Goal: Task Accomplishment & Management: Use online tool/utility

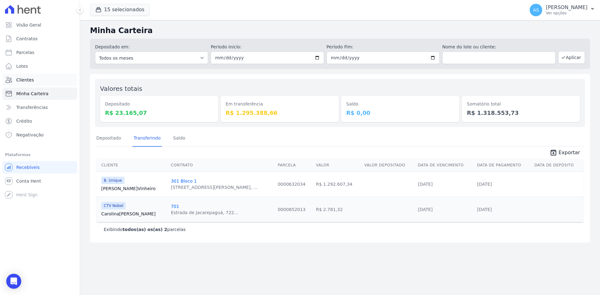
click at [28, 85] on link "Clientes" at bounding box center [39, 80] width 75 height 12
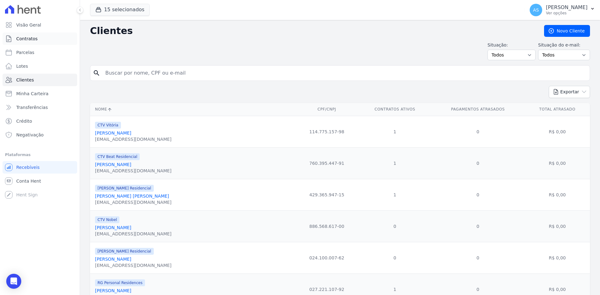
click at [32, 39] on span "Contratos" at bounding box center [26, 39] width 21 height 6
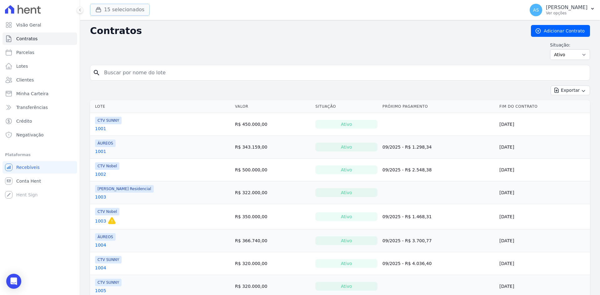
click at [122, 12] on button "15 selecionados" at bounding box center [120, 10] width 60 height 12
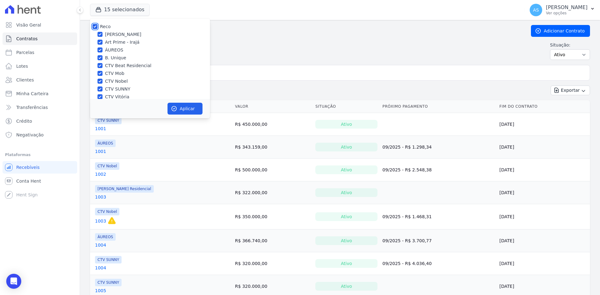
click at [95, 26] on input "Reco" at bounding box center [94, 26] width 5 height 5
checkbox input "false"
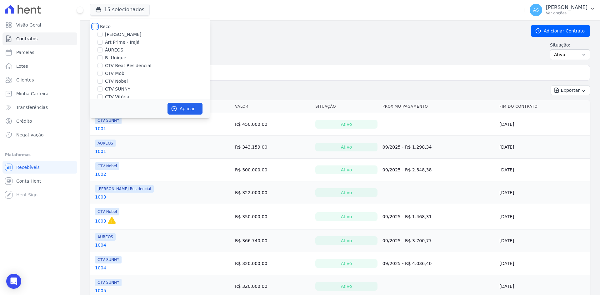
checkbox input "false"
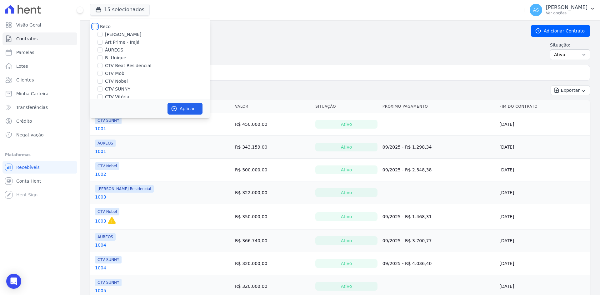
checkbox input "false"
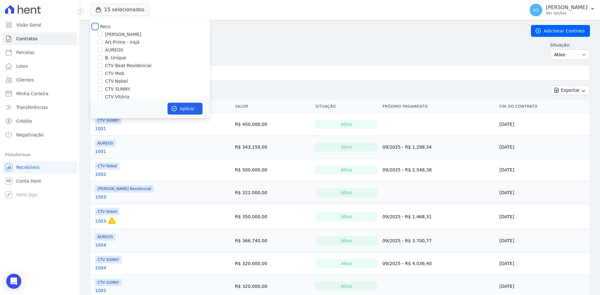
checkbox input "false"
click at [121, 89] on label "RG Personal Residences" at bounding box center [131, 89] width 52 height 7
click at [102, 89] on input "RG Personal Residences" at bounding box center [99, 89] width 5 height 5
checkbox input "true"
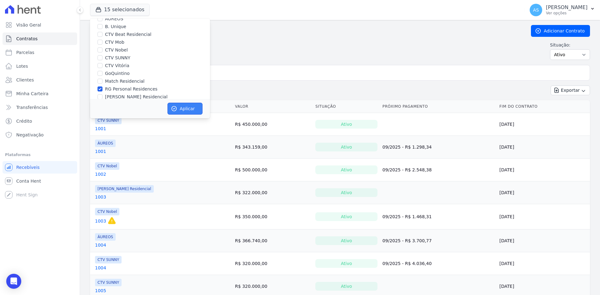
click at [193, 106] on button "Aplicar" at bounding box center [184, 109] width 35 height 12
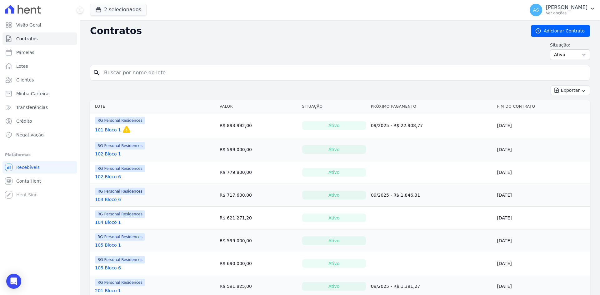
click at [115, 67] on input "search" at bounding box center [343, 73] width 487 height 12
type input "701"
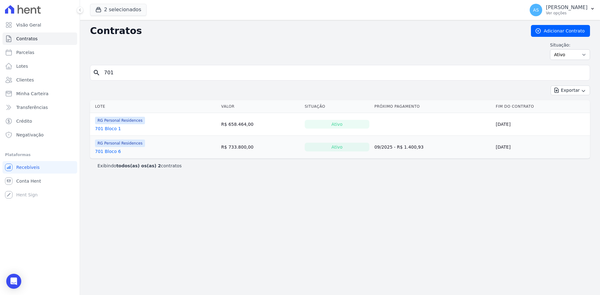
click at [103, 128] on link "701 Bloco 1" at bounding box center [108, 129] width 26 height 6
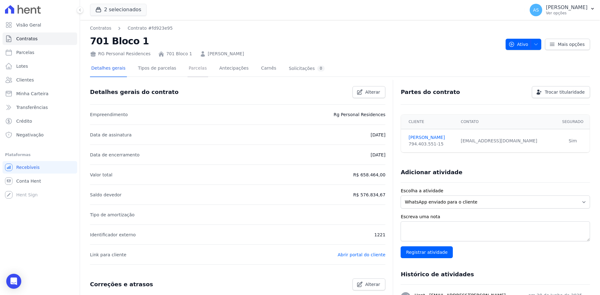
click at [192, 71] on link "Parcelas" at bounding box center [197, 69] width 21 height 17
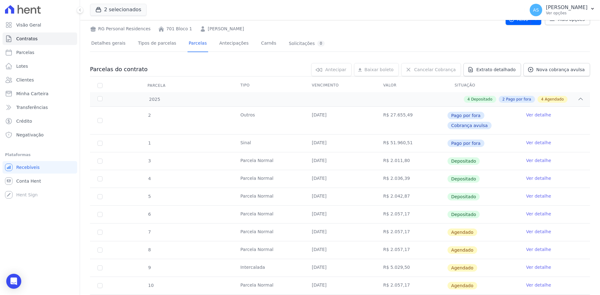
scroll to position [62, 0]
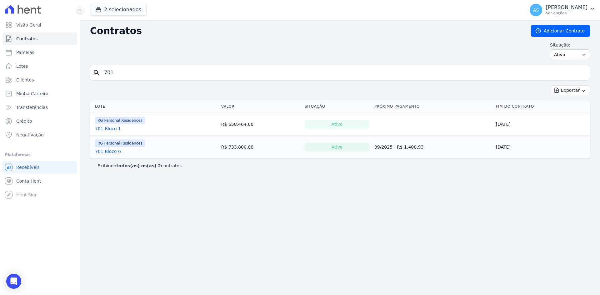
click at [109, 151] on link "701 Bloco 6" at bounding box center [108, 151] width 26 height 6
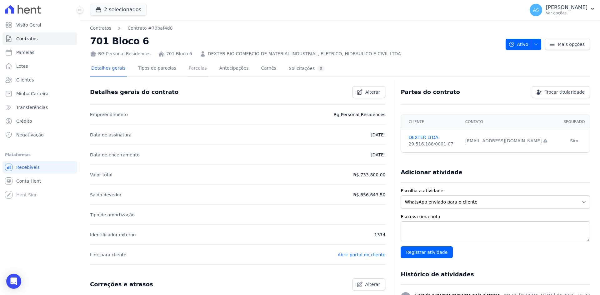
click at [191, 71] on link "Parcelas" at bounding box center [197, 69] width 21 height 17
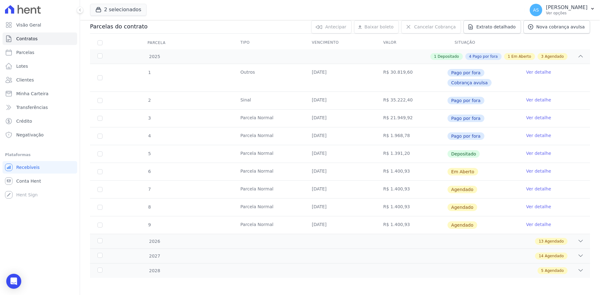
scroll to position [69, 0]
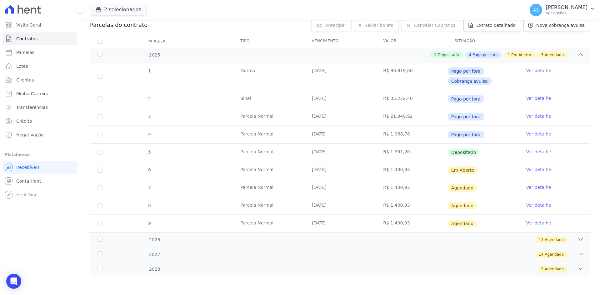
click at [538, 171] on link "Ver detalhe" at bounding box center [538, 170] width 25 height 6
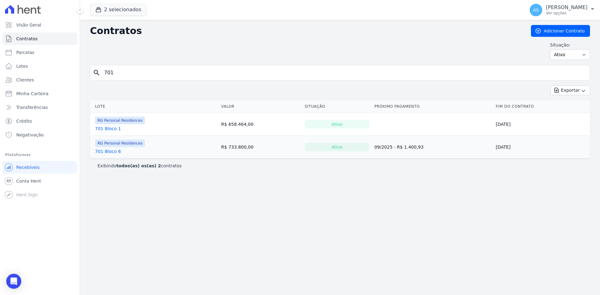
drag, startPoint x: 122, startPoint y: 69, endPoint x: 98, endPoint y: 69, distance: 24.1
click at [98, 69] on div "search 701" at bounding box center [340, 73] width 500 height 16
type input "702"
click at [100, 153] on link "702 Bloco 6" at bounding box center [108, 151] width 26 height 6
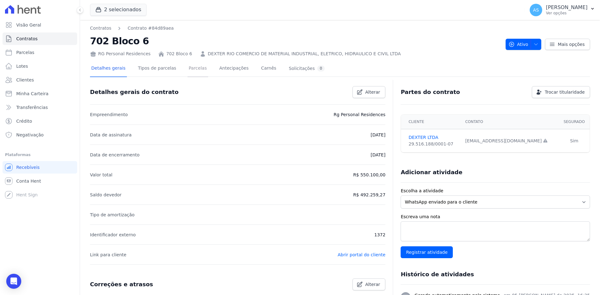
click at [187, 70] on link "Parcelas" at bounding box center [197, 69] width 21 height 17
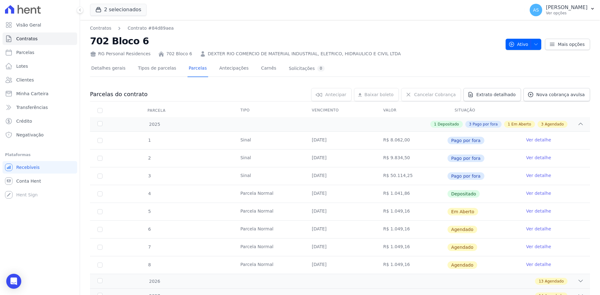
click at [535, 209] on link "Ver detalhe" at bounding box center [538, 211] width 25 height 6
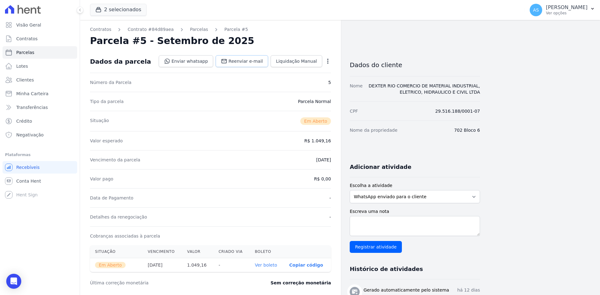
click at [257, 60] on span "Reenviar e-mail" at bounding box center [245, 61] width 34 height 6
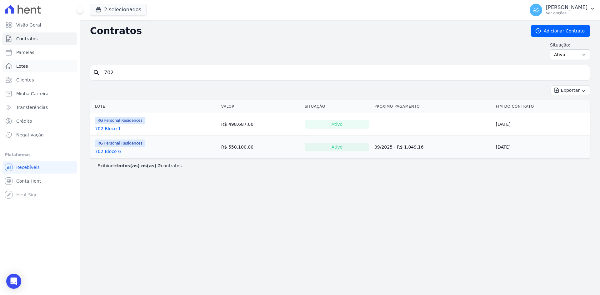
drag, startPoint x: 126, startPoint y: 71, endPoint x: 77, endPoint y: 71, distance: 49.4
click at [77, 71] on div "Visão Geral Contratos Parcelas Lotes Clientes Minha Carteira Transferências Cré…" at bounding box center [300, 147] width 600 height 295
type input "703"
click at [114, 152] on link "703 Bloco 6" at bounding box center [108, 151] width 26 height 6
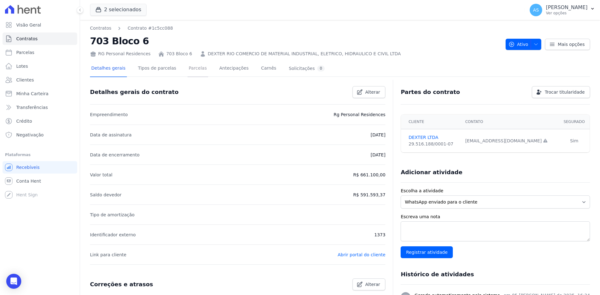
click at [187, 68] on link "Parcelas" at bounding box center [197, 69] width 21 height 17
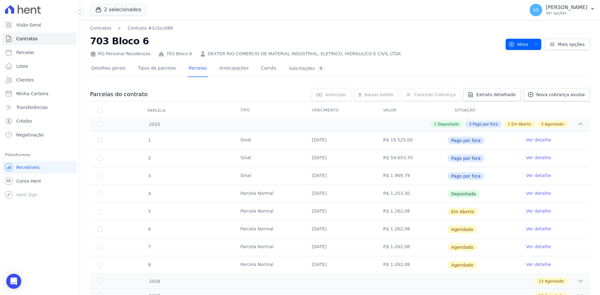
click at [530, 211] on link "Ver detalhe" at bounding box center [538, 211] width 25 height 6
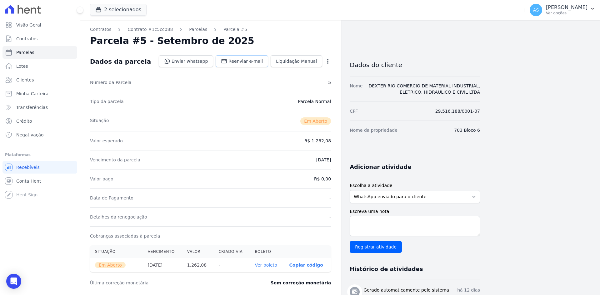
click at [245, 61] on span "Reenviar e-mail" at bounding box center [245, 61] width 34 height 6
click at [27, 90] on link "Minha Carteira" at bounding box center [39, 93] width 75 height 12
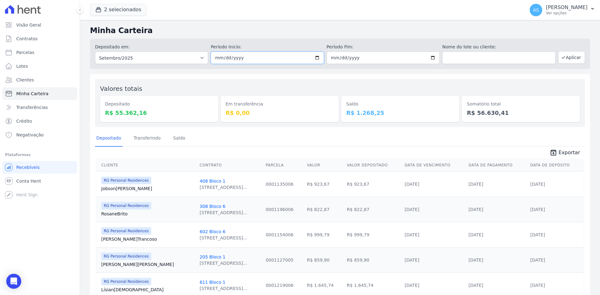
click at [314, 55] on input "2025-09-01" at bounding box center [267, 58] width 113 height 12
click at [314, 58] on input "2025-09-01" at bounding box center [267, 58] width 113 height 12
type input "2025-09-04"
click at [566, 58] on button "Aplicar" at bounding box center [571, 57] width 27 height 12
click at [313, 57] on input "[DATE]" at bounding box center [267, 58] width 113 height 12
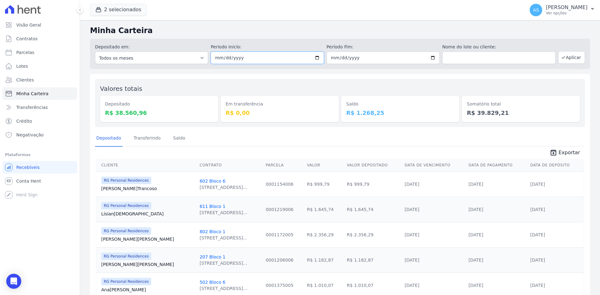
type input "[DATE]"
click at [113, 11] on button "2 selecionados" at bounding box center [118, 10] width 57 height 12
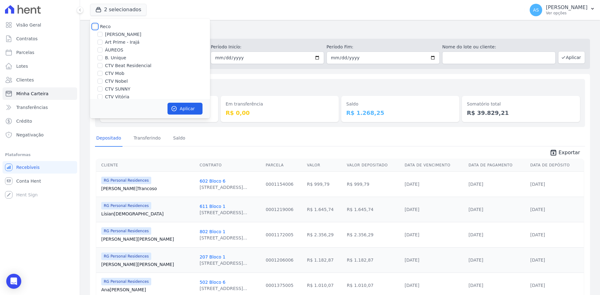
click at [97, 28] on input "Reco" at bounding box center [94, 26] width 5 height 5
checkbox input "true"
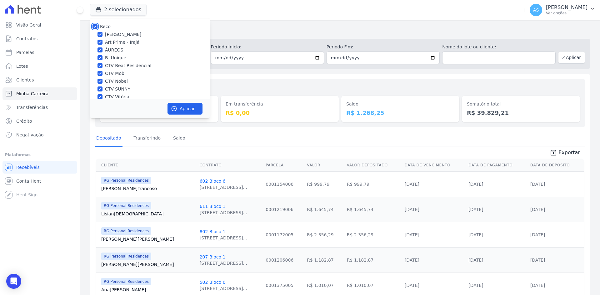
checkbox input "true"
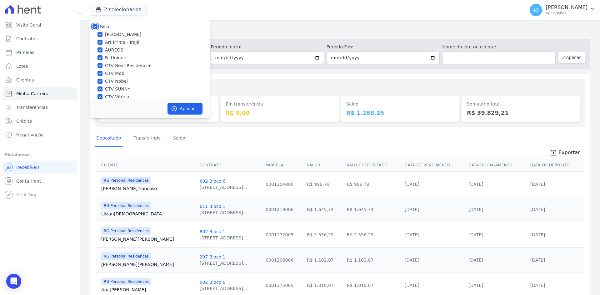
checkbox input "true"
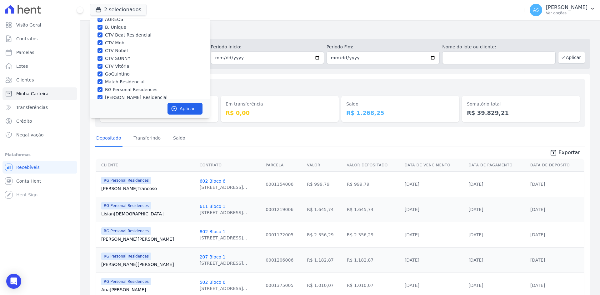
scroll to position [60, 0]
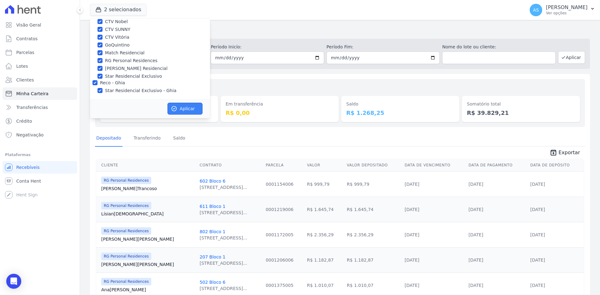
click at [176, 108] on icon "button" at bounding box center [174, 109] width 6 height 6
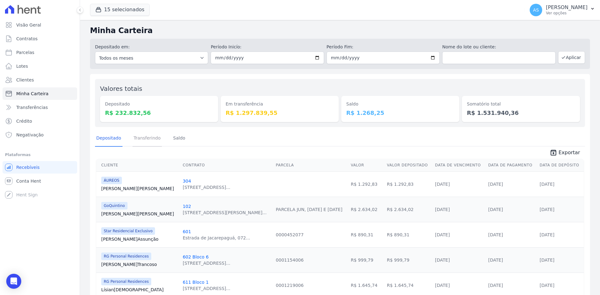
click at [151, 138] on link "Transferindo" at bounding box center [147, 139] width 30 height 16
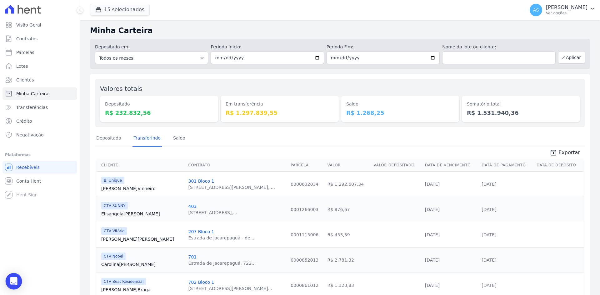
click at [16, 279] on icon "Open Intercom Messenger" at bounding box center [13, 281] width 7 height 8
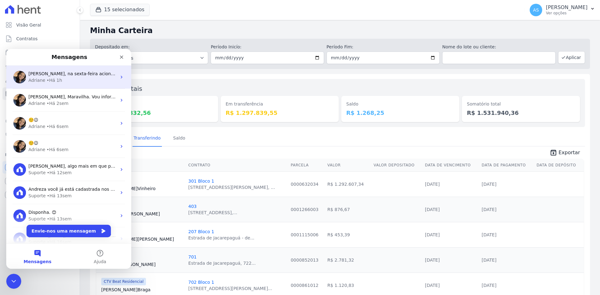
click at [97, 79] on div "Adriane • Há 1h" at bounding box center [72, 80] width 88 height 7
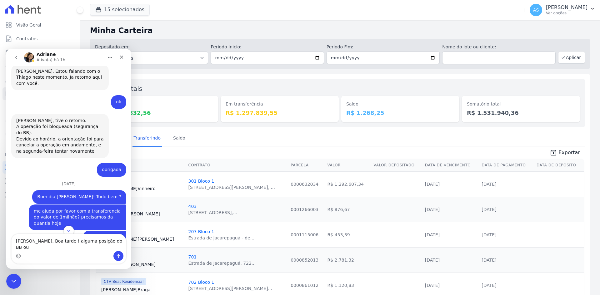
scroll to position [5624, 0]
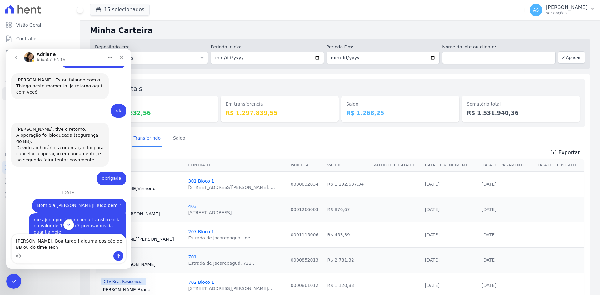
type textarea "Adriane, Boa tarde ! alguma posição do BB ou do time Tech?"
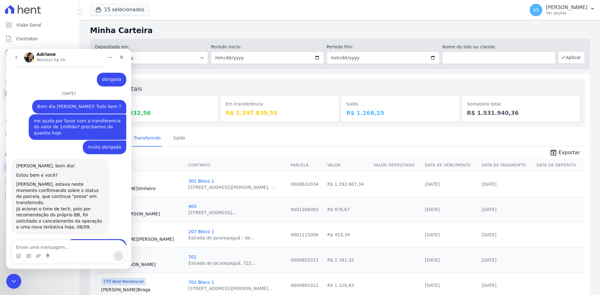
scroll to position [5743, 0]
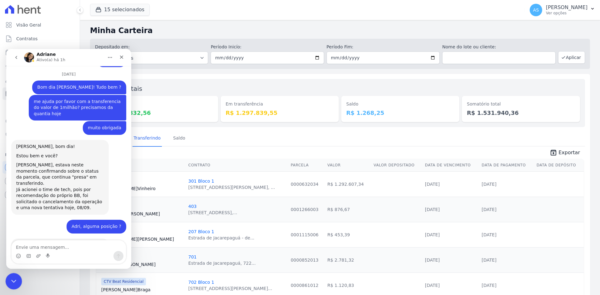
click at [9, 281] on icon "Fechar mensagem da Intercom" at bounding box center [12, 280] width 7 height 7
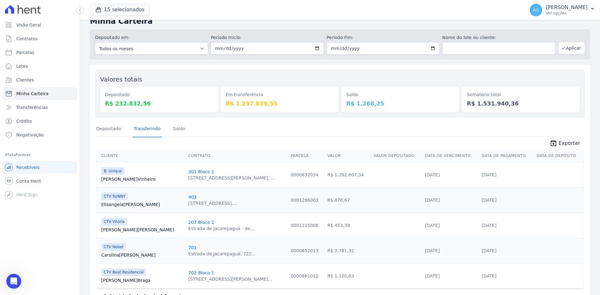
scroll to position [0, 0]
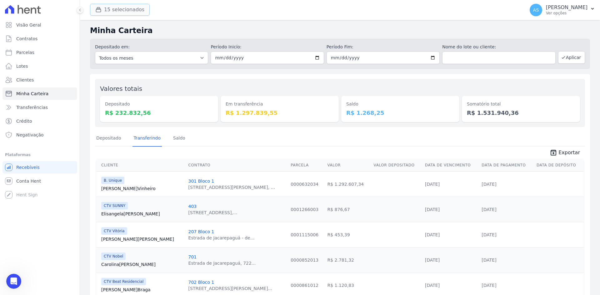
click at [128, 13] on button "15 selecionados" at bounding box center [120, 10] width 60 height 12
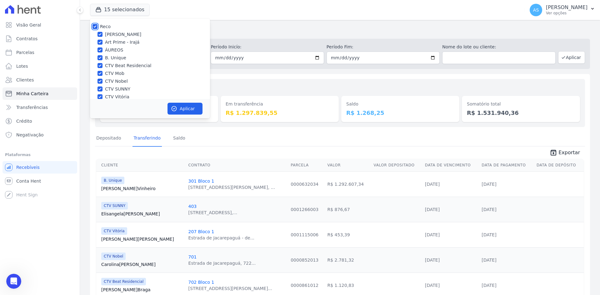
click at [95, 28] on input "Reco" at bounding box center [94, 26] width 5 height 5
checkbox input "false"
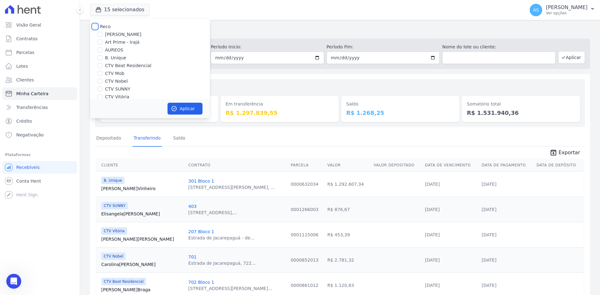
checkbox input "false"
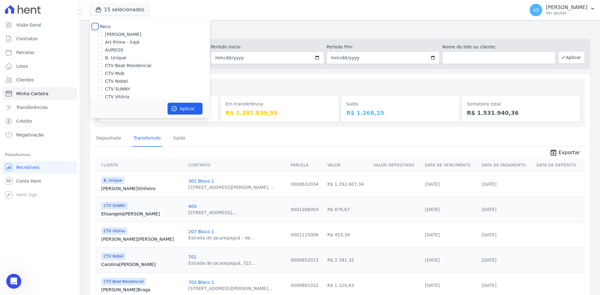
checkbox input "false"
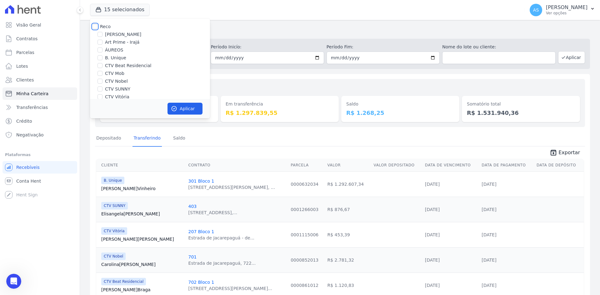
checkbox input "false"
click at [115, 82] on label "CTV Nobel" at bounding box center [116, 81] width 23 height 7
click at [102, 82] on input "CTV Nobel" at bounding box center [99, 81] width 5 height 5
checkbox input "true"
click at [182, 110] on button "Aplicar" at bounding box center [184, 109] width 35 height 12
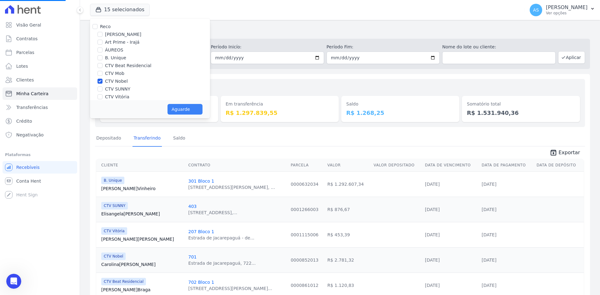
scroll to position [5757, 0]
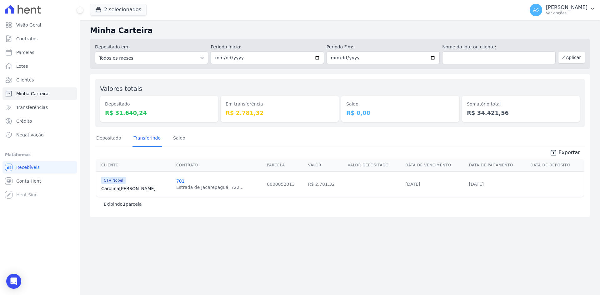
click at [3, 279] on div "Visão Geral Contratos Parcelas Lotes Clientes Minha Carteira Transferências Cré…" at bounding box center [40, 147] width 80 height 295
click at [14, 283] on icon "Open Intercom Messenger" at bounding box center [13, 281] width 7 height 8
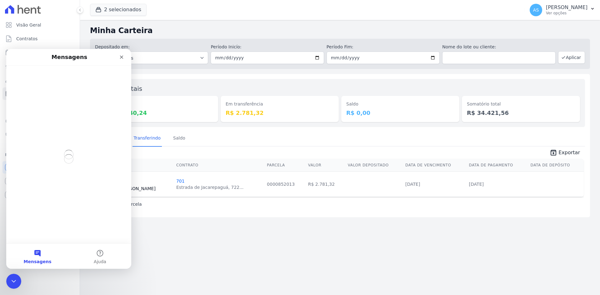
scroll to position [0, 0]
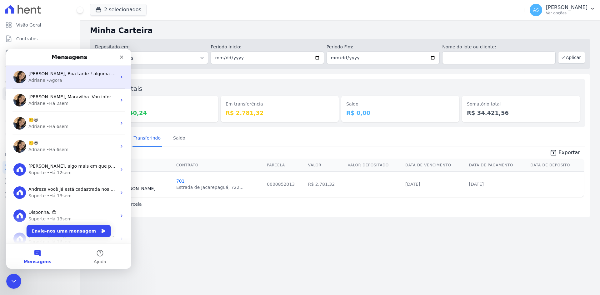
click at [90, 75] on span "Adriane, Boa tarde ! alguma posição do BB ou do time Tech?" at bounding box center [104, 73] width 152 height 5
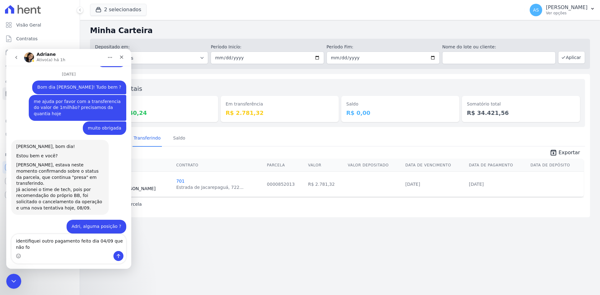
scroll to position [5718, 0]
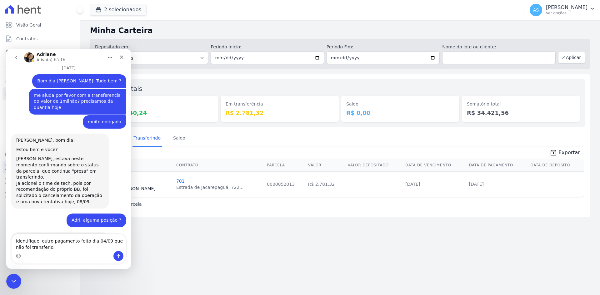
type textarea "identifiquei outro pagamento feito dia 04/09 que não foi transferido"
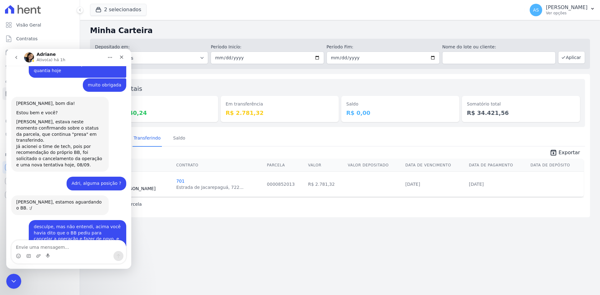
scroll to position [5775, 0]
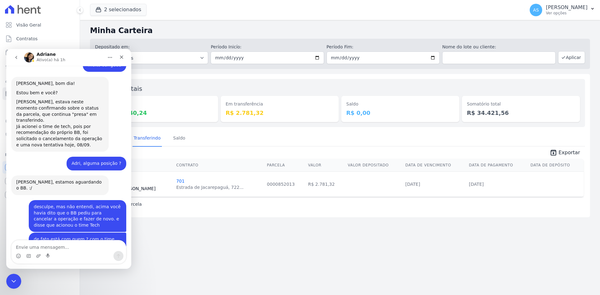
click at [16, 57] on icon "go back" at bounding box center [16, 57] width 2 height 3
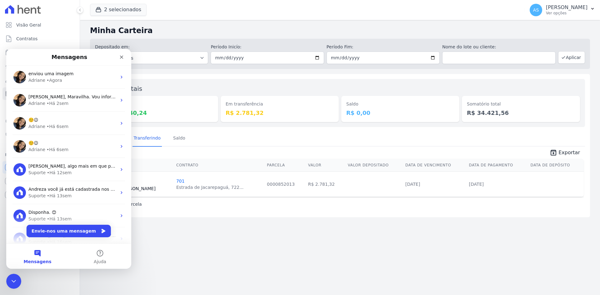
scroll to position [0, 0]
click at [121, 58] on icon "Fechar" at bounding box center [121, 57] width 5 height 5
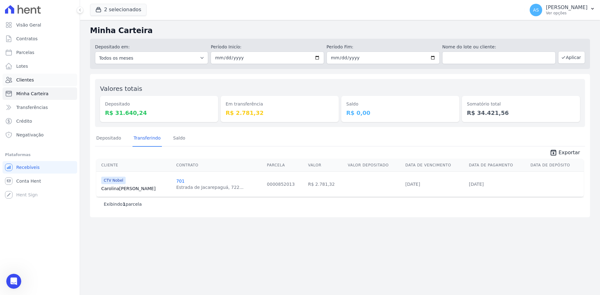
click at [20, 80] on span "Clientes" at bounding box center [24, 80] width 17 height 6
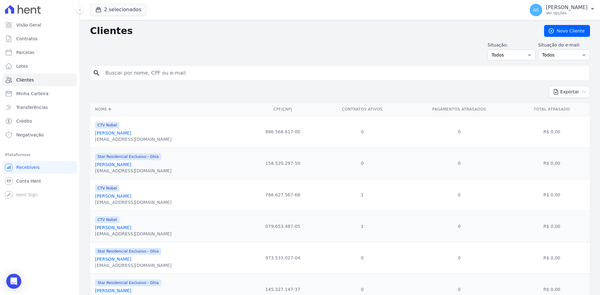
click at [113, 76] on input "search" at bounding box center [344, 73] width 485 height 12
click at [111, 9] on button "2 selecionados" at bounding box center [118, 10] width 57 height 12
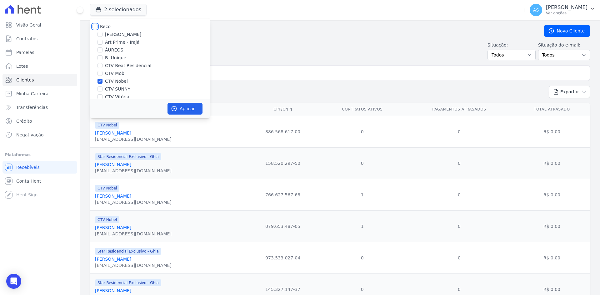
click at [94, 27] on input "Reco" at bounding box center [94, 26] width 5 height 5
checkbox input "true"
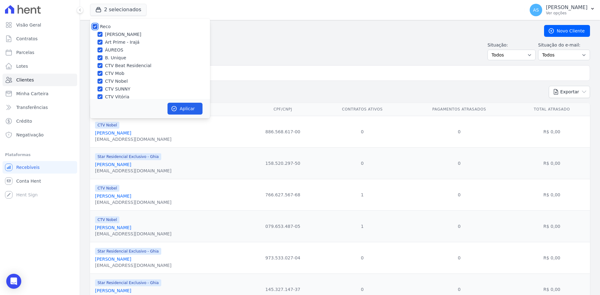
checkbox input "true"
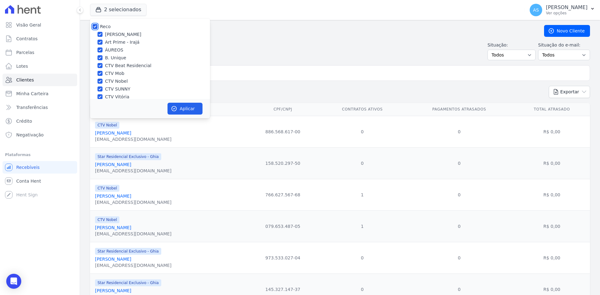
checkbox input "true"
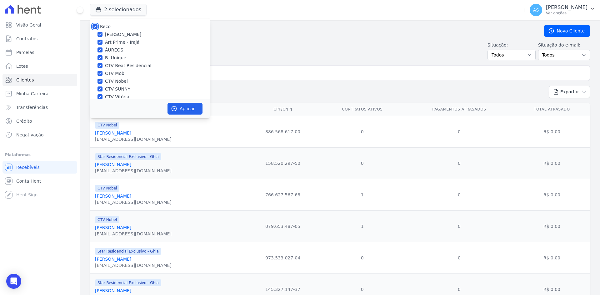
click at [94, 27] on input "Reco" at bounding box center [94, 26] width 5 height 5
checkbox input "false"
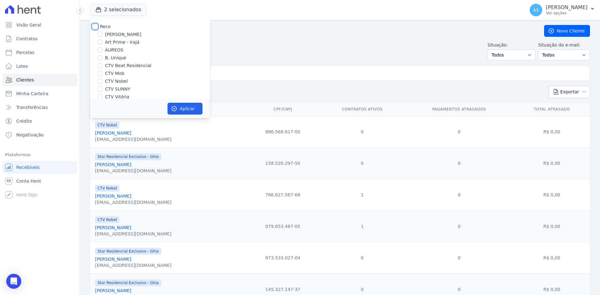
checkbox input "false"
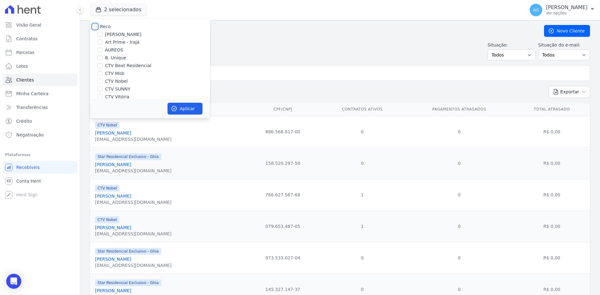
checkbox input "false"
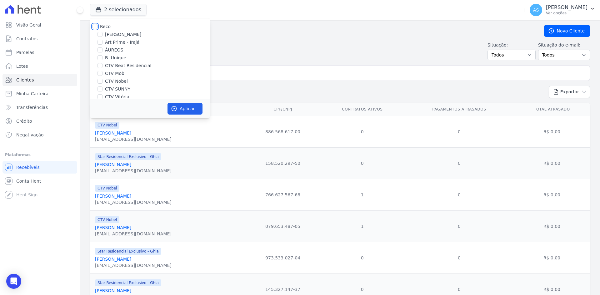
checkbox input "false"
click at [102, 91] on input "Star Residencial Exclusivo - Ghia" at bounding box center [99, 90] width 5 height 5
checkbox input "false"
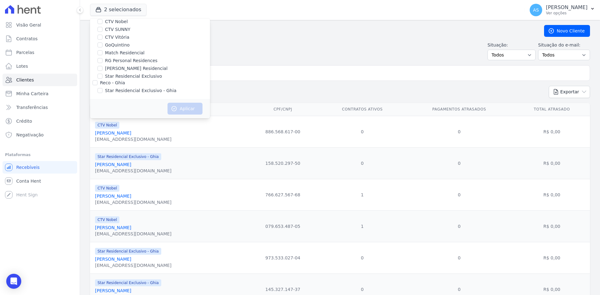
click at [128, 61] on label "RG Personal Residences" at bounding box center [131, 60] width 52 height 7
click at [102, 61] on input "RG Personal Residences" at bounding box center [99, 60] width 5 height 5
checkbox input "true"
click at [182, 111] on button "Aplicar" at bounding box center [184, 109] width 35 height 12
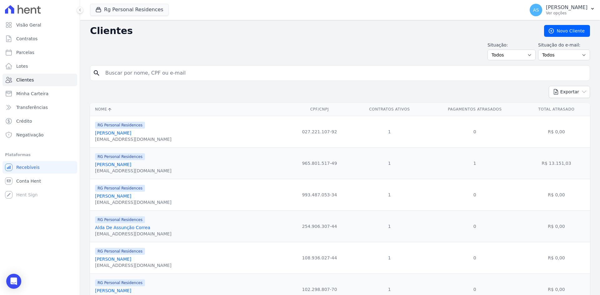
click at [117, 75] on input "search" at bounding box center [344, 73] width 485 height 12
type input "701"
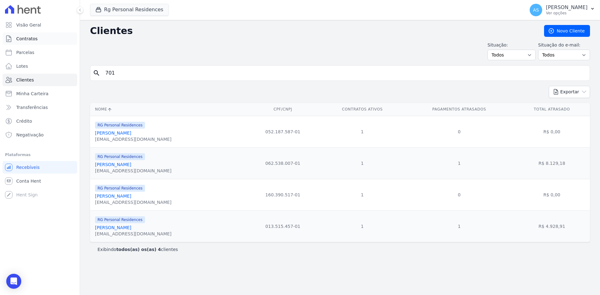
click at [23, 36] on span "Contratos" at bounding box center [26, 39] width 21 height 6
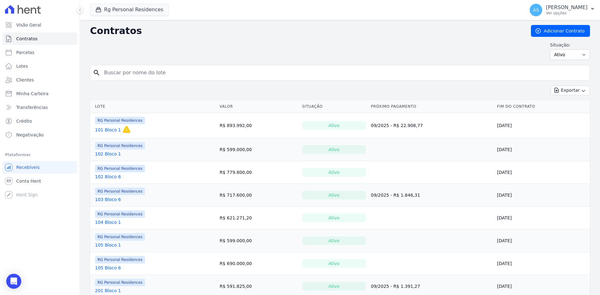
click at [120, 74] on input "search" at bounding box center [343, 73] width 487 height 12
type input "701"
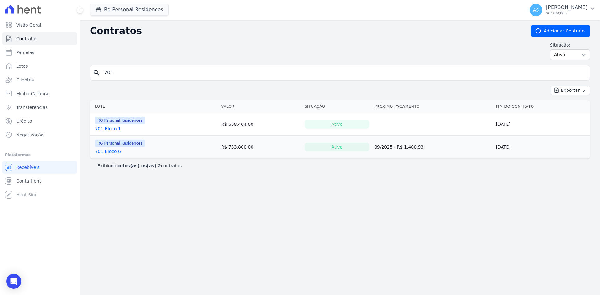
click at [106, 152] on link "701 Bloco 6" at bounding box center [108, 151] width 26 height 6
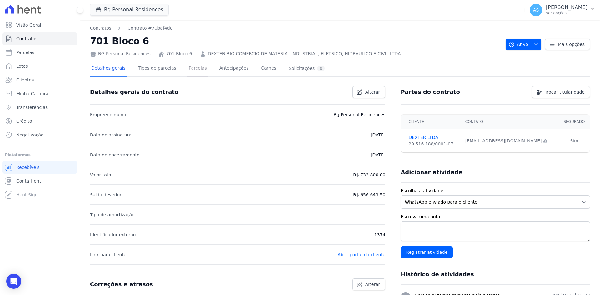
click at [187, 67] on link "Parcelas" at bounding box center [197, 69] width 21 height 17
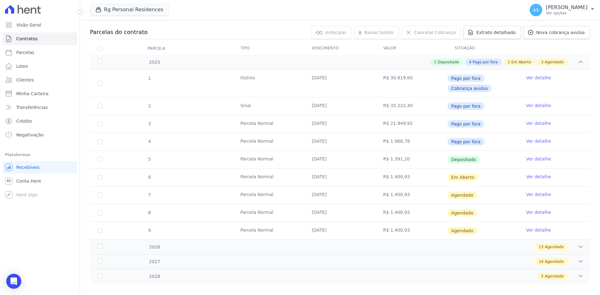
scroll to position [62, 0]
click at [527, 175] on link "Ver detalhe" at bounding box center [538, 176] width 25 height 6
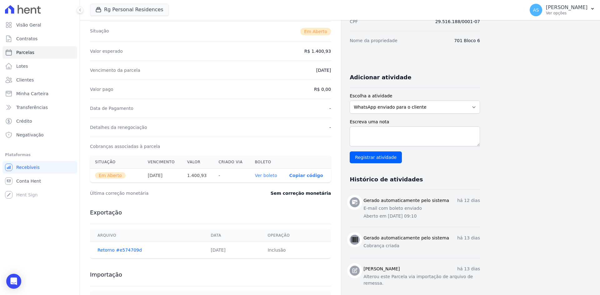
scroll to position [94, 0]
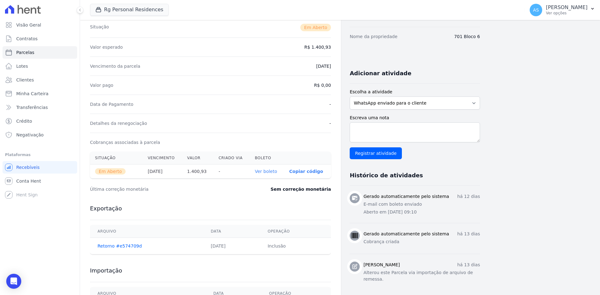
click at [267, 172] on link "Ver boleto" at bounding box center [266, 171] width 22 height 5
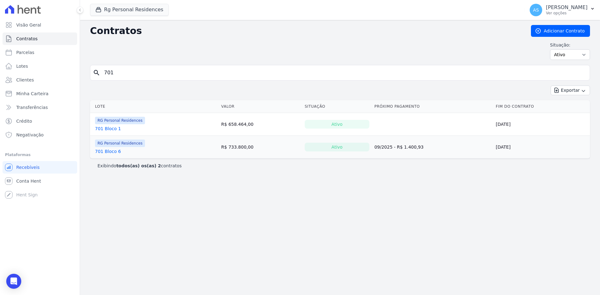
drag, startPoint x: 126, startPoint y: 72, endPoint x: 80, endPoint y: 74, distance: 46.6
click at [80, 74] on div "Visão Geral Contratos Parcelas Lotes Clientes Minha Carteira Transferências Cré…" at bounding box center [300, 147] width 600 height 295
type input "702"
click at [104, 152] on link "702 Bloco 6" at bounding box center [108, 151] width 26 height 6
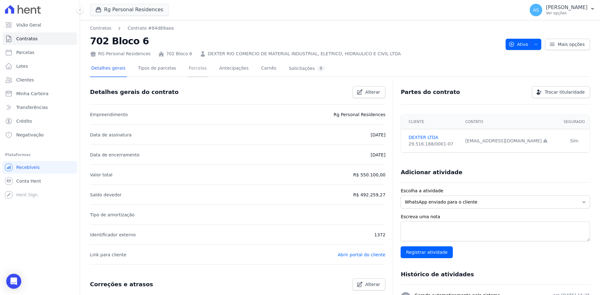
click at [193, 67] on link "Parcelas" at bounding box center [197, 69] width 21 height 17
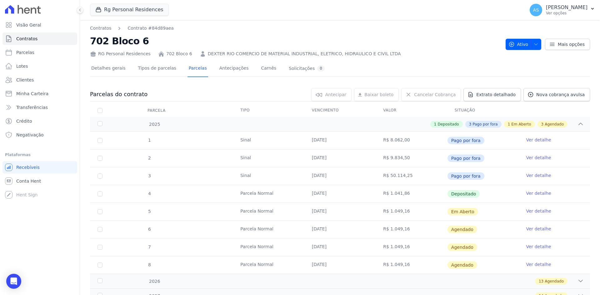
click at [531, 212] on link "Ver detalhe" at bounding box center [538, 211] width 25 height 6
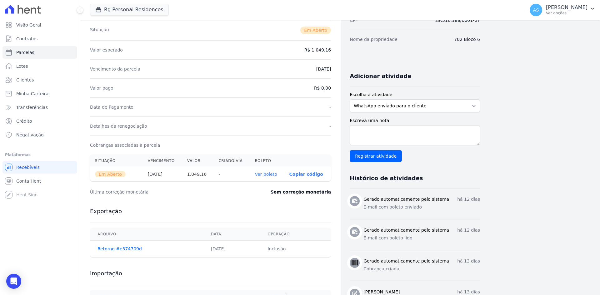
scroll to position [94, 0]
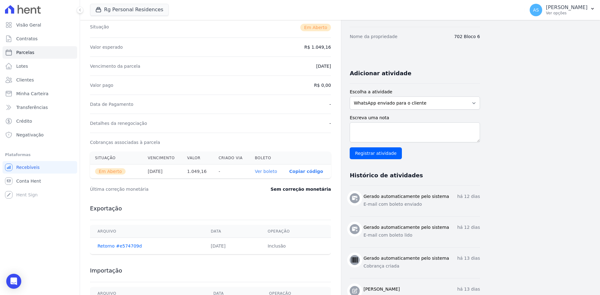
click at [263, 170] on link "Ver boleto" at bounding box center [266, 171] width 22 height 5
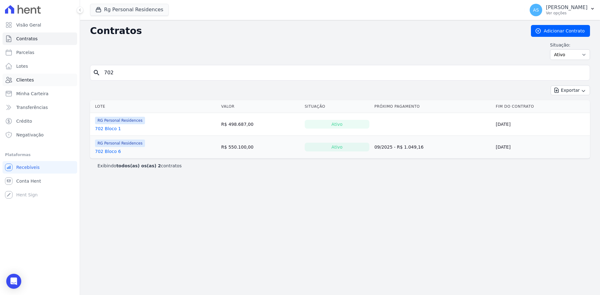
drag, startPoint x: 122, startPoint y: 72, endPoint x: 66, endPoint y: 78, distance: 56.6
click at [66, 78] on div "Visão Geral Contratos Parcelas Lotes Clientes Minha Carteira Transferências Cré…" at bounding box center [300, 147] width 600 height 295
type input "703"
click at [104, 152] on link "703 Bloco 6" at bounding box center [108, 151] width 26 height 6
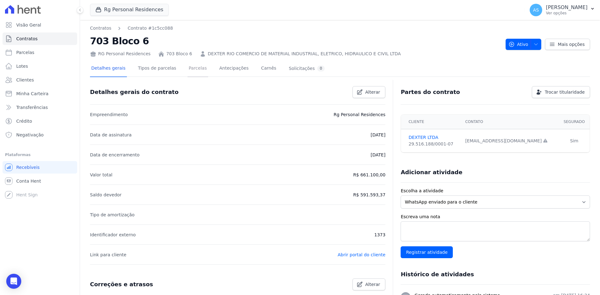
click at [190, 66] on link "Parcelas" at bounding box center [197, 69] width 21 height 17
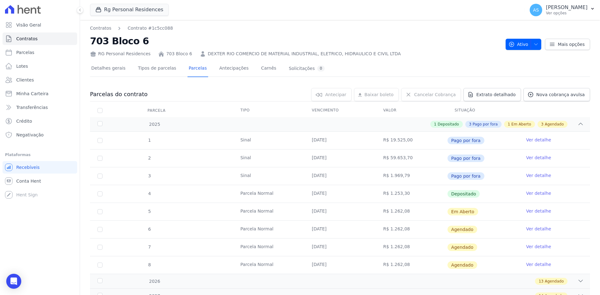
click at [528, 213] on link "Ver detalhe" at bounding box center [538, 211] width 25 height 6
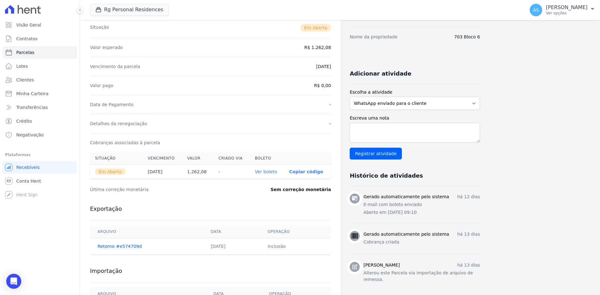
scroll to position [94, 0]
click at [269, 171] on link "Ver boleto" at bounding box center [266, 171] width 22 height 5
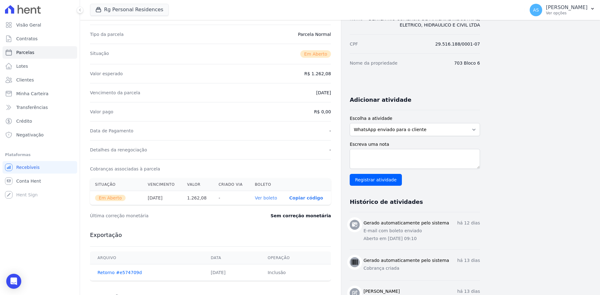
scroll to position [0, 0]
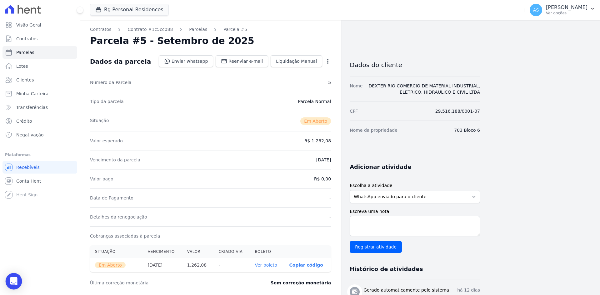
click at [12, 277] on div "Open Intercom Messenger" at bounding box center [14, 281] width 17 height 17
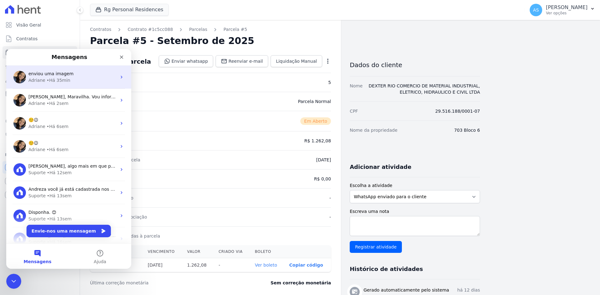
click at [66, 79] on div "• Há 35min" at bounding box center [59, 80] width 24 height 7
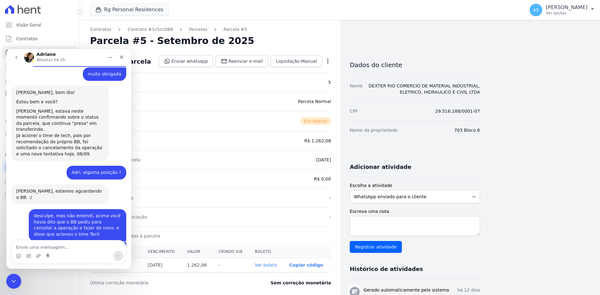
scroll to position [5740, 0]
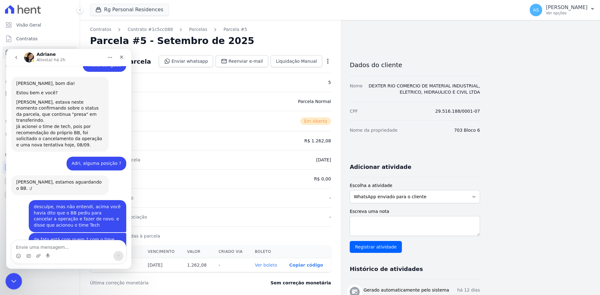
drag, startPoint x: 68, startPoint y: 536, endPoint x: 10, endPoint y: 279, distance: 264.3
click at [10, 279] on icon "Fechar mensagem da Intercom" at bounding box center [12, 280] width 7 height 7
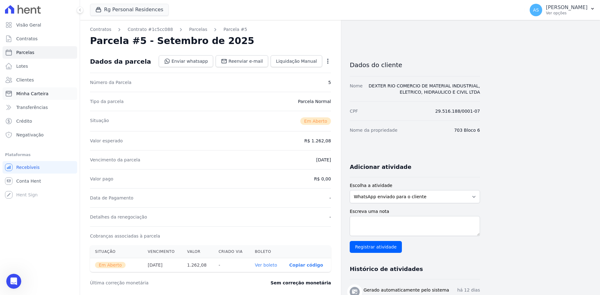
click at [34, 93] on span "Minha Carteira" at bounding box center [32, 94] width 32 height 6
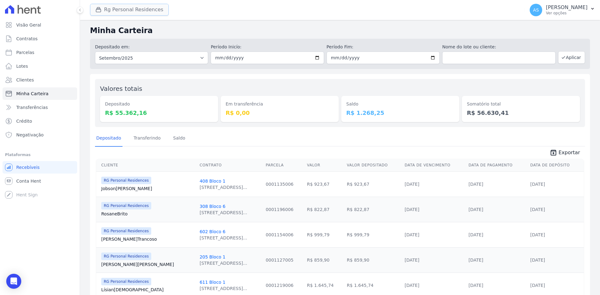
click at [132, 7] on button "Rg Personal Residences" at bounding box center [129, 10] width 79 height 12
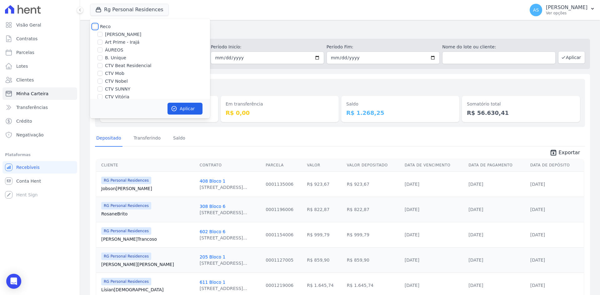
click at [95, 27] on input "Reco" at bounding box center [94, 26] width 5 height 5
checkbox input "true"
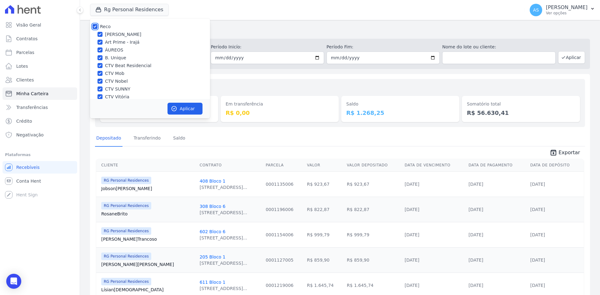
checkbox input "true"
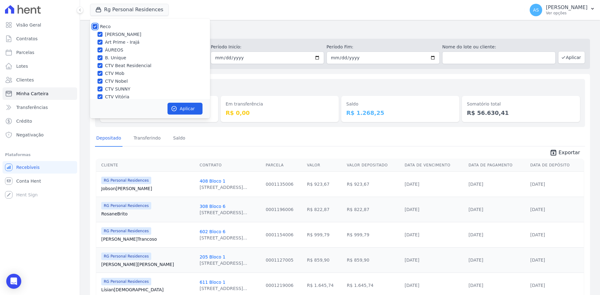
checkbox input "true"
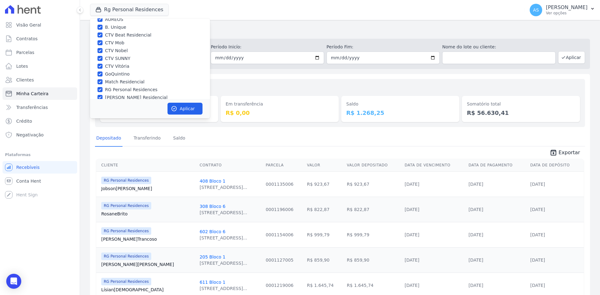
scroll to position [60, 0]
click at [113, 89] on label "Star Residencial Exclusivo - Ghia" at bounding box center [140, 90] width 71 height 7
click at [102, 89] on input "Star Residencial Exclusivo - Ghia" at bounding box center [99, 90] width 5 height 5
checkbox input "true"
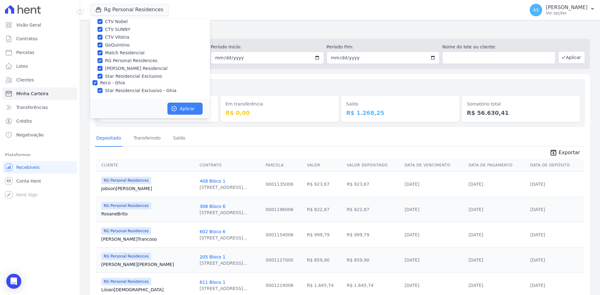
click at [176, 107] on icon "button" at bounding box center [174, 109] width 6 height 6
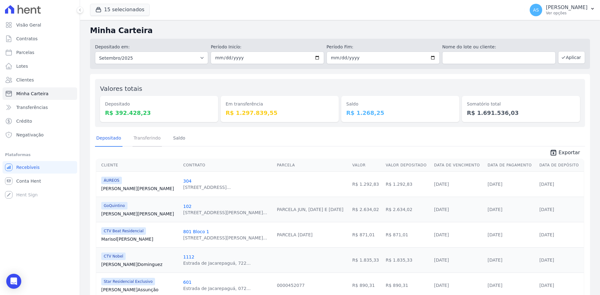
click at [145, 137] on link "Transferindo" at bounding box center [147, 139] width 30 height 16
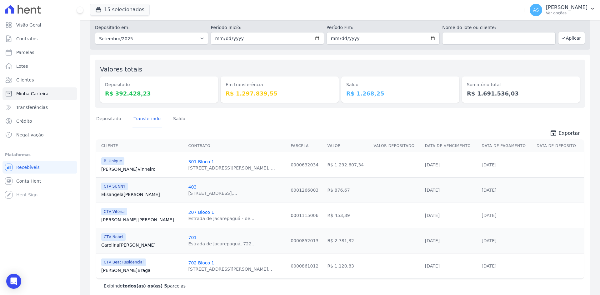
scroll to position [28, 0]
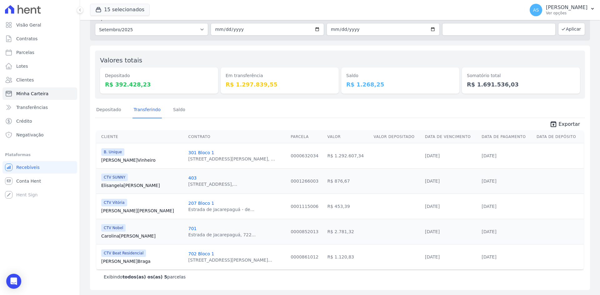
click at [423, 138] on th "Data de Vencimento" at bounding box center [450, 137] width 57 height 13
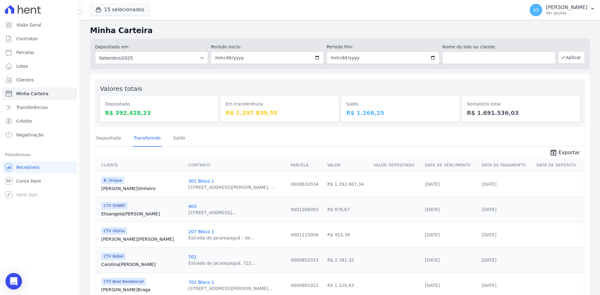
click at [17, 283] on div "Open Intercom Messenger" at bounding box center [14, 281] width 17 height 17
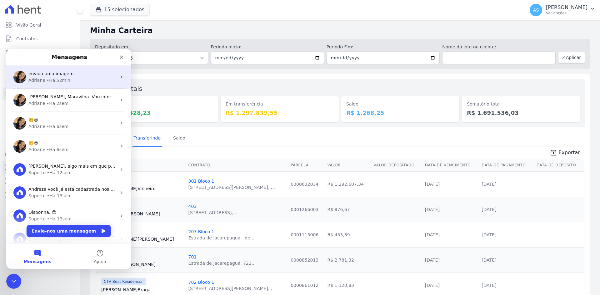
click at [60, 78] on div "• Há 52min" at bounding box center [59, 80] width 24 height 7
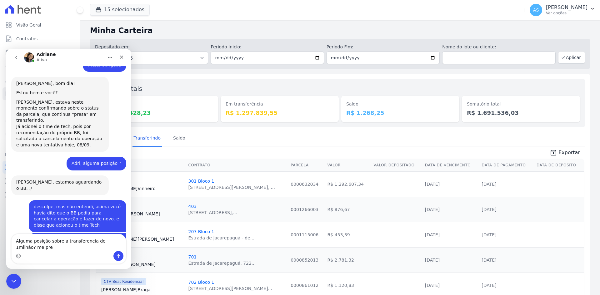
scroll to position [5746, 0]
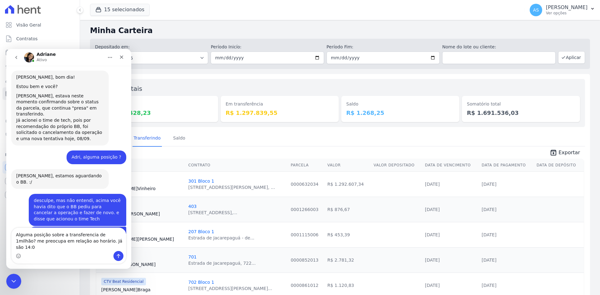
type textarea "Alguma posição sobre a transferencia de 1milhão? me preocupa em relação ao horá…"
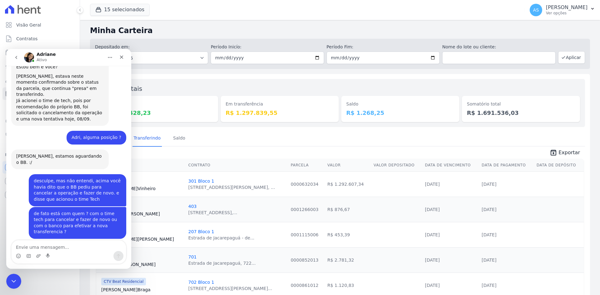
scroll to position [5767, 0]
click at [13, 279] on icon "Fechar mensagem da Intercom" at bounding box center [12, 280] width 7 height 7
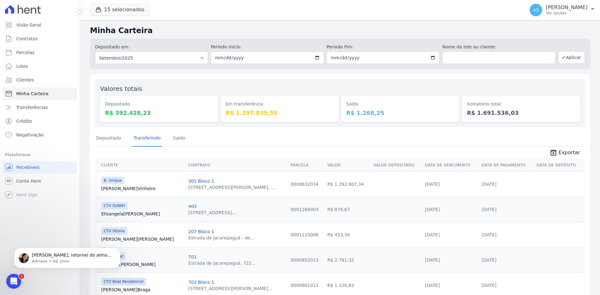
scroll to position [5841, 0]
click at [50, 256] on p "Andreza, retornei do almoço agora pouco e dei o comando para sincronizar com o …" at bounding box center [72, 255] width 81 height 6
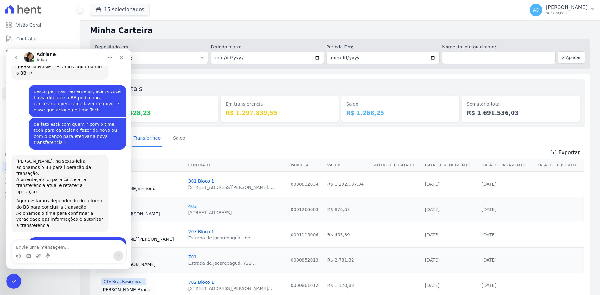
scroll to position [5875, 0]
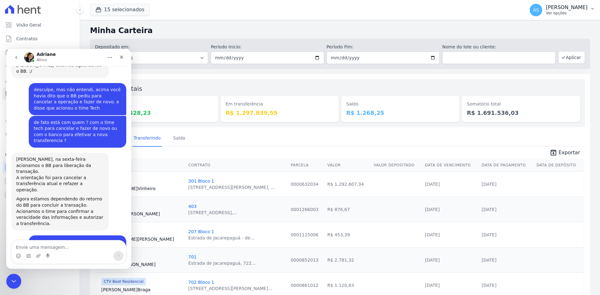
click at [590, 8] on icon "button" at bounding box center [592, 8] width 5 height 5
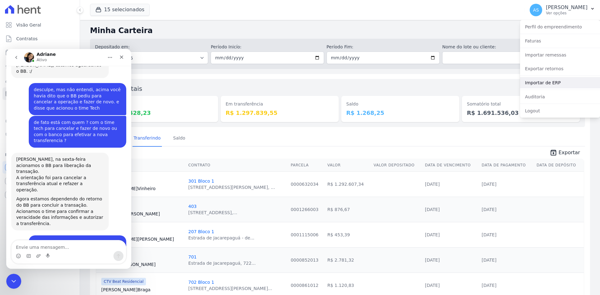
click at [548, 84] on link "Importar de ERP" at bounding box center [560, 82] width 80 height 11
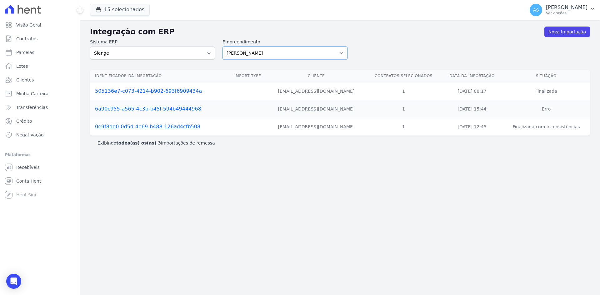
click at [339, 54] on select "Amaré Arpoador Art Prime - Irajá ÁUREOS B. Unique CTV Beat Residencial CTV Mob …" at bounding box center [284, 53] width 125 height 13
select select "9db4d767-ec98-4519-aed7-f9568aa0b04c"
click at [222, 47] on select "Amaré Arpoador Art Prime - Irajá ÁUREOS B. Unique CTV Beat Residencial CTV Mob …" at bounding box center [284, 53] width 125 height 13
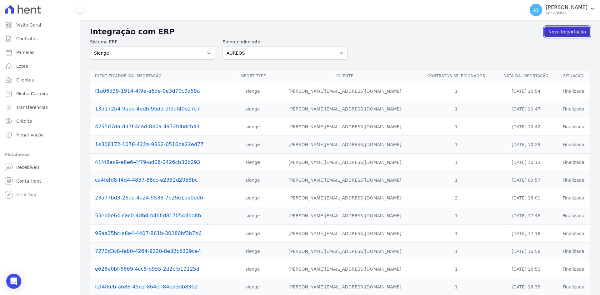
click at [560, 27] on link "Nova Importação" at bounding box center [567, 32] width 46 height 11
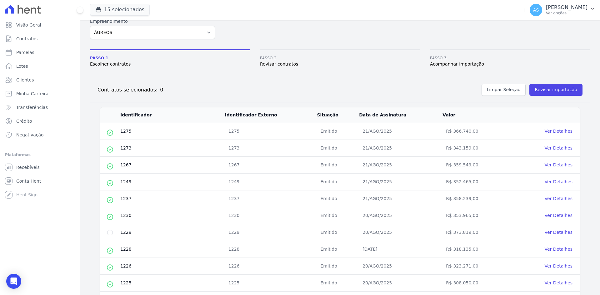
scroll to position [31, 0]
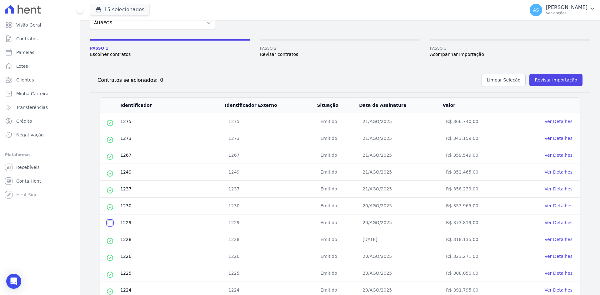
click at [107, 224] on input "checkbox" at bounding box center [109, 223] width 5 height 5
checkbox input "true"
click at [553, 79] on button "Revisar importação" at bounding box center [555, 80] width 53 height 12
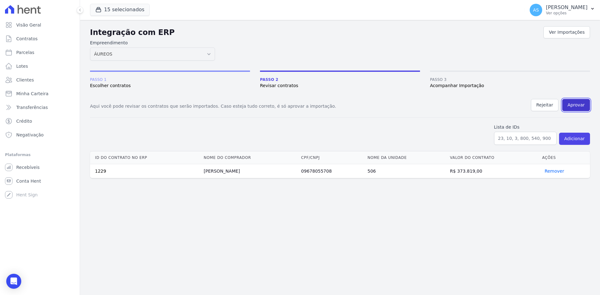
click at [582, 102] on button "Aprovar" at bounding box center [576, 105] width 28 height 12
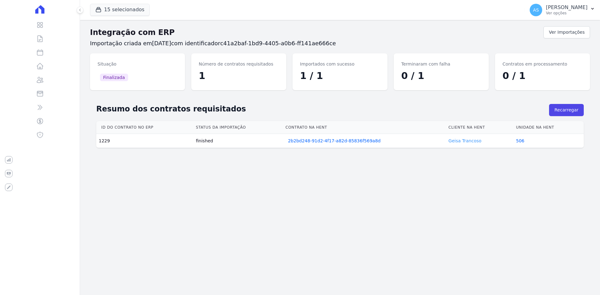
click at [468, 142] on link "Geisa Trancoso" at bounding box center [464, 140] width 33 height 5
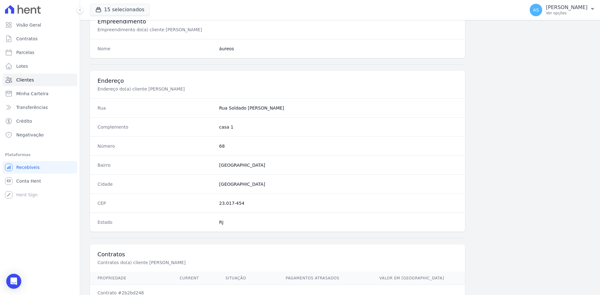
scroll to position [289, 0]
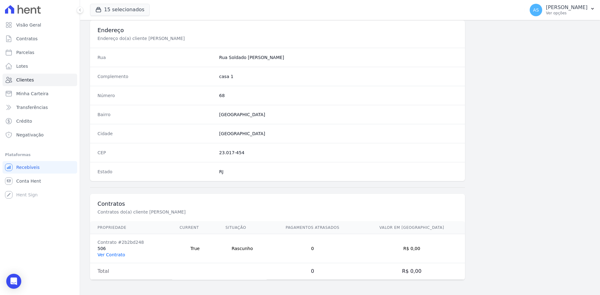
click at [102, 255] on link "Ver Contrato" at bounding box center [110, 254] width 27 height 5
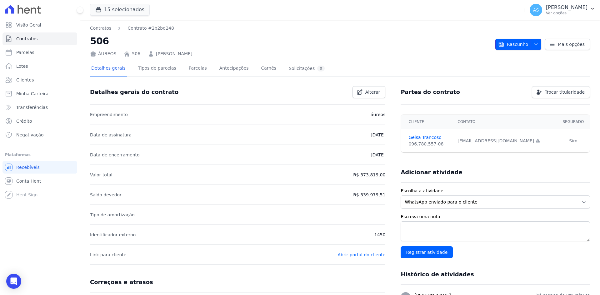
click at [519, 45] on span "Rascunho" at bounding box center [513, 44] width 30 height 11
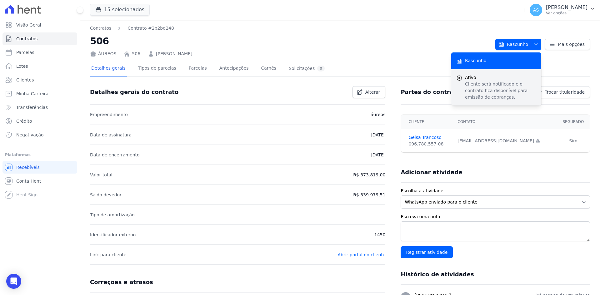
click at [468, 81] on p "Cliente será notificado e o contrato fica disponível para emissão de cobranças." at bounding box center [500, 91] width 71 height 20
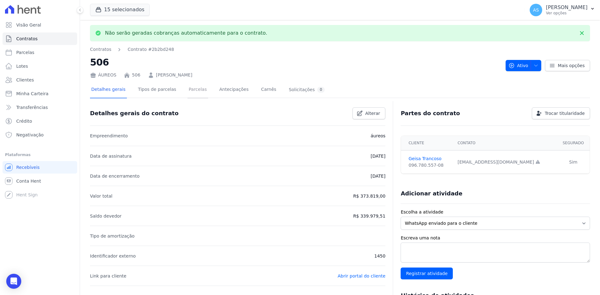
click at [187, 91] on link "Parcelas" at bounding box center [197, 90] width 21 height 17
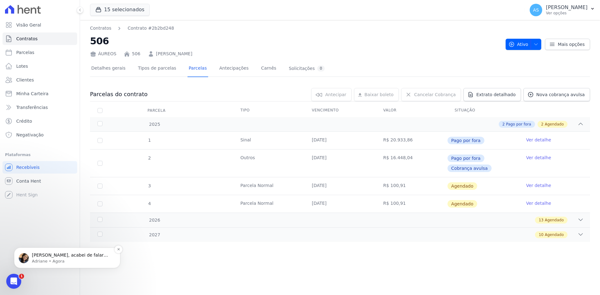
click at [39, 258] on p "Andreza, acabei de falar com o Thiago e ele acionou novamente o gerente do banc…" at bounding box center [72, 255] width 81 height 6
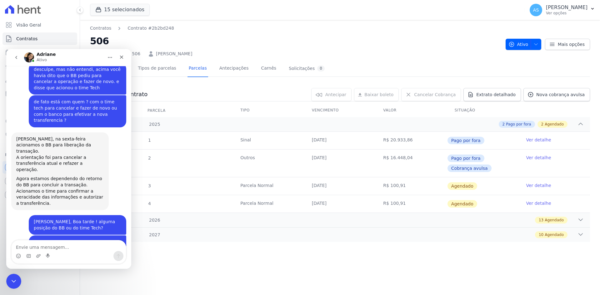
scroll to position [5777, 0]
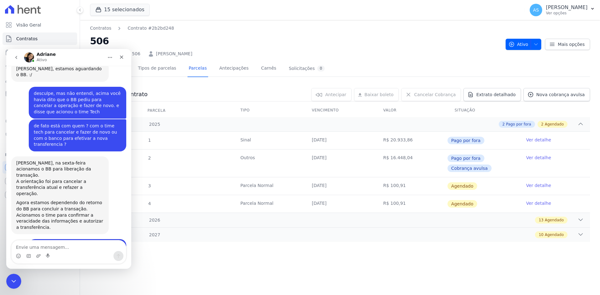
click at [249, 286] on div "Contratos Contrato #2b2bd248 506 ÁUREOS 506 Geisa Silva Trancoso Ativo Ativo Pa…" at bounding box center [340, 157] width 520 height 275
click at [18, 283] on div "Fechar mensagem da Intercom" at bounding box center [12, 280] width 15 height 15
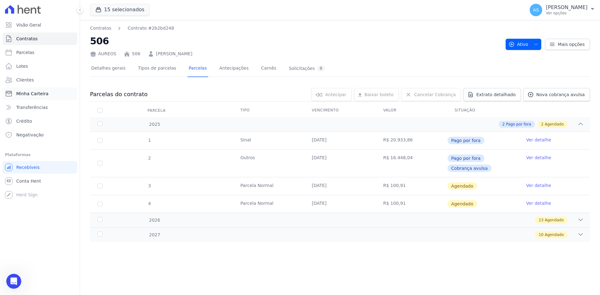
scroll to position [5525, 0]
click at [31, 95] on span "Minha Carteira" at bounding box center [32, 94] width 32 height 6
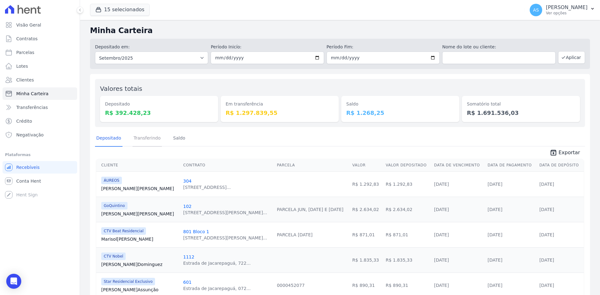
click at [149, 140] on link "Transferindo" at bounding box center [147, 139] width 30 height 16
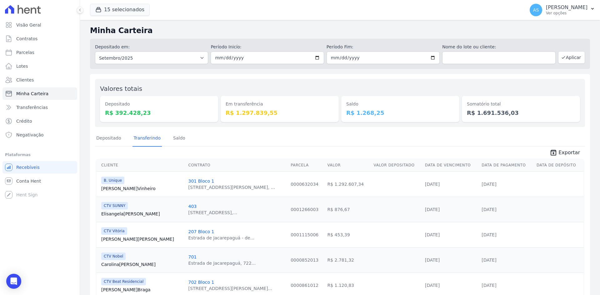
scroll to position [28, 0]
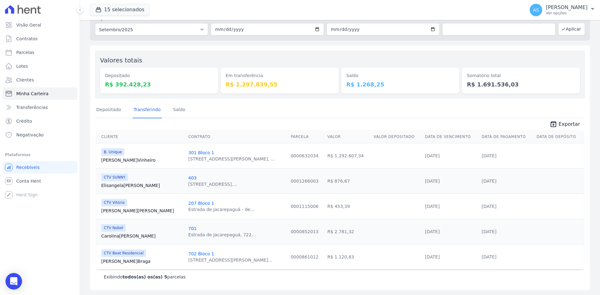
click at [17, 285] on div "Open Intercom Messenger" at bounding box center [14, 281] width 17 height 17
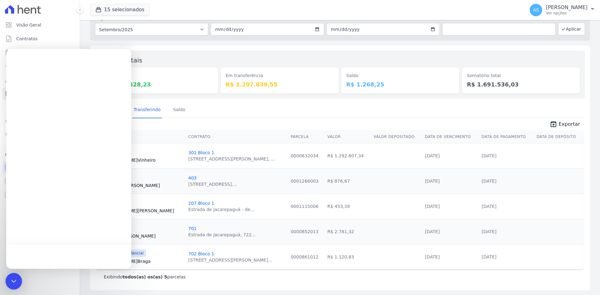
scroll to position [0, 0]
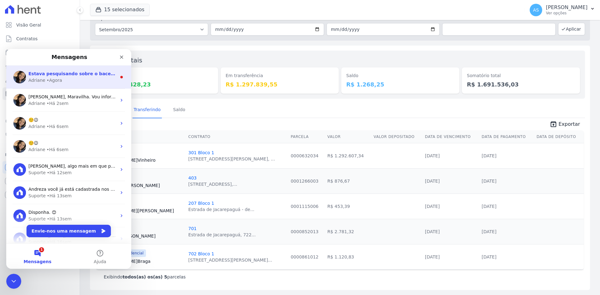
click at [50, 72] on span "Estava pesquisando sobre o bacen, e há algumas de regras de segurança e normas …" at bounding box center [567, 73] width 1079 height 5
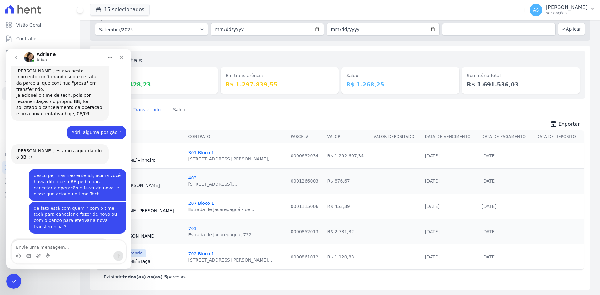
scroll to position [5840, 0]
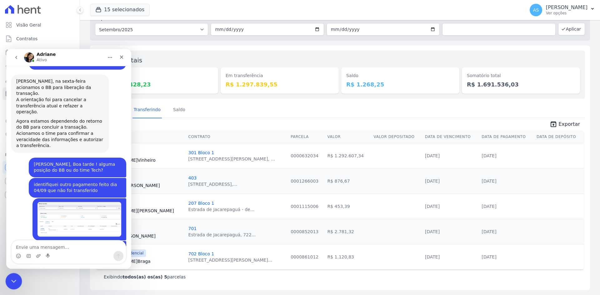
drag, startPoint x: 13, startPoint y: 278, endPoint x: 19, endPoint y: 277, distance: 6.3
click at [13, 278] on icon "Fechar mensagem da Intercom" at bounding box center [12, 280] width 7 height 7
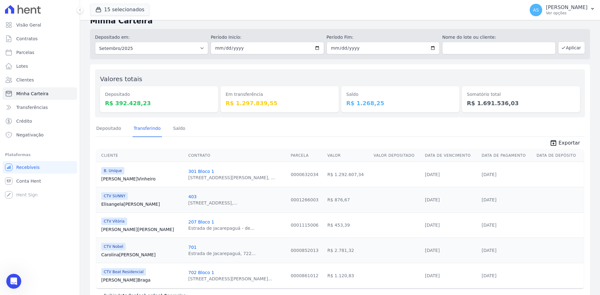
scroll to position [0, 0]
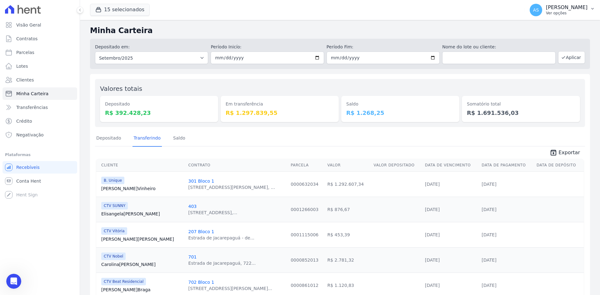
click at [576, 10] on p "[PERSON_NAME]" at bounding box center [567, 7] width 42 height 6
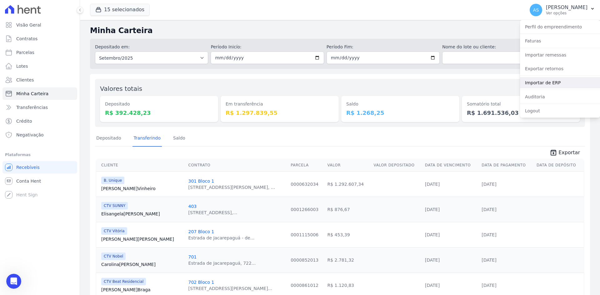
click at [539, 86] on link "Importar de ERP" at bounding box center [560, 82] width 80 height 11
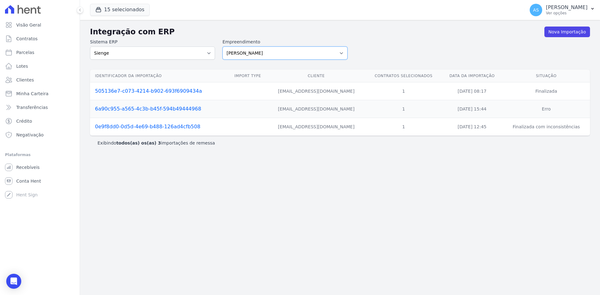
click at [341, 55] on select "Amaré Arpoador Art Prime - Irajá ÁUREOS B. Unique CTV Beat Residencial CTV Mob …" at bounding box center [284, 53] width 125 height 13
select select "9db4d767-ec98-4519-aed7-f9568aa0b04c"
click at [222, 47] on select "Amaré Arpoador Art Prime - Irajá ÁUREOS B. Unique CTV Beat Residencial CTV Mob …" at bounding box center [284, 53] width 125 height 13
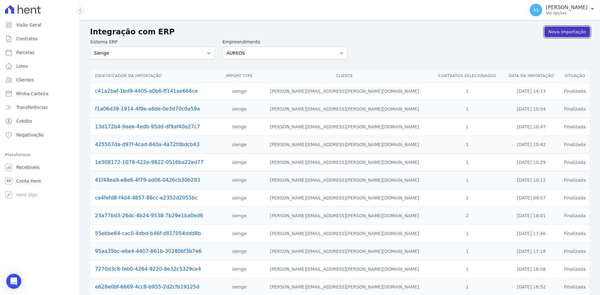
click at [556, 31] on link "Nova Importação" at bounding box center [567, 32] width 46 height 11
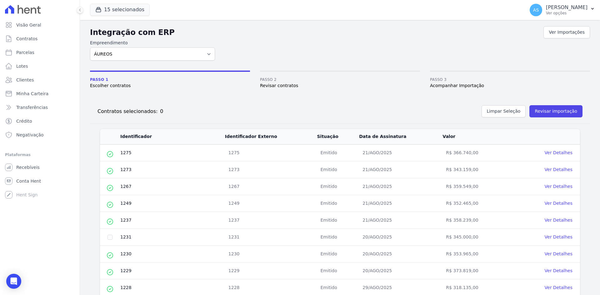
click at [107, 238] on td at bounding box center [110, 237] width 20 height 17
click at [112, 238] on td at bounding box center [110, 237] width 20 height 17
click at [109, 239] on input "checkbox" at bounding box center [109, 237] width 5 height 5
checkbox input "true"
click at [547, 112] on button "Revisar importação" at bounding box center [555, 111] width 53 height 12
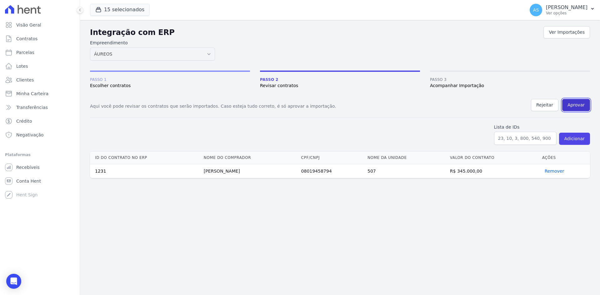
click at [574, 107] on button "Aprovar" at bounding box center [576, 105] width 28 height 12
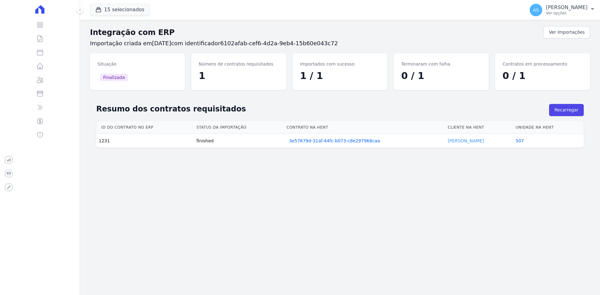
click at [453, 143] on link "[PERSON_NAME]" at bounding box center [466, 140] width 36 height 5
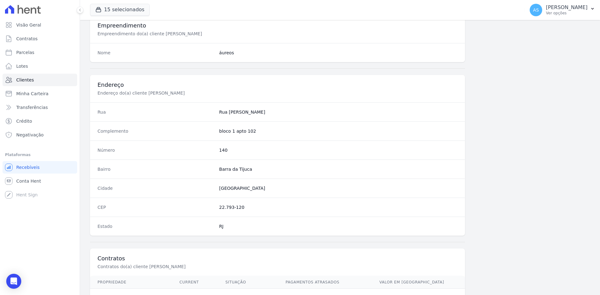
scroll to position [289, 0]
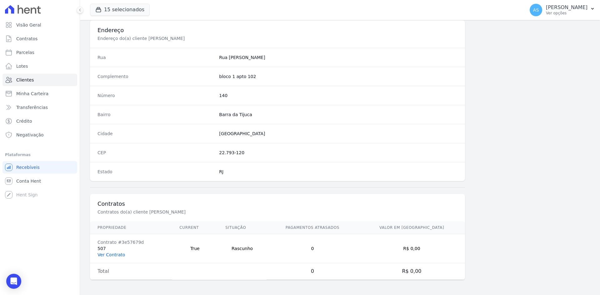
click at [103, 256] on link "Ver Contrato" at bounding box center [110, 254] width 27 height 5
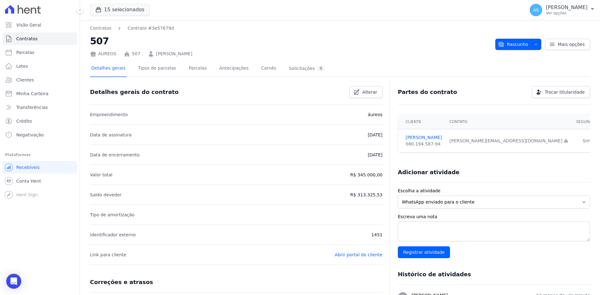
click at [534, 44] on icon "button" at bounding box center [535, 44] width 3 height 2
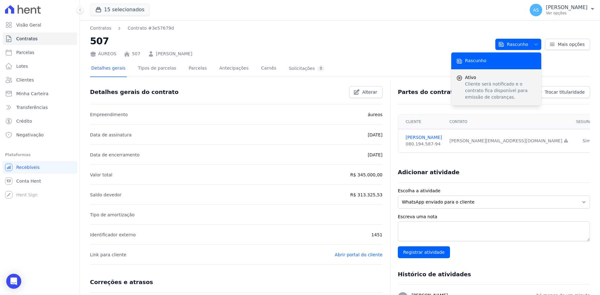
click at [477, 80] on span "Ativo" at bounding box center [500, 77] width 71 height 7
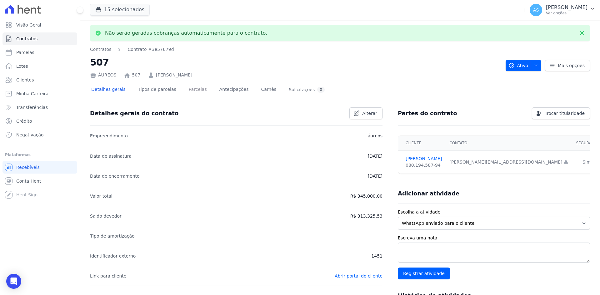
click at [187, 91] on link "Parcelas" at bounding box center [197, 90] width 21 height 17
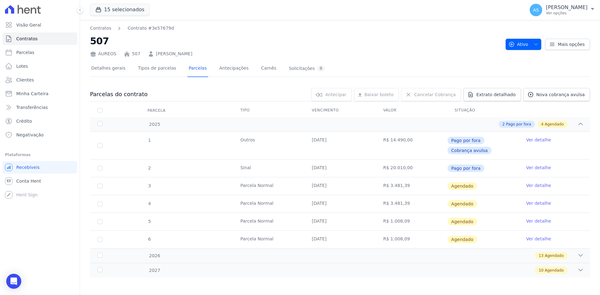
click at [530, 186] on link "Ver detalhe" at bounding box center [538, 185] width 25 height 6
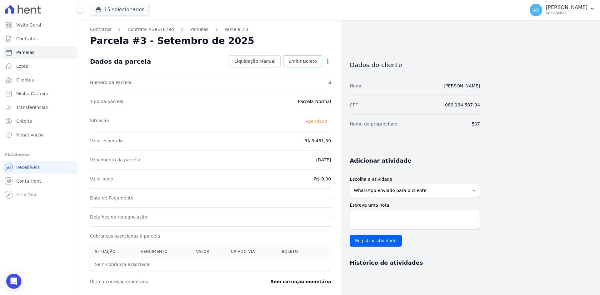
click at [301, 63] on span "Emitir Boleto" at bounding box center [302, 61] width 28 height 6
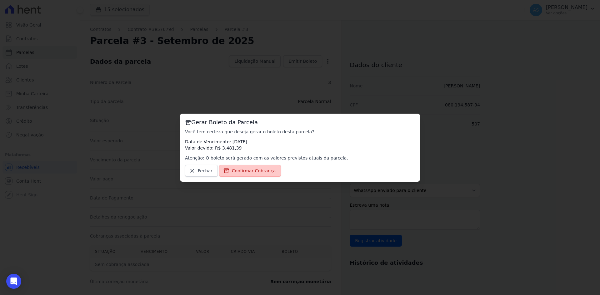
click at [241, 172] on span "Confirmar Cobrança" at bounding box center [254, 171] width 44 height 6
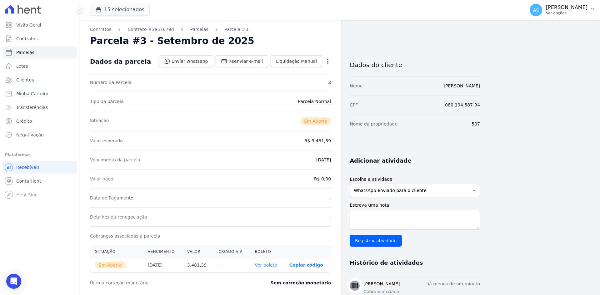
click at [585, 10] on p "[PERSON_NAME]" at bounding box center [567, 7] width 42 height 6
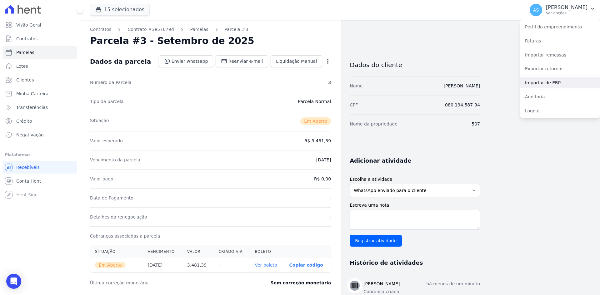
click at [536, 82] on link "Importar de ERP" at bounding box center [560, 82] width 80 height 11
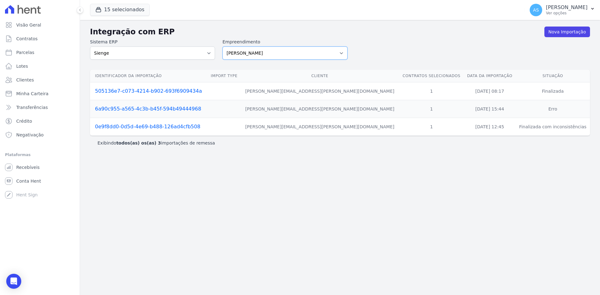
click at [344, 52] on select "[PERSON_NAME] Art Prime - [PERSON_NAME] Unique CTV Beat Residencial CTV Mob CTV…" at bounding box center [284, 53] width 125 height 13
select select "9db4d767-ec98-4519-aed7-f9568aa0b04c"
click at [222, 47] on select "Amaré Arpoador Art Prime - Irajá ÁUREOS B. Unique CTV Beat Residencial CTV Mob …" at bounding box center [284, 53] width 125 height 13
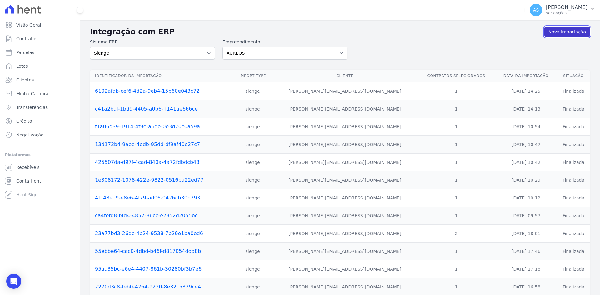
click at [574, 33] on link "Nova Importação" at bounding box center [567, 32] width 46 height 11
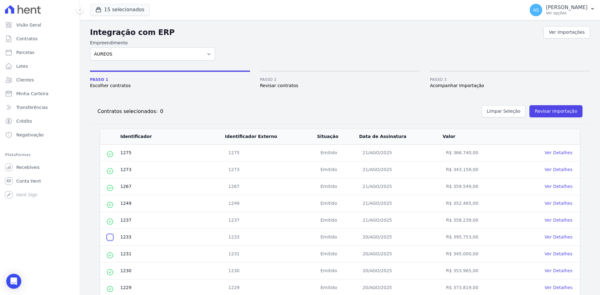
click at [109, 239] on input "checkbox" at bounding box center [109, 237] width 5 height 5
checkbox input "true"
click at [549, 112] on button "Revisar importação" at bounding box center [555, 111] width 53 height 12
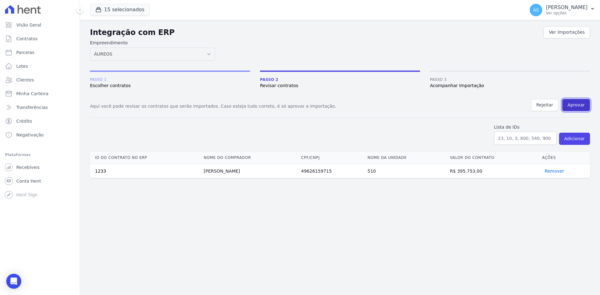
click at [578, 102] on button "Aprovar" at bounding box center [576, 105] width 28 height 12
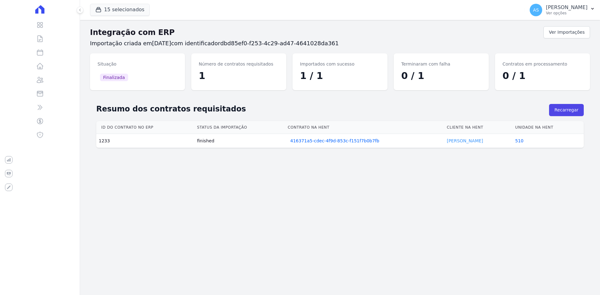
click at [460, 141] on link "[PERSON_NAME]" at bounding box center [465, 140] width 36 height 5
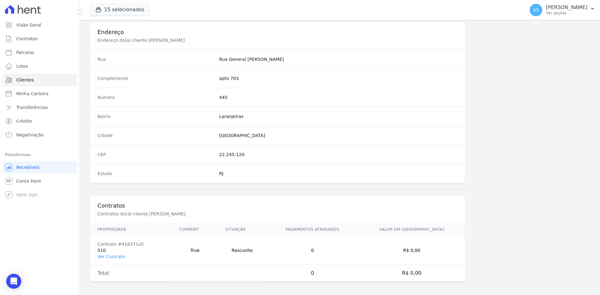
scroll to position [289, 0]
click at [103, 253] on link "Ver Contrato" at bounding box center [110, 254] width 27 height 5
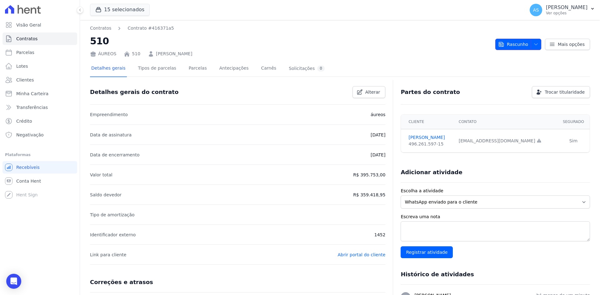
click at [527, 43] on button "Rascunho" at bounding box center [518, 44] width 46 height 11
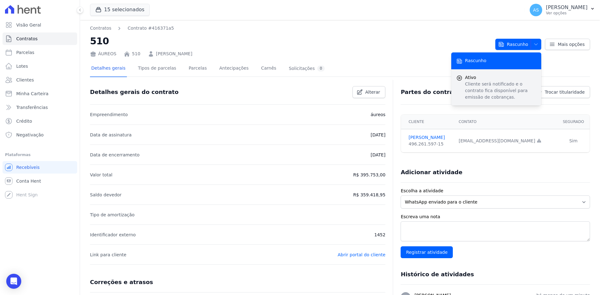
click at [473, 86] on p "Cliente será notificado e o contrato fica disponível para emissão de cobranças." at bounding box center [500, 91] width 71 height 20
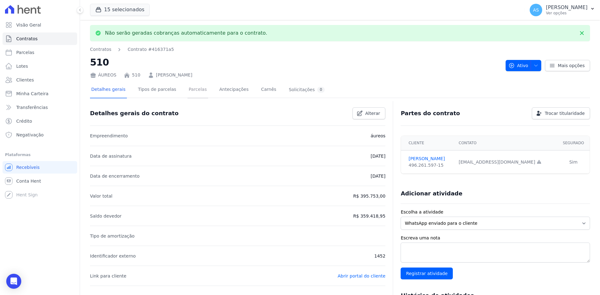
click at [192, 87] on link "Parcelas" at bounding box center [197, 90] width 21 height 17
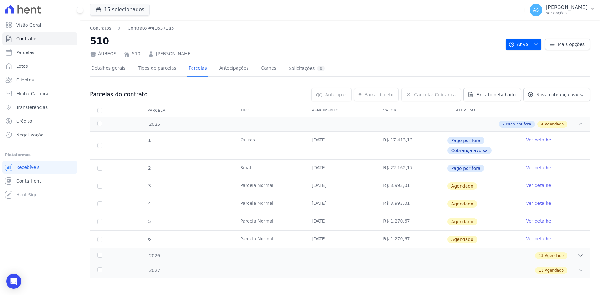
click at [540, 183] on link "Ver detalhe" at bounding box center [538, 185] width 25 height 6
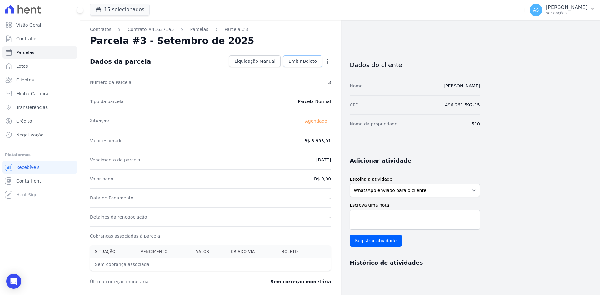
click at [300, 63] on span "Emitir Boleto" at bounding box center [302, 61] width 28 height 6
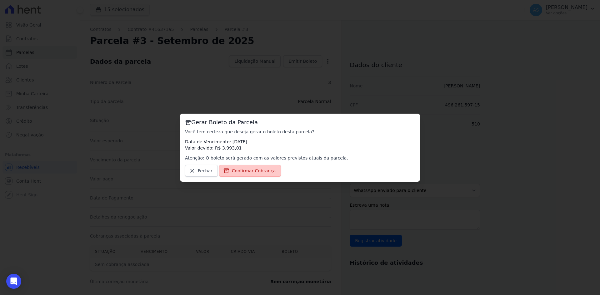
click at [253, 171] on span "Confirmar Cobrança" at bounding box center [254, 171] width 44 height 6
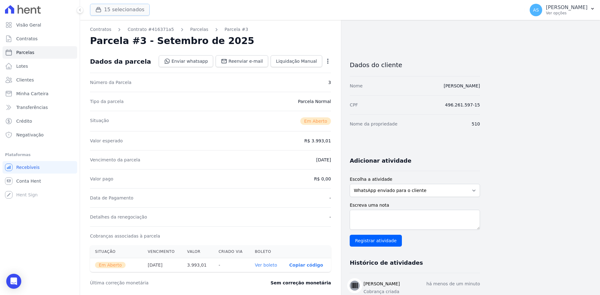
click at [126, 12] on button "15 selecionados" at bounding box center [120, 10] width 60 height 12
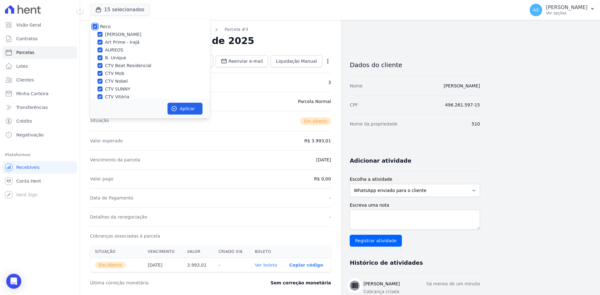
click at [93, 26] on input "Reco" at bounding box center [94, 26] width 5 height 5
checkbox input "false"
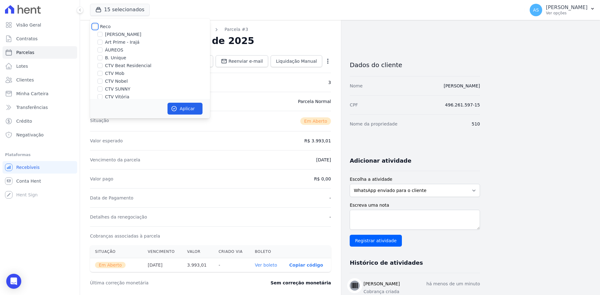
checkbox input "false"
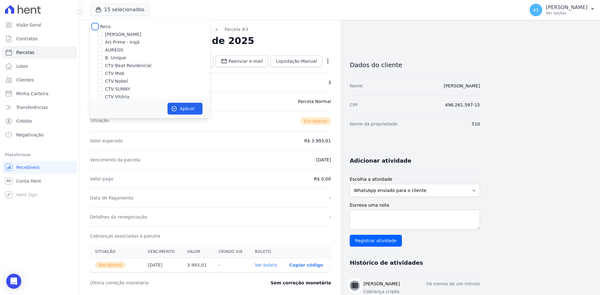
checkbox input "false"
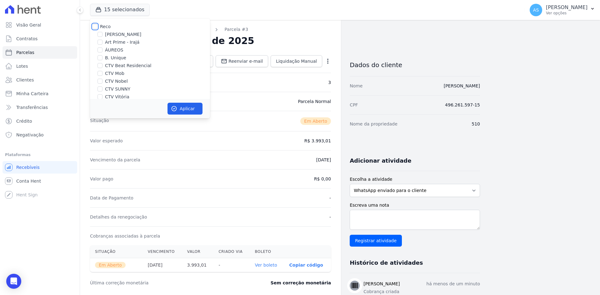
checkbox input "false"
click at [121, 44] on label "Art Prime - Irajá" at bounding box center [122, 42] width 34 height 7
click at [102, 44] on input "Art Prime - Irajá" at bounding box center [99, 42] width 5 height 5
checkbox input "true"
click at [182, 111] on button "Aplicar" at bounding box center [184, 109] width 35 height 12
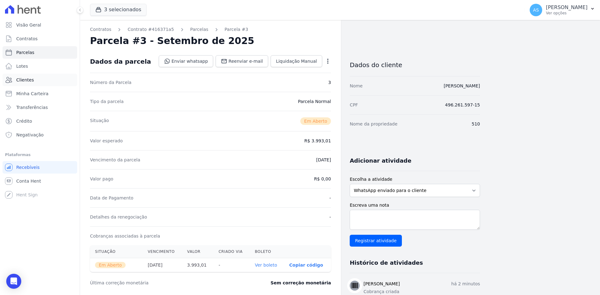
click at [22, 78] on span "Clientes" at bounding box center [24, 80] width 17 height 6
click at [112, 11] on button "3 selecionados" at bounding box center [118, 10] width 57 height 12
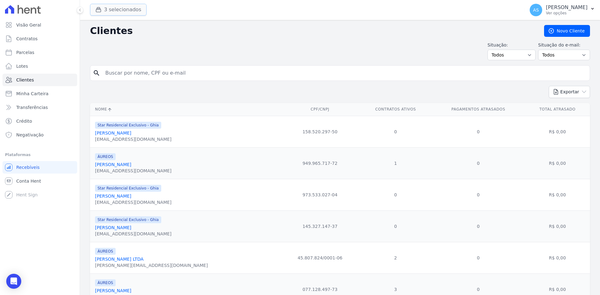
click at [107, 10] on button "3 selecionados" at bounding box center [118, 10] width 57 height 12
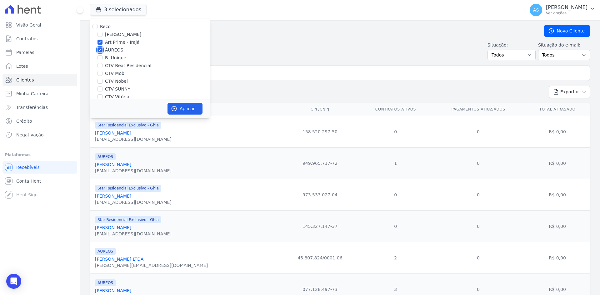
click at [101, 49] on input "ÁUREOS" at bounding box center [99, 49] width 5 height 5
checkbox input "false"
click at [109, 89] on label "Star Residencial Exclusivo - Ghia" at bounding box center [140, 90] width 71 height 7
click at [102, 89] on input "Star Residencial Exclusivo - Ghia" at bounding box center [99, 90] width 5 height 5
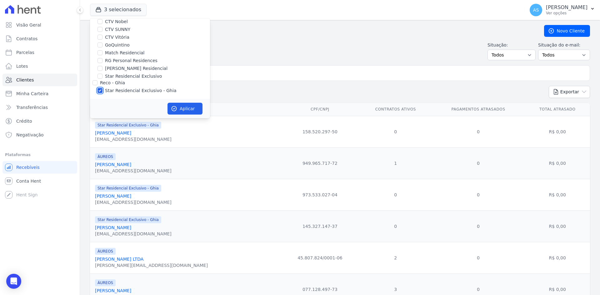
checkbox input "false"
click at [179, 109] on button "Aplicar" at bounding box center [184, 109] width 35 height 12
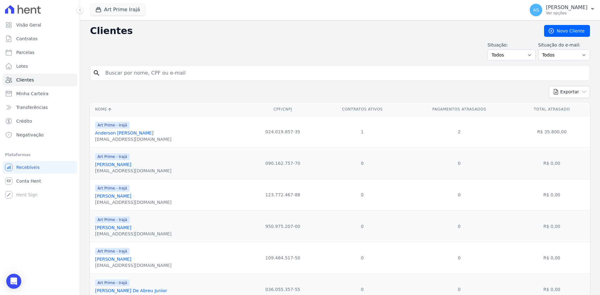
click at [122, 132] on link "Anderson [PERSON_NAME]" at bounding box center [124, 133] width 58 height 5
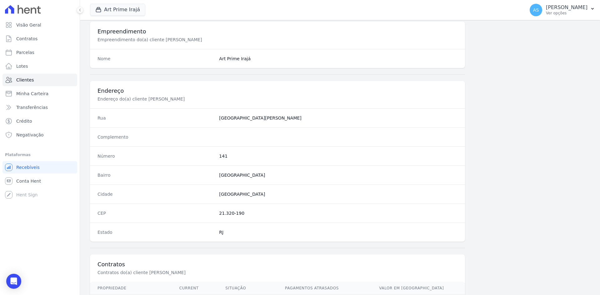
scroll to position [289, 0]
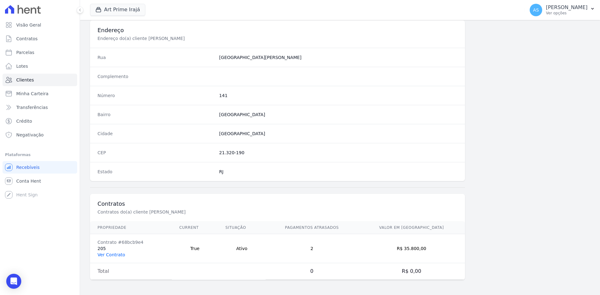
click at [109, 256] on link "Ver Contrato" at bounding box center [110, 254] width 27 height 5
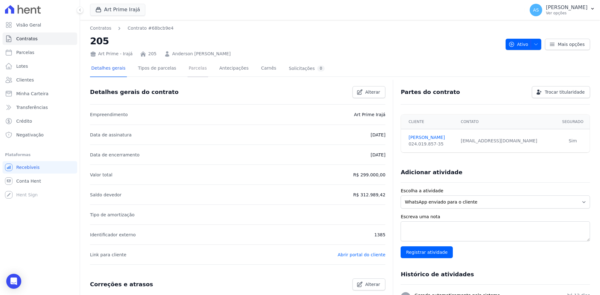
click at [193, 68] on link "Parcelas" at bounding box center [197, 69] width 21 height 17
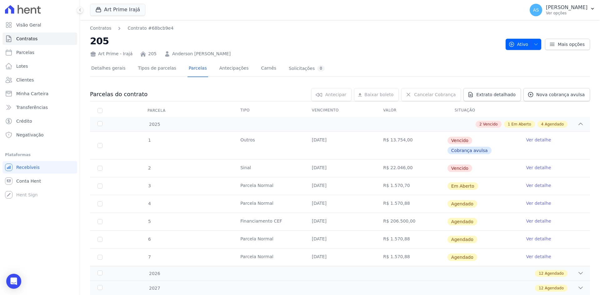
click at [527, 182] on link "Ver detalhe" at bounding box center [538, 185] width 25 height 6
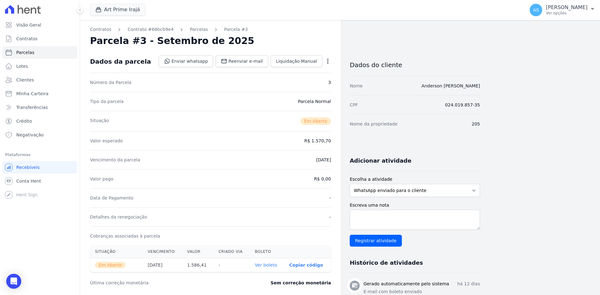
click at [328, 62] on icon "button" at bounding box center [328, 61] width 6 height 6
click at [300, 80] on link "Cancelar Cobrança" at bounding box center [300, 80] width 55 height 11
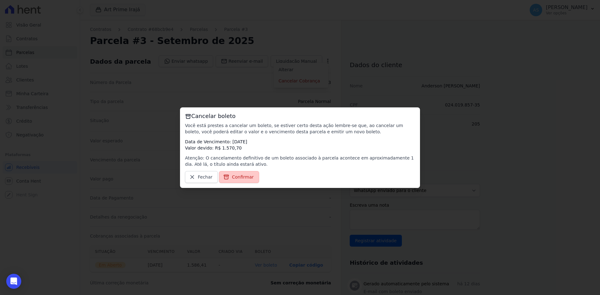
click at [247, 176] on span "Confirmar" at bounding box center [243, 177] width 22 height 6
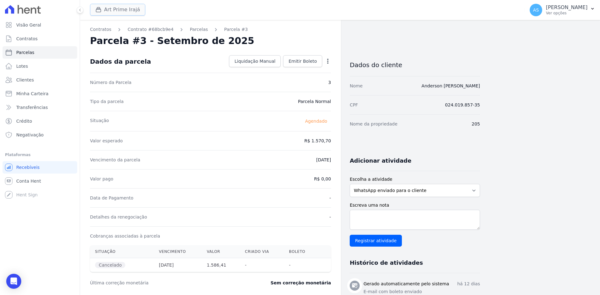
click at [106, 12] on button "Art Prime Irajá" at bounding box center [117, 10] width 55 height 12
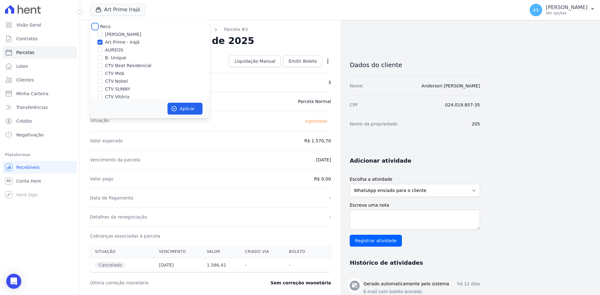
click at [95, 27] on input "Reco" at bounding box center [94, 26] width 5 height 5
checkbox input "true"
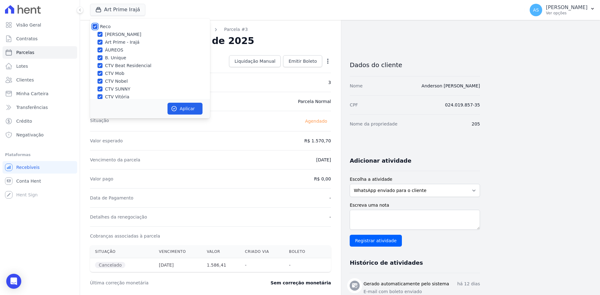
checkbox input "true"
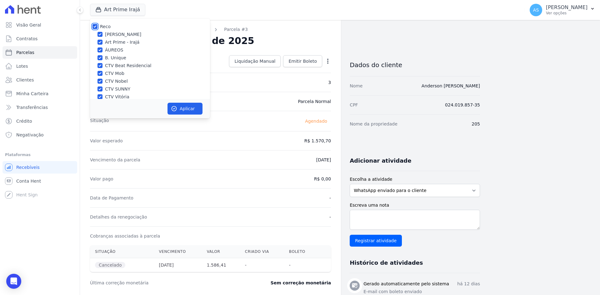
checkbox input "true"
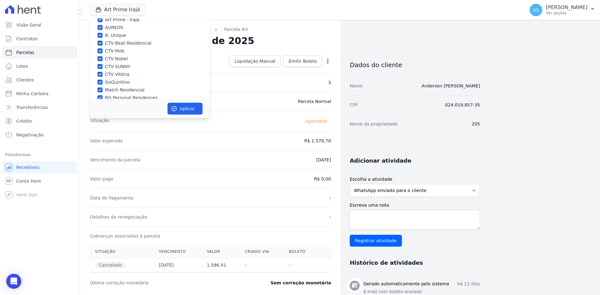
scroll to position [60, 0]
click at [117, 90] on label "Star Residencial Exclusivo - Ghia" at bounding box center [140, 90] width 71 height 7
click at [102, 90] on input "Star Residencial Exclusivo - Ghia" at bounding box center [99, 90] width 5 height 5
checkbox input "true"
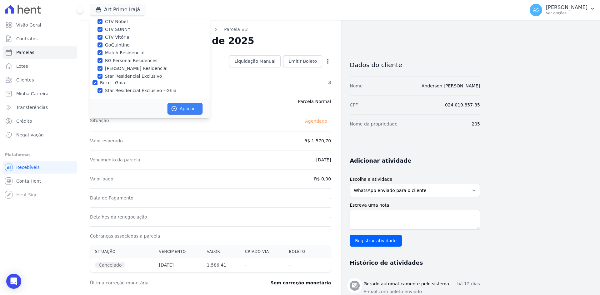
click at [181, 107] on button "Aplicar" at bounding box center [184, 109] width 35 height 12
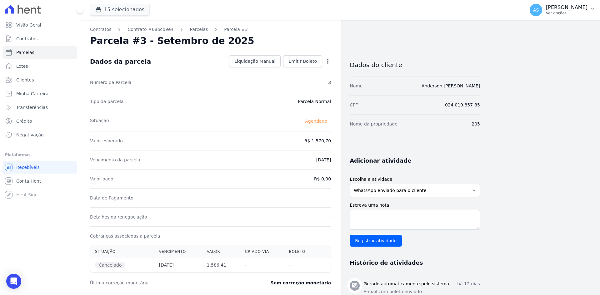
click at [577, 8] on p "[PERSON_NAME]" at bounding box center [567, 7] width 42 height 6
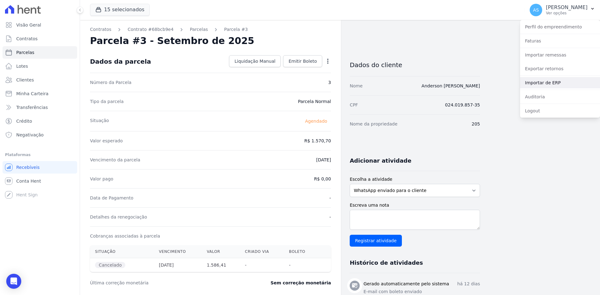
click at [541, 83] on link "Importar de ERP" at bounding box center [560, 82] width 80 height 11
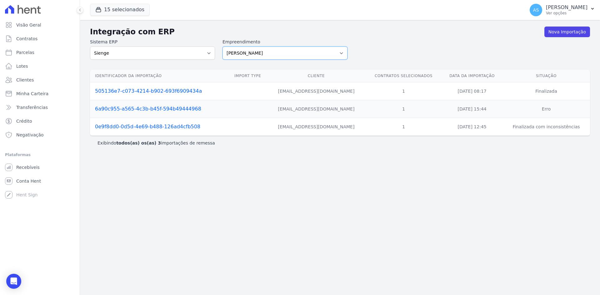
click at [342, 52] on select "[PERSON_NAME] Art Prime - [PERSON_NAME] Unique CTV Beat Residencial CTV Mob CTV…" at bounding box center [284, 53] width 125 height 13
select select "9db4d767-ec98-4519-aed7-f9568aa0b04c"
click at [222, 47] on select "[PERSON_NAME] Art Prime - [PERSON_NAME] Unique CTV Beat Residencial CTV Mob CTV…" at bounding box center [284, 53] width 125 height 13
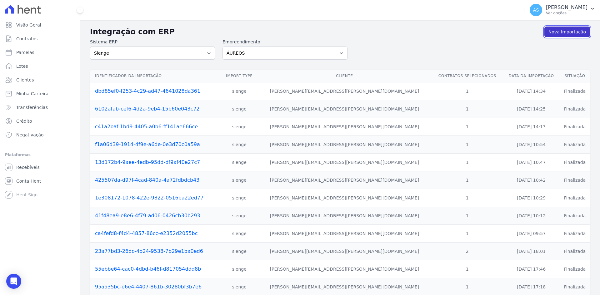
click at [564, 33] on link "Nova Importação" at bounding box center [567, 32] width 46 height 11
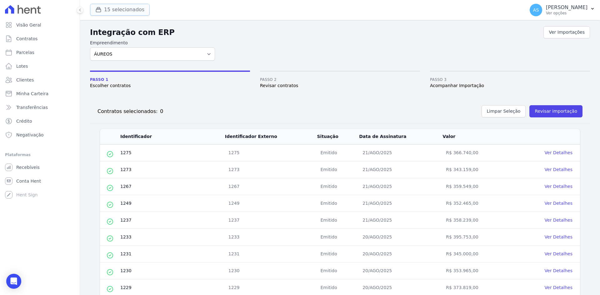
click at [114, 8] on button "15 selecionados" at bounding box center [120, 10] width 60 height 12
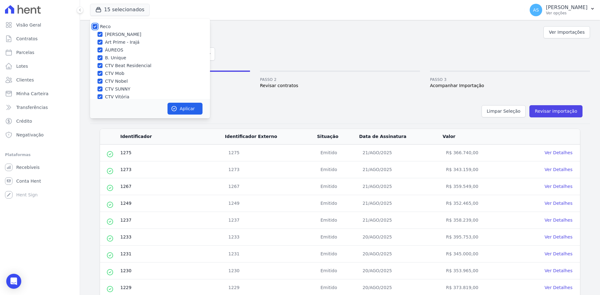
click at [95, 24] on input "Reco" at bounding box center [94, 26] width 5 height 5
checkbox input "false"
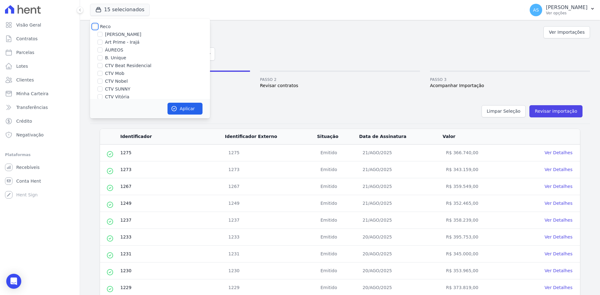
checkbox input "false"
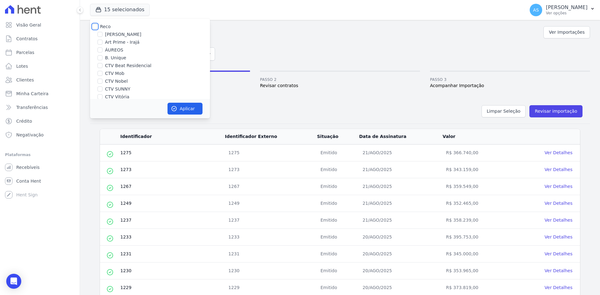
checkbox input "false"
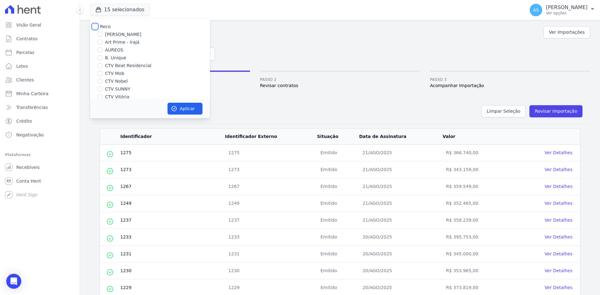
checkbox input "false"
click at [116, 41] on label "Art Prime - Irajá" at bounding box center [122, 42] width 34 height 7
click at [102, 41] on input "Art Prime - Irajá" at bounding box center [99, 42] width 5 height 5
checkbox input "true"
click at [184, 109] on button "Aplicar" at bounding box center [184, 109] width 35 height 12
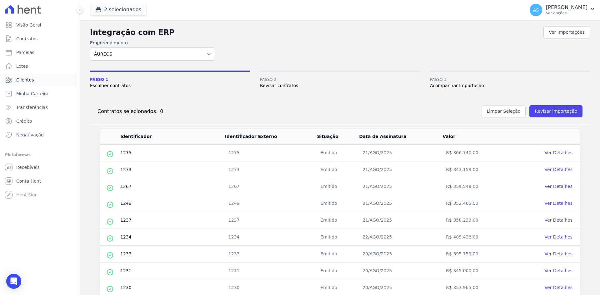
click at [21, 81] on span "Clientes" at bounding box center [24, 80] width 17 height 6
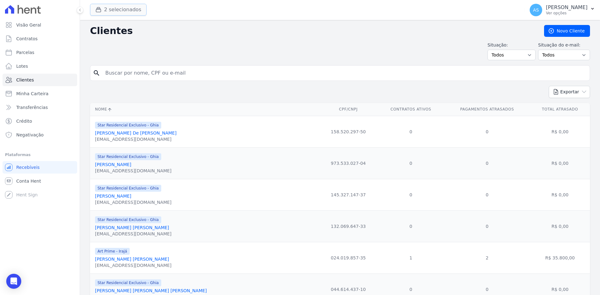
click at [121, 10] on button "2 selecionados" at bounding box center [118, 10] width 57 height 12
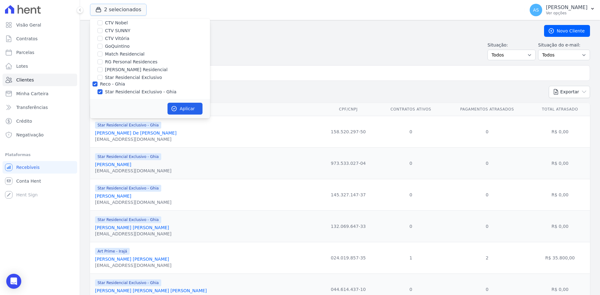
scroll to position [60, 0]
click at [98, 89] on input "Star Residencial Exclusivo - Ghia" at bounding box center [99, 90] width 5 height 5
checkbox input "false"
click at [177, 105] on button "Aplicar" at bounding box center [184, 109] width 35 height 12
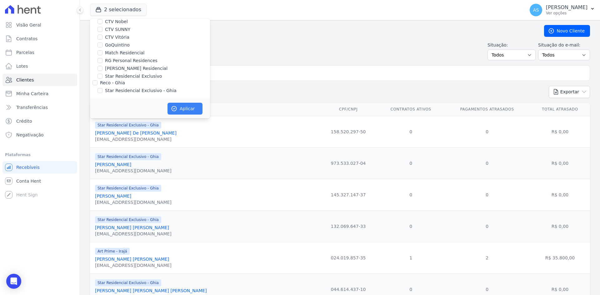
scroll to position [58, 0]
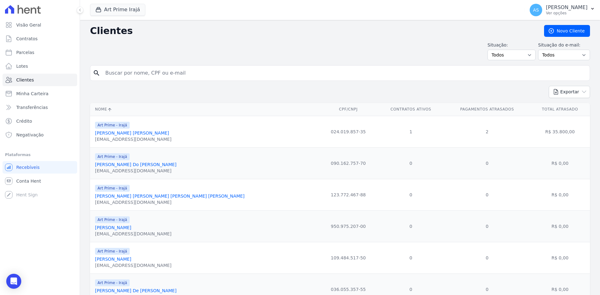
click at [119, 132] on link "Anderson Domingues Dias" at bounding box center [132, 133] width 74 height 5
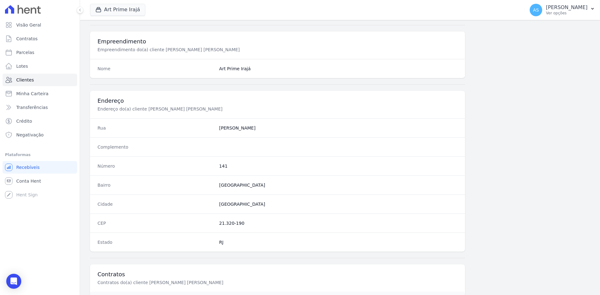
scroll to position [289, 0]
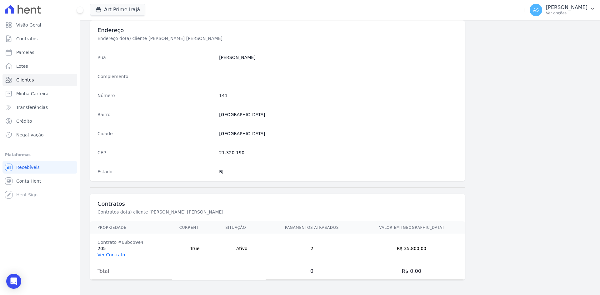
click at [108, 253] on link "Ver Contrato" at bounding box center [110, 254] width 27 height 5
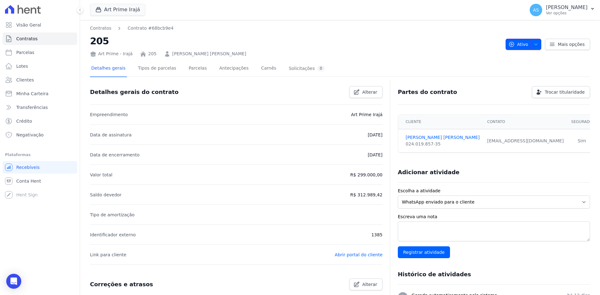
click at [535, 44] on icon "button" at bounding box center [535, 44] width 5 height 5
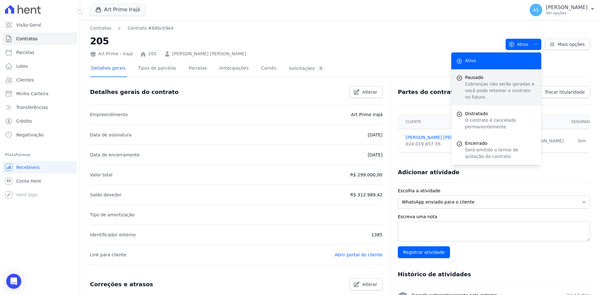
click at [475, 86] on p "Cobranças não serão geradas e você pode retomar o contrato no futuro." at bounding box center [500, 91] width 71 height 20
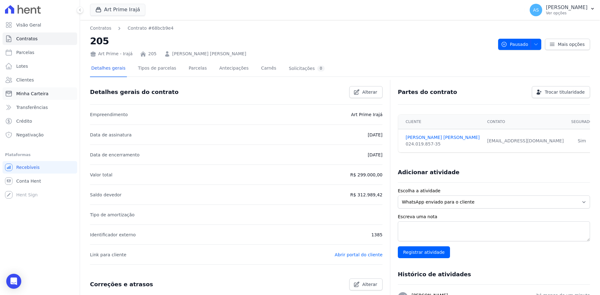
click at [33, 94] on span "Minha Carteira" at bounding box center [32, 94] width 32 height 6
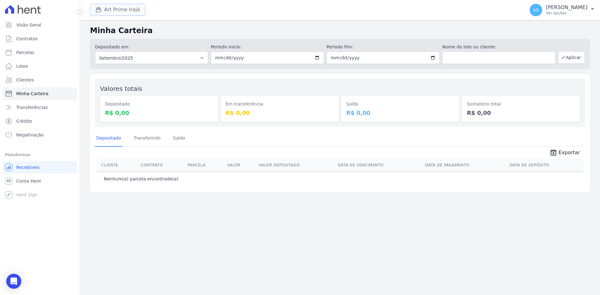
click at [125, 12] on button "Art Prime Irajá" at bounding box center [117, 10] width 55 height 12
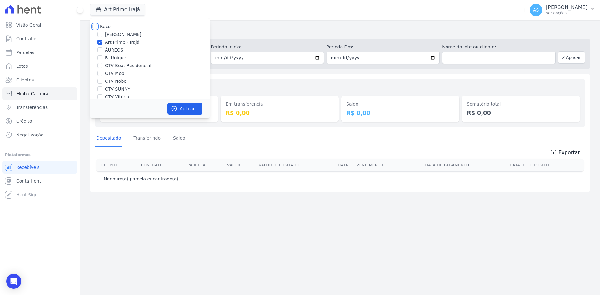
click at [95, 27] on input "Reco" at bounding box center [94, 26] width 5 height 5
checkbox input "true"
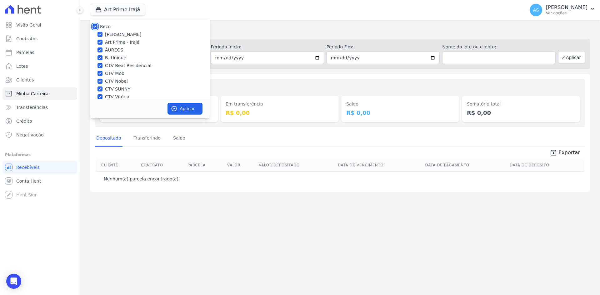
checkbox input "true"
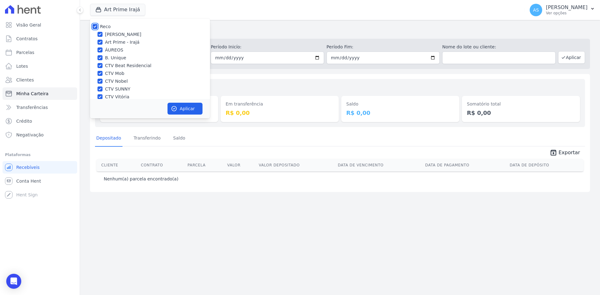
checkbox input "true"
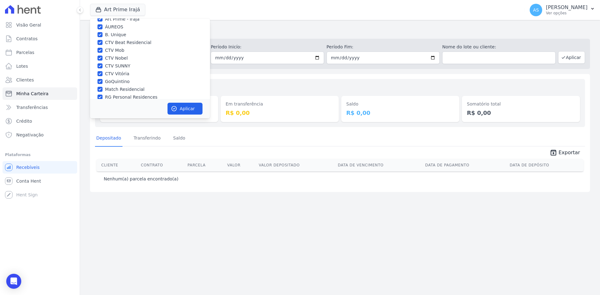
scroll to position [60, 0]
click at [98, 90] on input "Star Residencial Exclusivo - Ghia" at bounding box center [99, 90] width 5 height 5
checkbox input "true"
click at [182, 109] on button "Aplicar" at bounding box center [184, 109] width 35 height 12
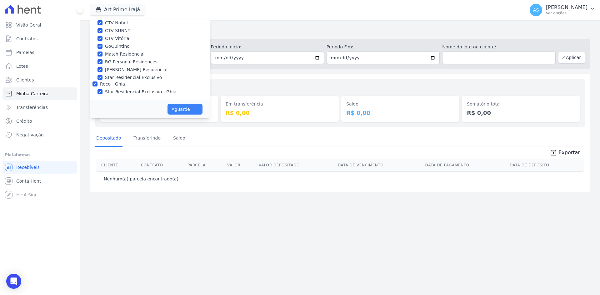
scroll to position [58, 0]
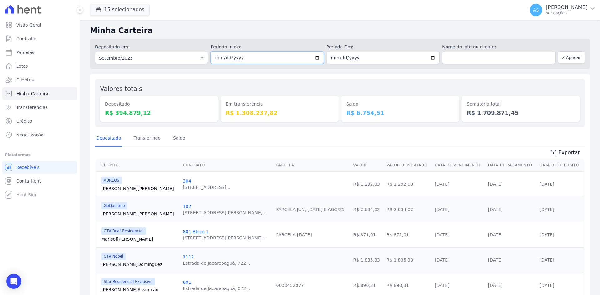
click at [317, 57] on input "2025-09-01" at bounding box center [267, 58] width 113 height 12
type input "[DATE]"
click at [430, 59] on input "2025-09-30" at bounding box center [382, 58] width 113 height 12
type input "[DATE]"
click at [571, 57] on button "Aplicar" at bounding box center [571, 57] width 27 height 12
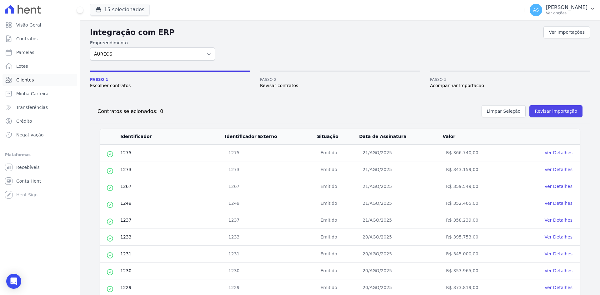
click at [23, 80] on span "Clientes" at bounding box center [24, 80] width 17 height 6
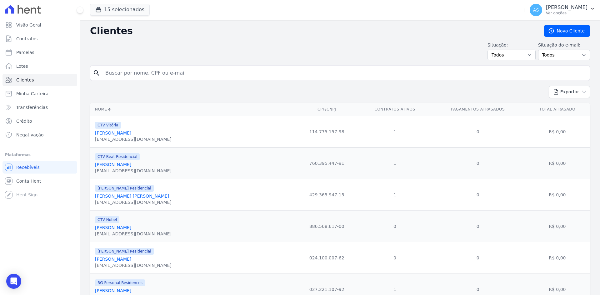
click at [127, 74] on input "search" at bounding box center [344, 73] width 485 height 12
type input "OTAC"
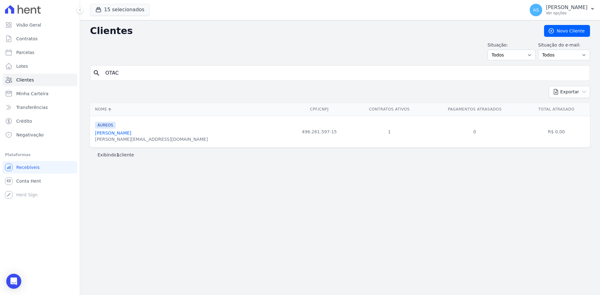
click at [131, 134] on link "[PERSON_NAME]" at bounding box center [113, 133] width 36 height 5
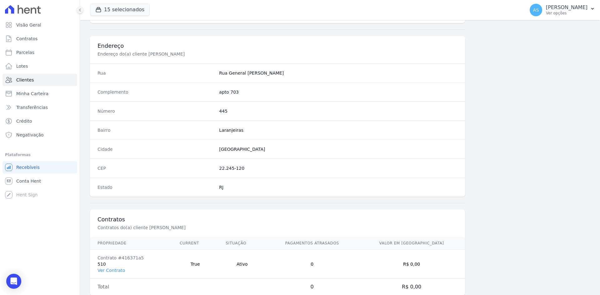
scroll to position [289, 0]
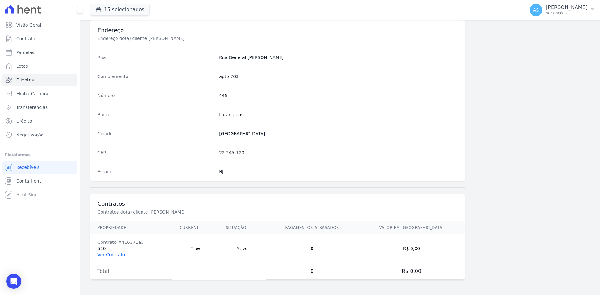
click at [102, 253] on link "Ver Contrato" at bounding box center [110, 254] width 27 height 5
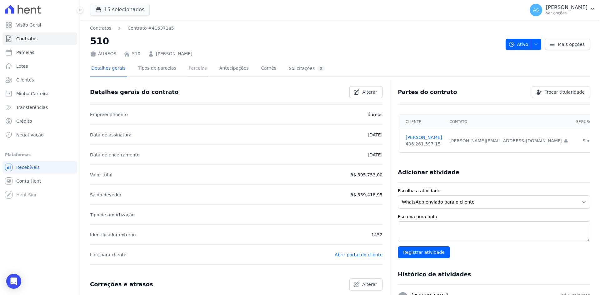
click at [189, 67] on link "Parcelas" at bounding box center [197, 69] width 21 height 17
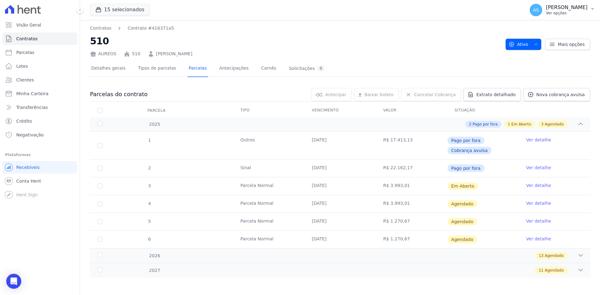
click at [593, 9] on icon "button" at bounding box center [592, 8] width 5 height 5
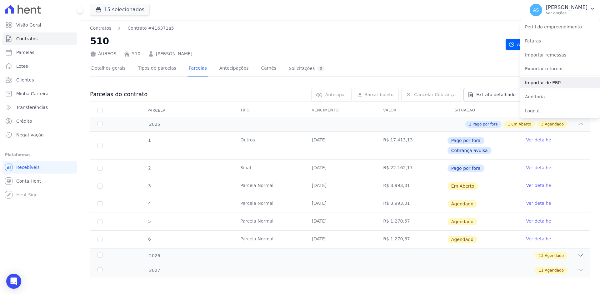
click at [536, 84] on link "Importar de ERP" at bounding box center [560, 82] width 80 height 11
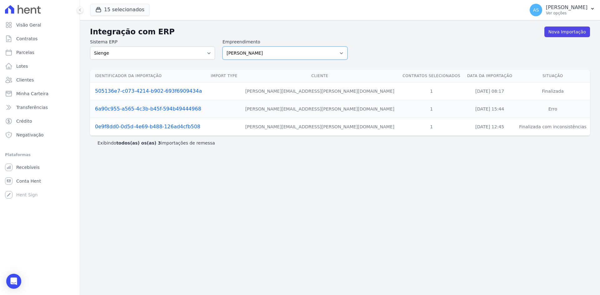
click at [342, 53] on select "[PERSON_NAME] Art Prime - [PERSON_NAME] Unique CTV Beat Residencial CTV Mob CTV…" at bounding box center [284, 53] width 125 height 13
select select "9db4d767-ec98-4519-aed7-f9568aa0b04c"
click at [222, 47] on select "[PERSON_NAME] Art Prime - [PERSON_NAME] Unique CTV Beat Residencial CTV Mob CTV…" at bounding box center [284, 53] width 125 height 13
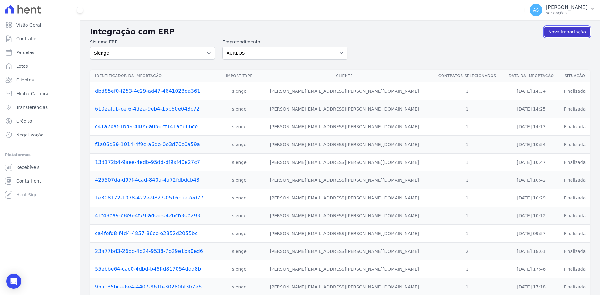
click at [567, 31] on link "Nova Importação" at bounding box center [567, 32] width 46 height 11
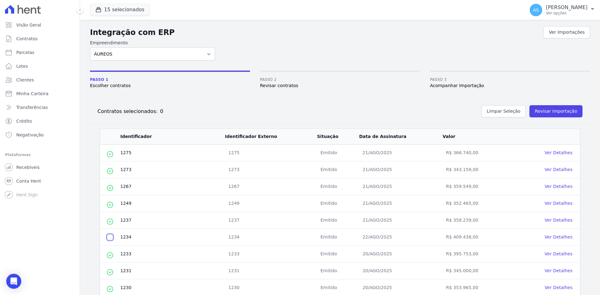
click at [109, 238] on input "checkbox" at bounding box center [109, 237] width 5 height 5
checkbox input "true"
click at [538, 113] on button "Revisar importação" at bounding box center [555, 111] width 53 height 12
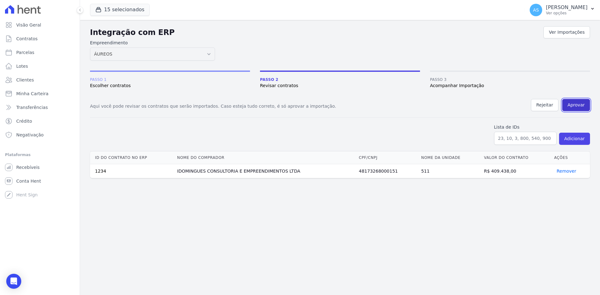
click at [579, 102] on button "Aprovar" at bounding box center [576, 105] width 28 height 12
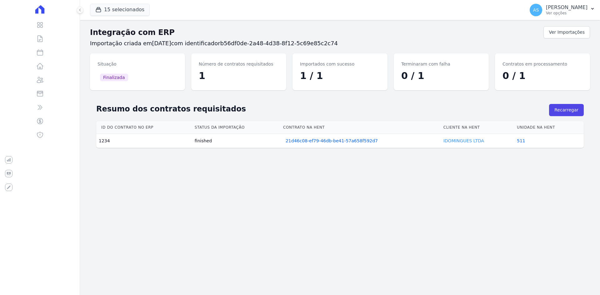
click at [452, 141] on link "IDOMINGUES LTDA" at bounding box center [463, 140] width 41 height 5
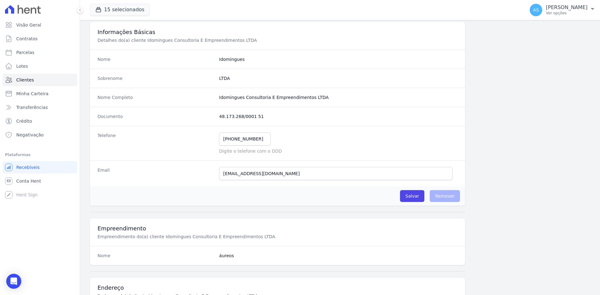
scroll to position [31, 0]
drag, startPoint x: 259, startPoint y: 141, endPoint x: 107, endPoint y: 147, distance: 152.6
click at [107, 147] on div "Telefone [PHONE_NUMBER] Mensagem de SMS ainda não enviada.. Mensagem de [PERSON…" at bounding box center [277, 143] width 375 height 35
type input "21992925888"
click at [410, 196] on input "Salvar" at bounding box center [412, 197] width 24 height 12
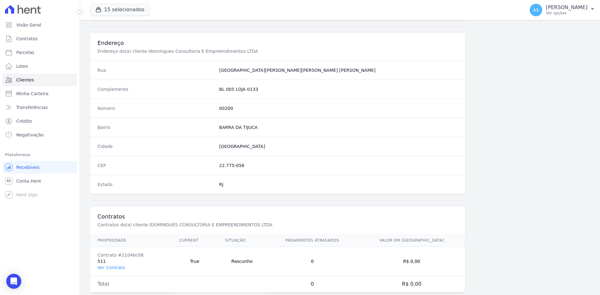
scroll to position [289, 0]
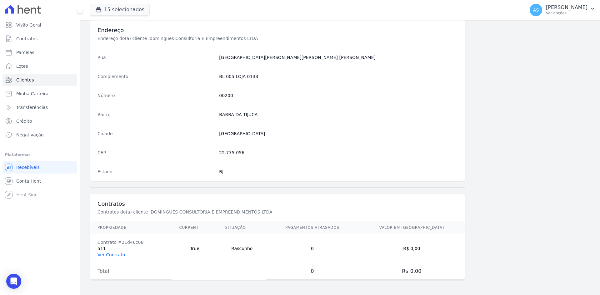
click at [111, 254] on link "Ver Contrato" at bounding box center [110, 254] width 27 height 5
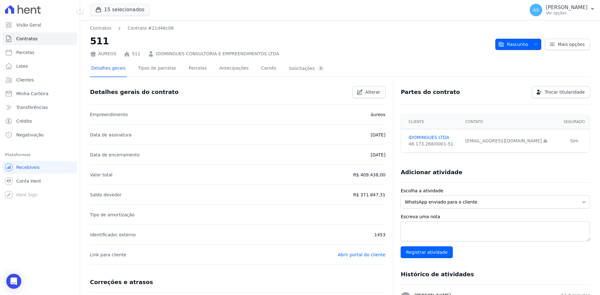
click at [525, 41] on button "Rascunho" at bounding box center [518, 44] width 46 height 11
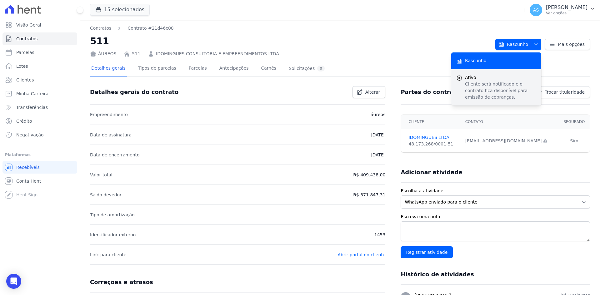
click at [490, 83] on p "Cliente será notificado e o contrato fica disponível para emissão de cobranças." at bounding box center [500, 91] width 71 height 20
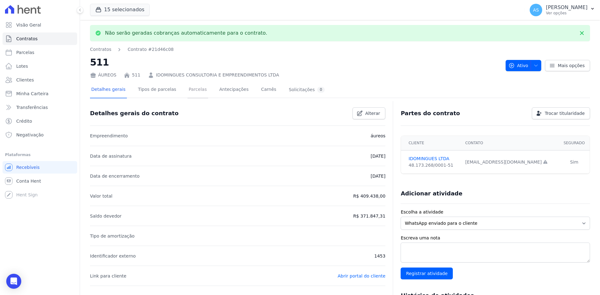
click at [189, 89] on link "Parcelas" at bounding box center [197, 90] width 21 height 17
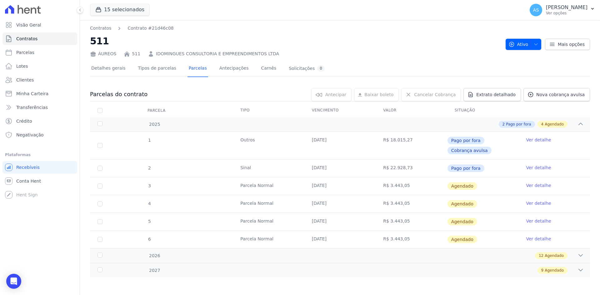
click at [531, 185] on link "Ver detalhe" at bounding box center [538, 185] width 25 height 6
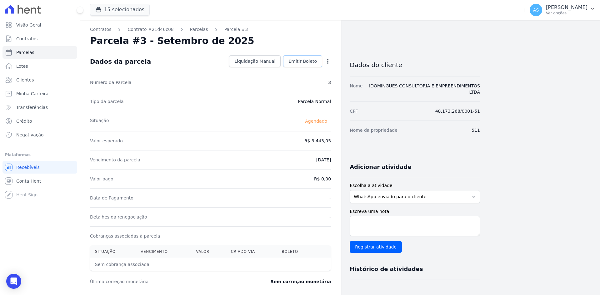
click at [306, 65] on link "Emitir Boleto" at bounding box center [302, 61] width 39 height 12
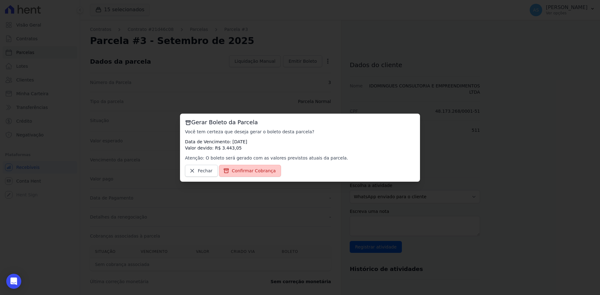
click at [249, 172] on span "Confirmar Cobrança" at bounding box center [254, 171] width 44 height 6
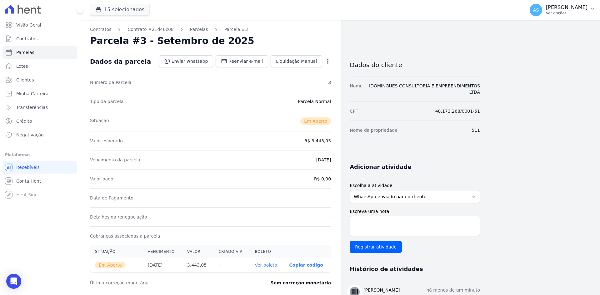
click at [590, 8] on icon "button" at bounding box center [592, 8] width 5 height 5
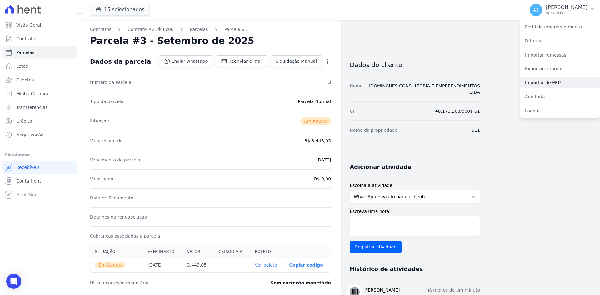
click at [535, 83] on link "Importar de ERP" at bounding box center [560, 82] width 80 height 11
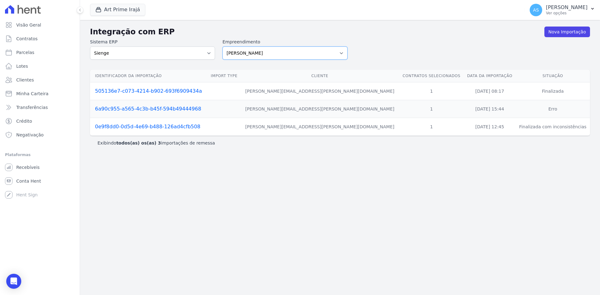
click at [342, 54] on select "[PERSON_NAME] Art Prime - [PERSON_NAME] Unique CTV Beat Residencial CTV Mob CTV…" at bounding box center [284, 53] width 125 height 13
select select "9db4d767-ec98-4519-aed7-f9568aa0b04c"
click at [222, 47] on select "[PERSON_NAME] Art Prime - [PERSON_NAME] Unique CTV Beat Residencial CTV Mob CTV…" at bounding box center [284, 53] width 125 height 13
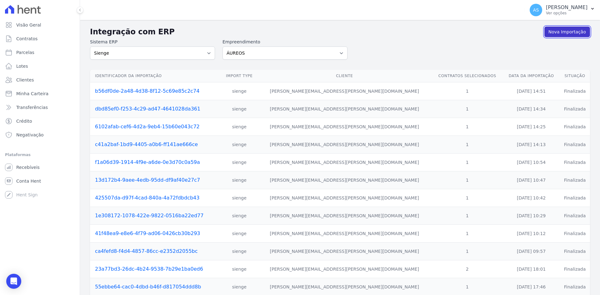
click at [561, 32] on link "Nova Importação" at bounding box center [567, 32] width 46 height 11
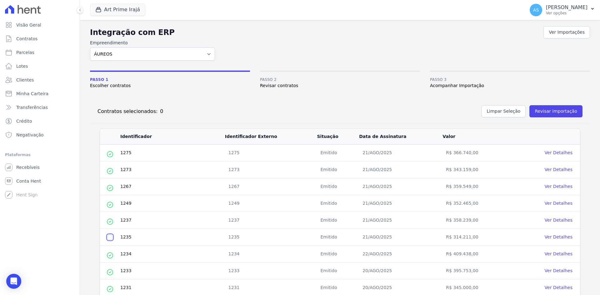
click at [111, 236] on input "checkbox" at bounding box center [109, 237] width 5 height 5
checkbox input "true"
click at [553, 110] on button "Revisar importação" at bounding box center [555, 111] width 53 height 12
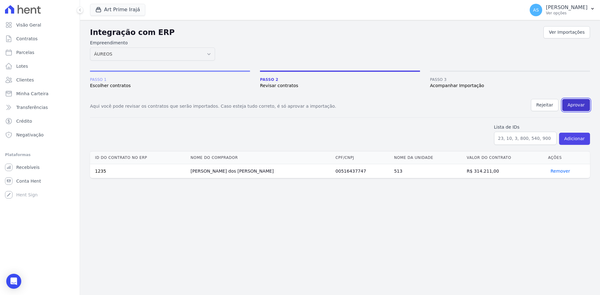
click at [579, 105] on button "Aprovar" at bounding box center [576, 105] width 28 height 12
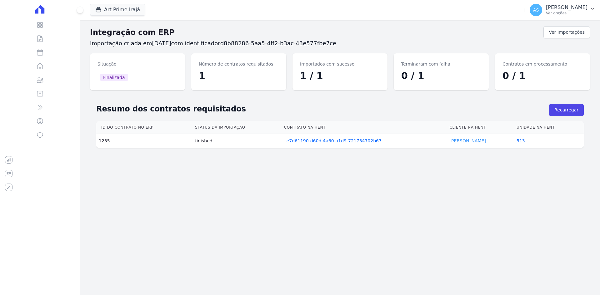
click at [469, 139] on link "Adelmo Rocha" at bounding box center [468, 140] width 36 height 5
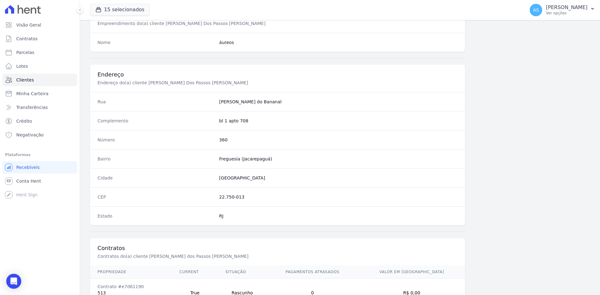
scroll to position [289, 0]
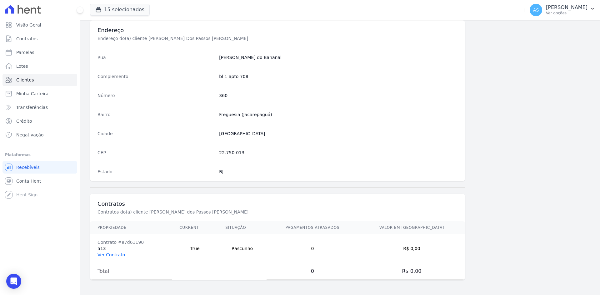
click at [107, 254] on link "Ver Contrato" at bounding box center [110, 254] width 27 height 5
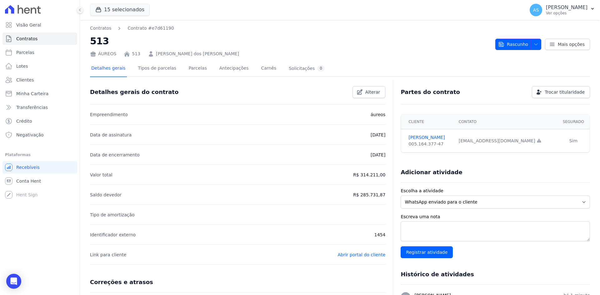
click at [533, 42] on icon "button" at bounding box center [535, 44] width 5 height 5
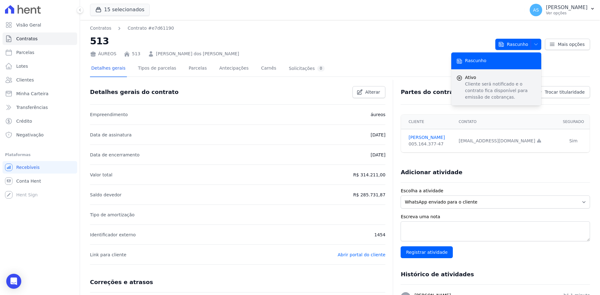
click at [488, 82] on p "Cliente será notificado e o contrato fica disponível para emissão de cobranças." at bounding box center [500, 91] width 71 height 20
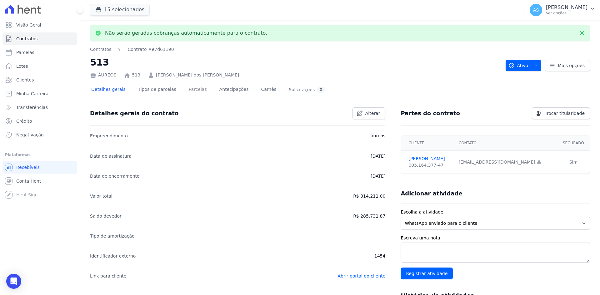
click at [187, 91] on link "Parcelas" at bounding box center [197, 90] width 21 height 17
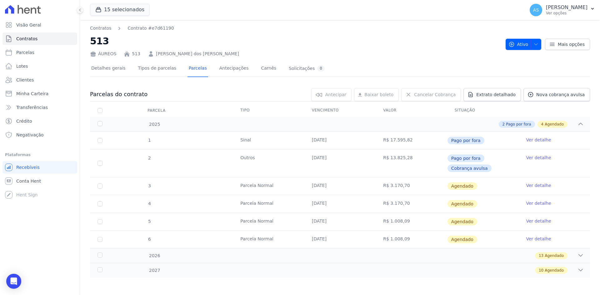
click at [535, 182] on link "Ver detalhe" at bounding box center [538, 185] width 25 height 6
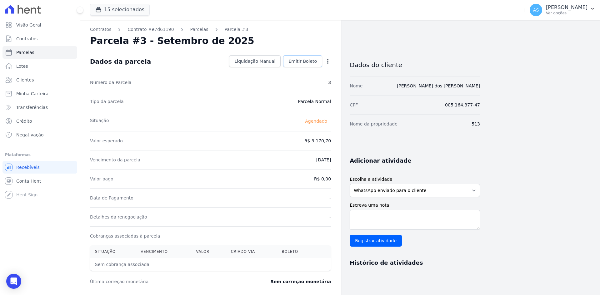
click at [309, 60] on span "Emitir Boleto" at bounding box center [302, 61] width 28 height 6
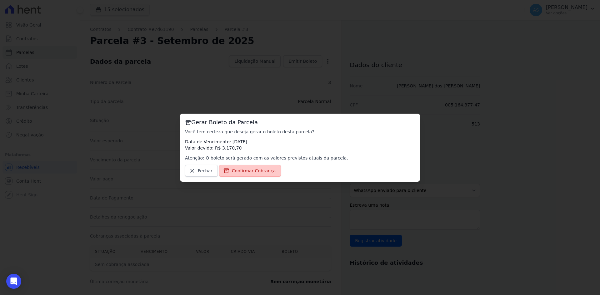
click at [254, 170] on span "Confirmar Cobrança" at bounding box center [254, 171] width 44 height 6
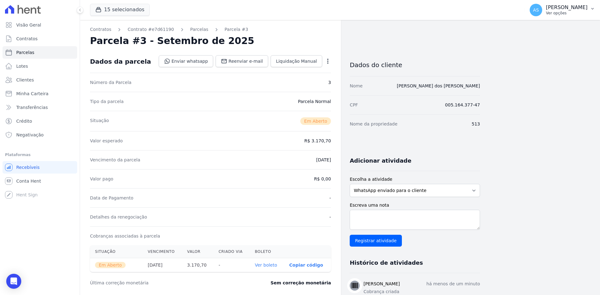
click at [566, 8] on p "[PERSON_NAME]" at bounding box center [567, 7] width 42 height 6
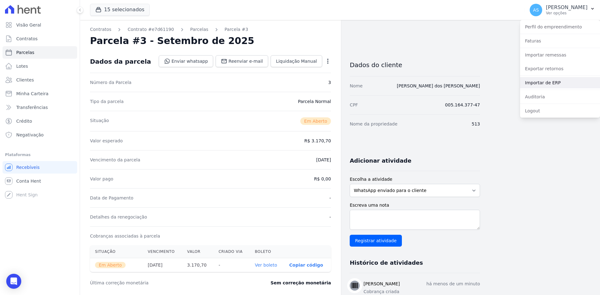
click at [542, 82] on link "Importar de ERP" at bounding box center [560, 82] width 80 height 11
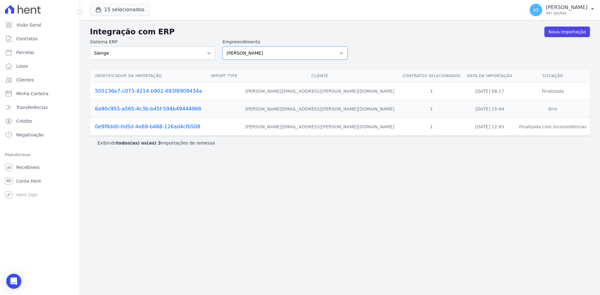
click at [339, 52] on select "[PERSON_NAME] Art Prime - [PERSON_NAME] Unique CTV Beat Residencial CTV Mob CTV…" at bounding box center [284, 53] width 125 height 13
select select "9db4d767-ec98-4519-aed7-f9568aa0b04c"
click at [222, 47] on select "[PERSON_NAME] Art Prime - [PERSON_NAME] Unique CTV Beat Residencial CTV Mob CTV…" at bounding box center [284, 53] width 125 height 13
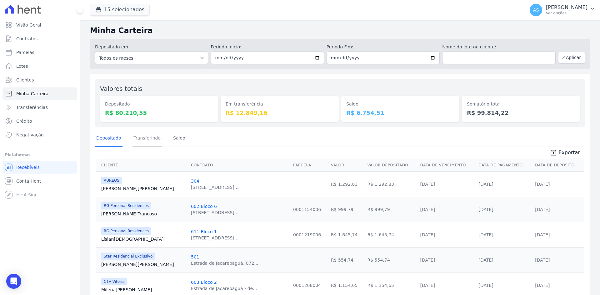
click at [144, 141] on link "Transferindo" at bounding box center [147, 139] width 30 height 16
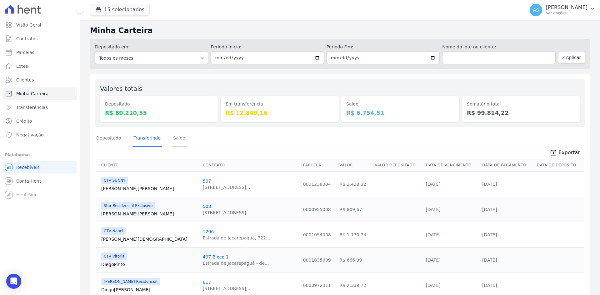
click at [172, 138] on link "Saldo" at bounding box center [179, 139] width 15 height 16
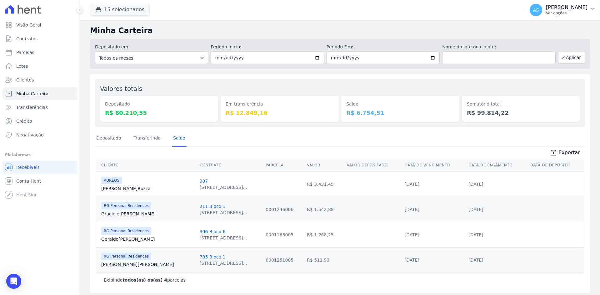
click at [593, 7] on icon "button" at bounding box center [592, 8] width 5 height 5
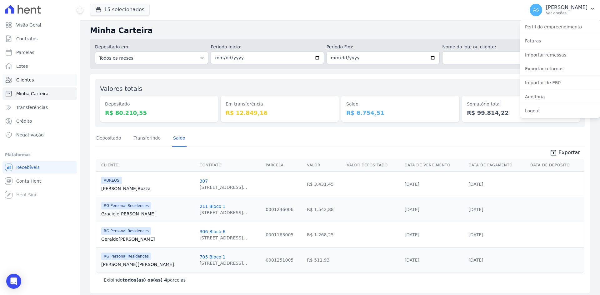
click at [26, 81] on span "Clientes" at bounding box center [24, 80] width 17 height 6
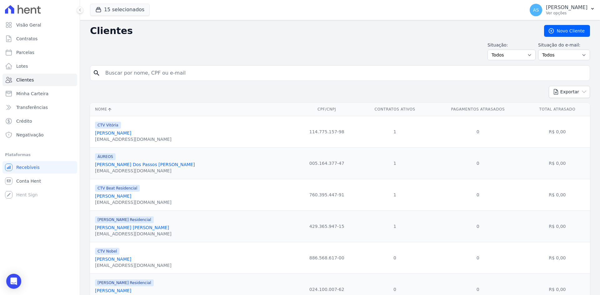
click at [129, 73] on input "search" at bounding box center [344, 73] width 485 height 12
type input "SPARTUS"
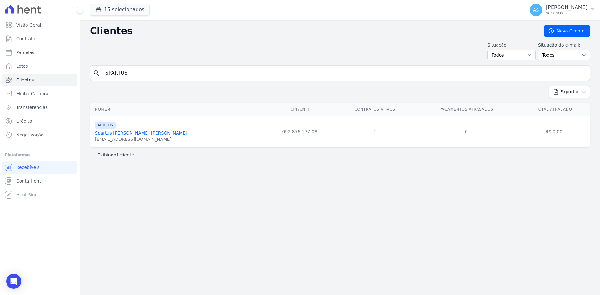
click at [122, 136] on div "Spartus [PERSON_NAME] [PERSON_NAME]" at bounding box center [141, 133] width 92 height 6
click at [121, 133] on link "Spartus Alves Pereira" at bounding box center [141, 133] width 92 height 5
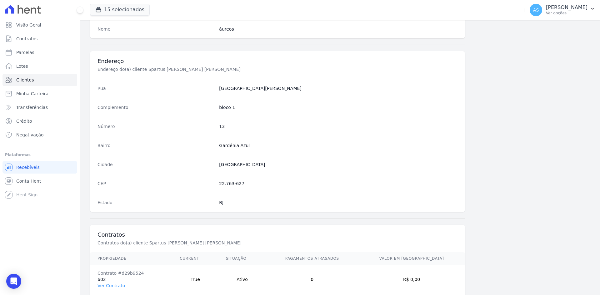
scroll to position [289, 0]
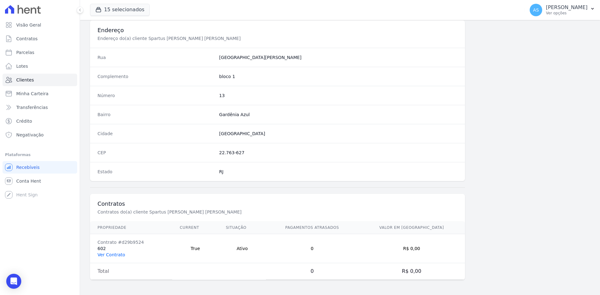
click at [107, 254] on link "Ver Contrato" at bounding box center [110, 254] width 27 height 5
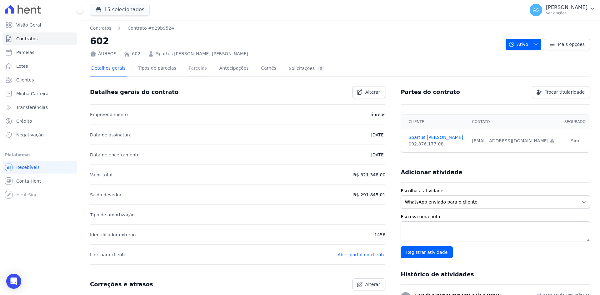
click at [191, 70] on link "Parcelas" at bounding box center [197, 69] width 21 height 17
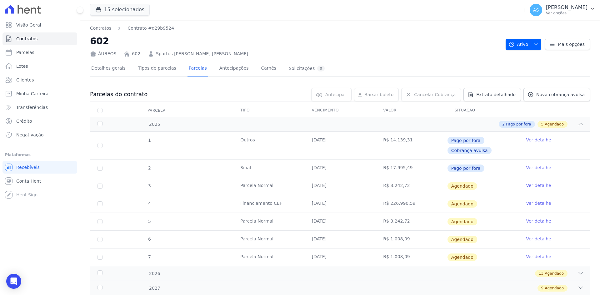
click at [530, 203] on link "Ver detalhe" at bounding box center [538, 203] width 25 height 6
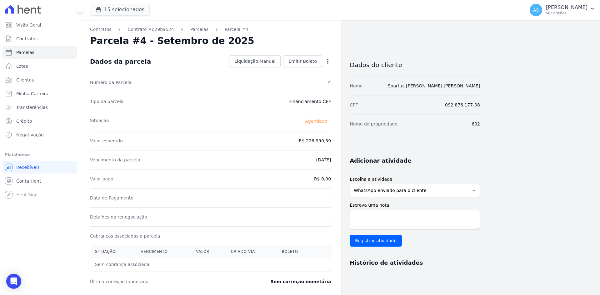
click at [329, 60] on icon "button" at bounding box center [328, 61] width 6 height 6
click at [297, 70] on link "Alterar" at bounding box center [300, 69] width 55 height 11
drag, startPoint x: 315, startPoint y: 158, endPoint x: 309, endPoint y: 158, distance: 6.2
click at [309, 158] on input "2025-09-30" at bounding box center [305, 159] width 49 height 13
click at [311, 158] on input "2025-09-30" at bounding box center [305, 159] width 49 height 13
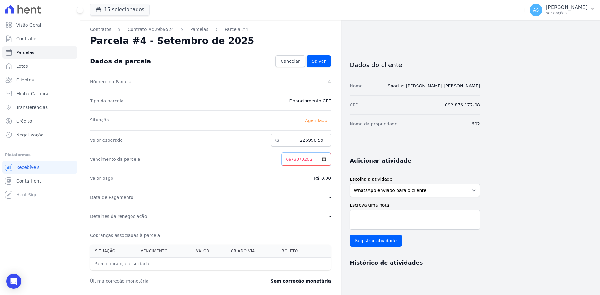
type input "2027-09-30"
click at [320, 60] on span "Salvar" at bounding box center [319, 61] width 14 height 6
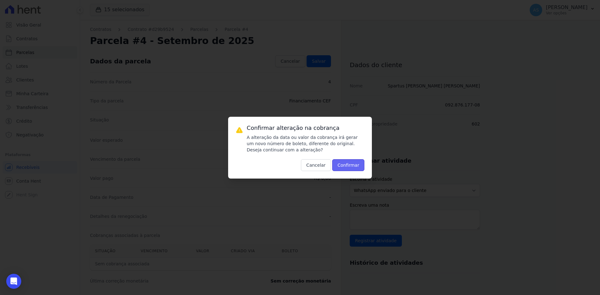
click at [342, 168] on button "Confirmar" at bounding box center [348, 165] width 32 height 12
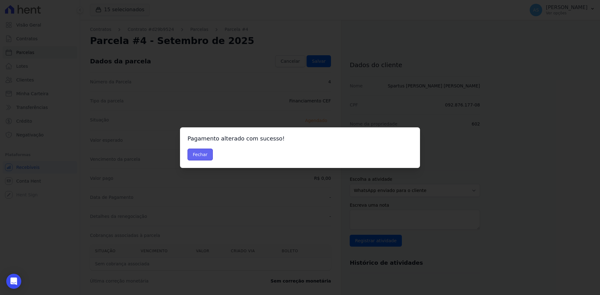
click at [199, 155] on button "Fechar" at bounding box center [199, 155] width 25 height 12
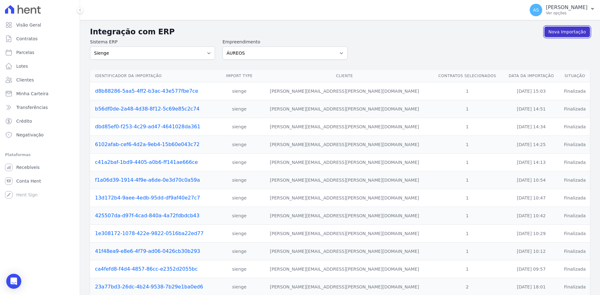
click at [566, 28] on link "Nova Importação" at bounding box center [567, 32] width 46 height 11
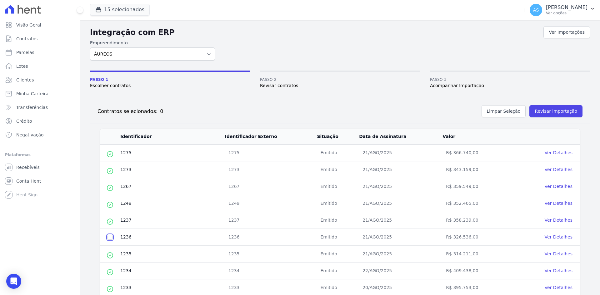
click at [112, 238] on input "checkbox" at bounding box center [109, 237] width 5 height 5
checkbox input "true"
click at [544, 110] on button "Revisar importação" at bounding box center [555, 111] width 53 height 12
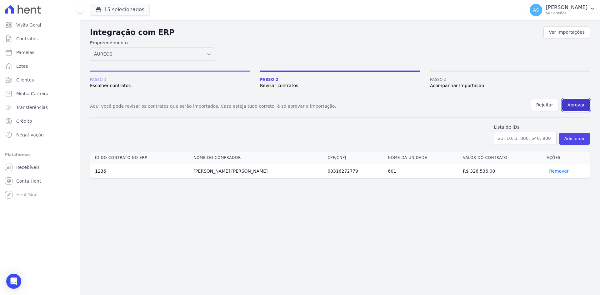
click at [570, 105] on button "Aprovar" at bounding box center [576, 105] width 28 height 12
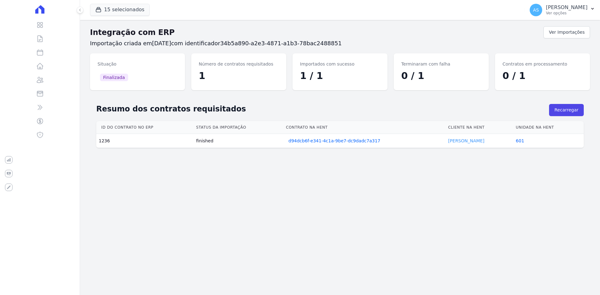
click at [463, 142] on link "[PERSON_NAME]" at bounding box center [466, 140] width 36 height 5
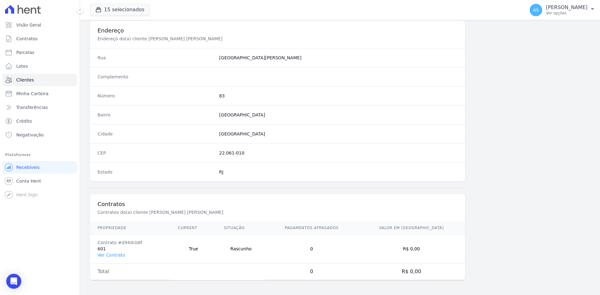
scroll to position [289, 0]
click at [106, 257] on link "Ver Contrato" at bounding box center [110, 254] width 27 height 5
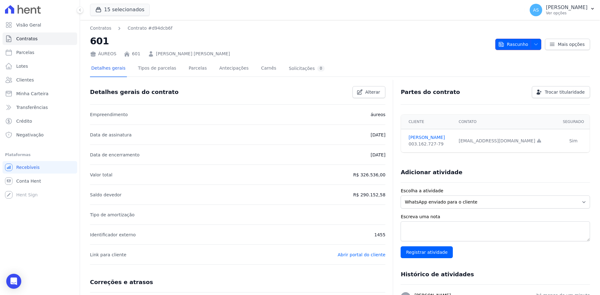
click at [525, 42] on button "Rascunho" at bounding box center [518, 44] width 46 height 11
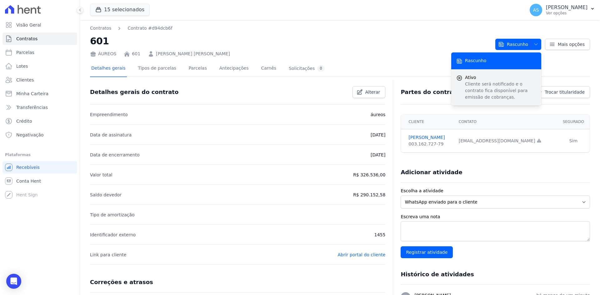
click at [478, 87] on p "Cliente será notificado e o contrato fica disponível para emissão de cobranças." at bounding box center [500, 91] width 71 height 20
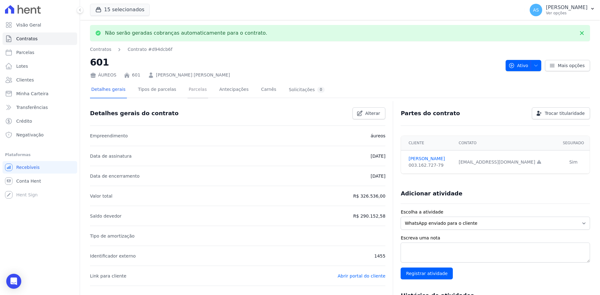
click at [187, 89] on link "Parcelas" at bounding box center [197, 90] width 21 height 17
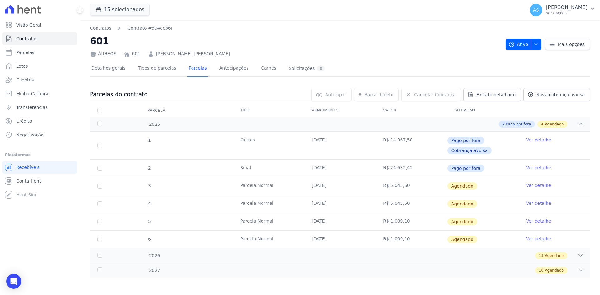
click at [532, 187] on link "Ver detalhe" at bounding box center [538, 185] width 25 height 6
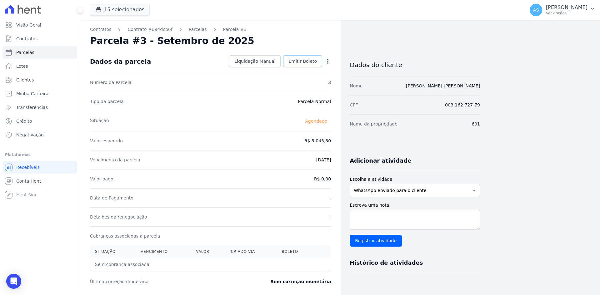
click at [306, 62] on span "Emitir Boleto" at bounding box center [302, 61] width 28 height 6
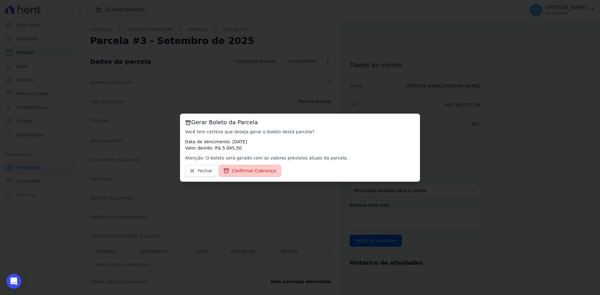
click at [257, 170] on span "Confirmar Cobrança" at bounding box center [254, 171] width 44 height 6
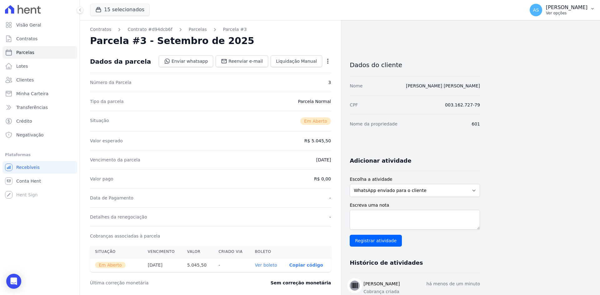
click at [580, 7] on p "[PERSON_NAME]" at bounding box center [567, 7] width 42 height 6
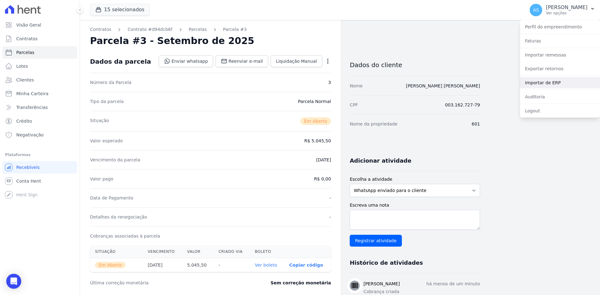
click at [534, 84] on link "Importar de ERP" at bounding box center [560, 82] width 80 height 11
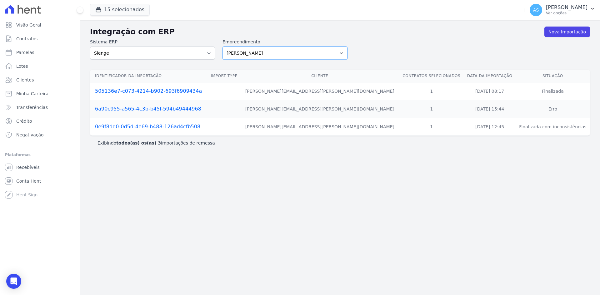
click at [343, 52] on select "[PERSON_NAME] Art Prime - [PERSON_NAME] Unique CTV Beat Residencial CTV Mob CTV…" at bounding box center [284, 53] width 125 height 13
select select "9db4d767-ec98-4519-aed7-f9568aa0b04c"
click at [222, 47] on select "[PERSON_NAME] Art Prime - [PERSON_NAME] Unique CTV Beat Residencial CTV Mob CTV…" at bounding box center [284, 53] width 125 height 13
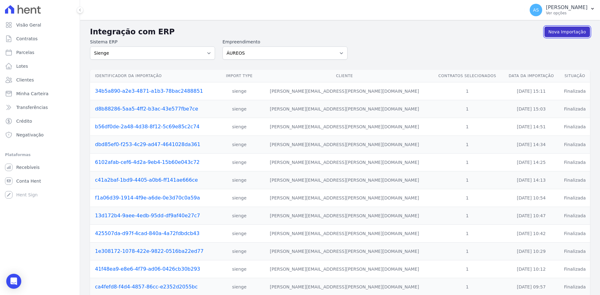
click at [560, 33] on link "Nova Importação" at bounding box center [567, 32] width 46 height 11
click at [553, 33] on link "Nova Importação" at bounding box center [567, 32] width 46 height 11
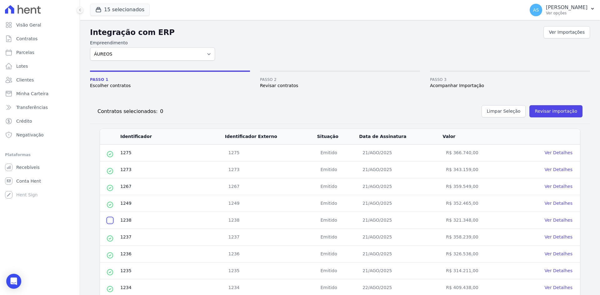
click at [109, 221] on input "checkbox" at bounding box center [109, 220] width 5 height 5
checkbox input "true"
click at [551, 112] on button "Revisar importação" at bounding box center [555, 111] width 53 height 12
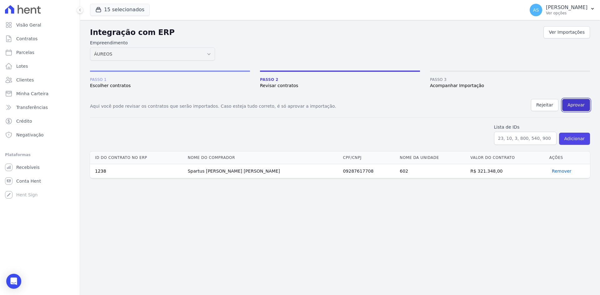
click at [574, 107] on button "Aprovar" at bounding box center [576, 105] width 28 height 12
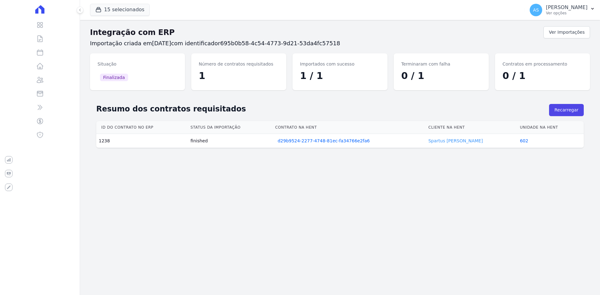
click at [464, 141] on link "Spartus Pereira" at bounding box center [455, 140] width 55 height 5
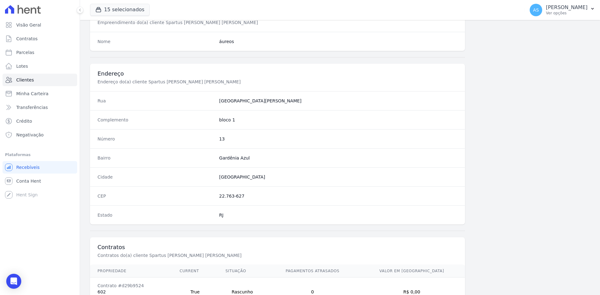
scroll to position [289, 0]
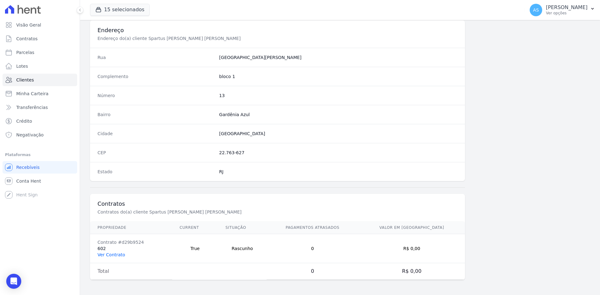
click at [108, 254] on link "Ver Contrato" at bounding box center [110, 254] width 27 height 5
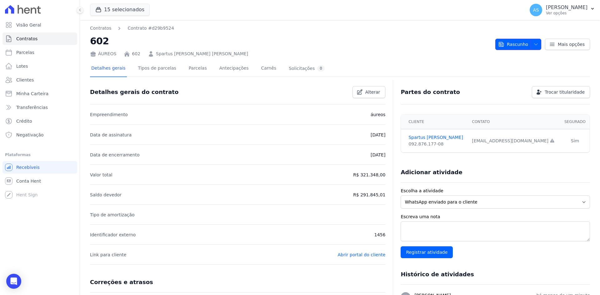
click at [515, 42] on span "Rascunho" at bounding box center [513, 44] width 30 height 11
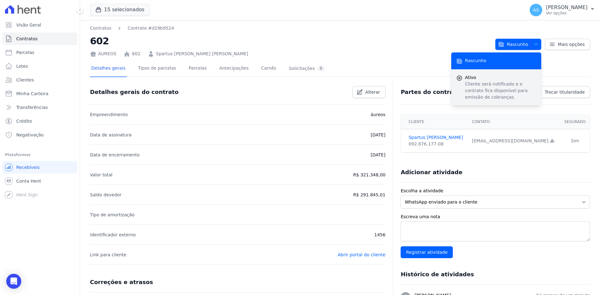
click at [468, 81] on p "Cliente será notificado e o contrato fica disponível para emissão de cobranças." at bounding box center [500, 91] width 71 height 20
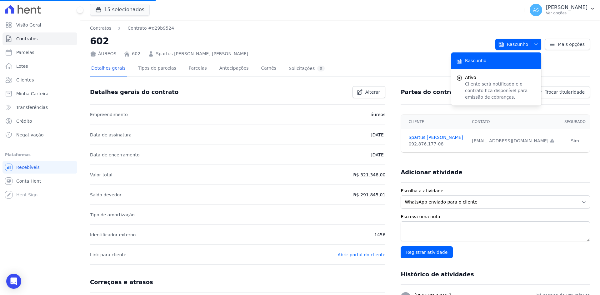
drag, startPoint x: 467, startPoint y: 80, endPoint x: 328, endPoint y: 31, distance: 147.5
click at [328, 31] on nav "Contratos Contrato #d29b9524" at bounding box center [290, 28] width 400 height 7
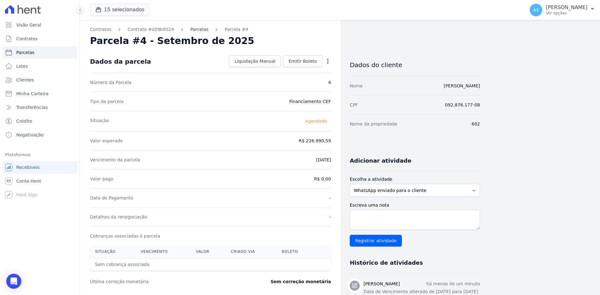
click at [191, 31] on link "Parcelas" at bounding box center [199, 29] width 18 height 7
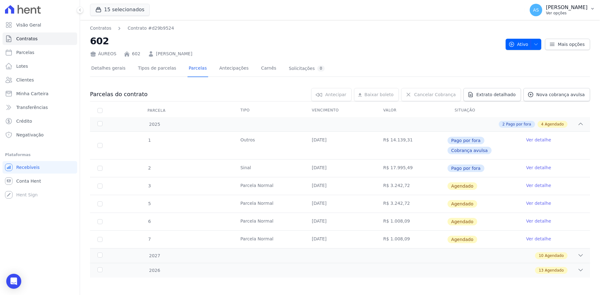
click at [587, 8] on p "[PERSON_NAME]" at bounding box center [567, 7] width 42 height 6
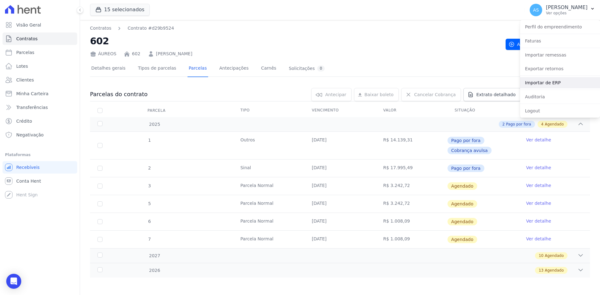
click at [546, 82] on link "Importar de ERP" at bounding box center [560, 82] width 80 height 11
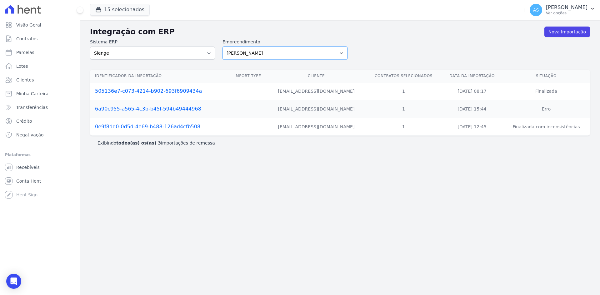
click at [340, 53] on select "[PERSON_NAME] Art Prime - [PERSON_NAME] Unique CTV Beat Residencial CTV Mob CTV…" at bounding box center [284, 53] width 125 height 13
select select "9db4d767-ec98-4519-aed7-f9568aa0b04c"
click at [222, 47] on select "[PERSON_NAME] Art Prime - [PERSON_NAME] Unique CTV Beat Residencial CTV Mob CTV…" at bounding box center [284, 53] width 125 height 13
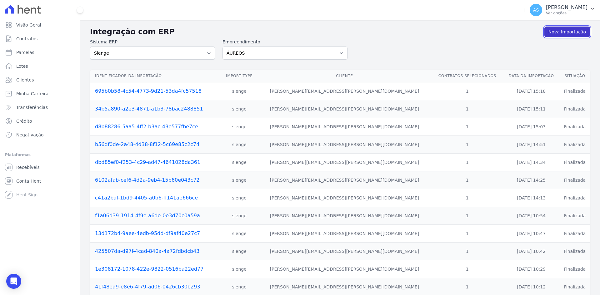
click at [559, 33] on link "Nova Importação" at bounding box center [567, 32] width 46 height 11
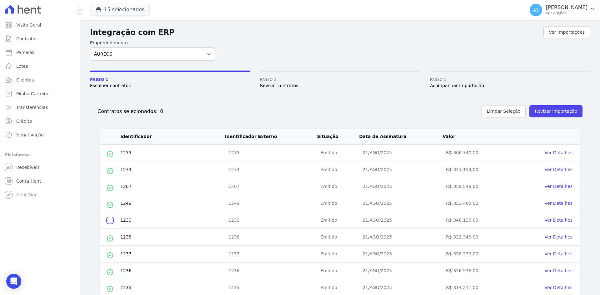
click at [111, 221] on input "checkbox" at bounding box center [109, 220] width 5 height 5
checkbox input "true"
click at [548, 110] on button "Revisar importação" at bounding box center [555, 111] width 53 height 12
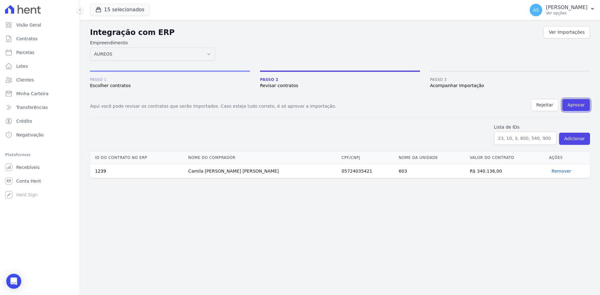
click at [570, 103] on button "Aprovar" at bounding box center [576, 105] width 28 height 12
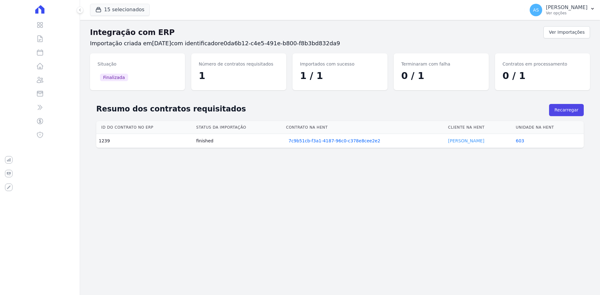
click at [454, 139] on link "Camila Alves" at bounding box center [466, 140] width 36 height 5
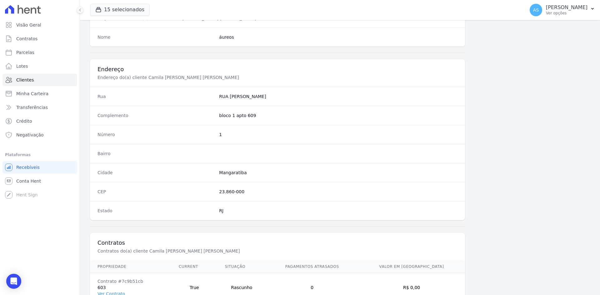
scroll to position [289, 0]
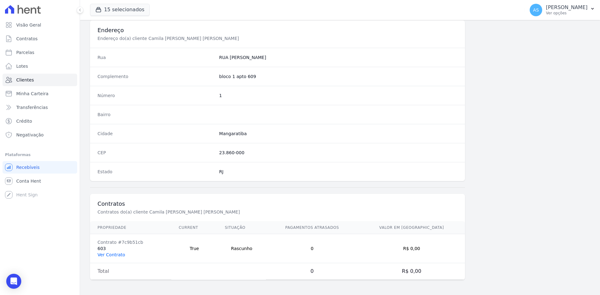
click at [114, 254] on link "Ver Contrato" at bounding box center [110, 254] width 27 height 5
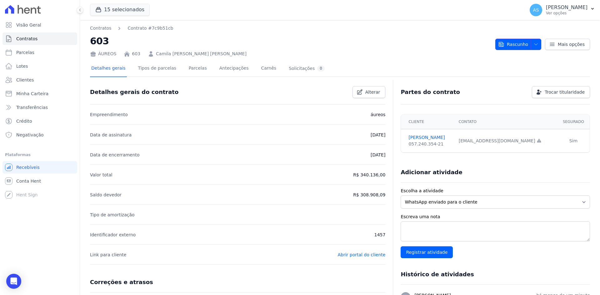
click at [530, 42] on span "button" at bounding box center [534, 44] width 8 height 10
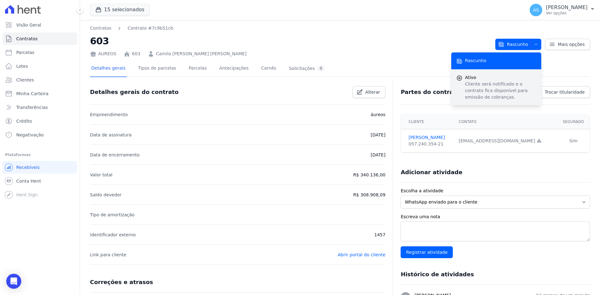
click at [486, 78] on span "Ativo" at bounding box center [500, 77] width 71 height 7
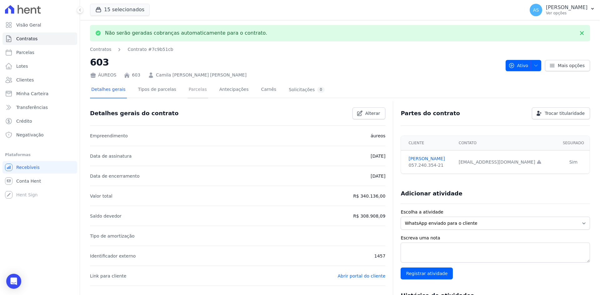
click at [189, 93] on link "Parcelas" at bounding box center [197, 90] width 21 height 17
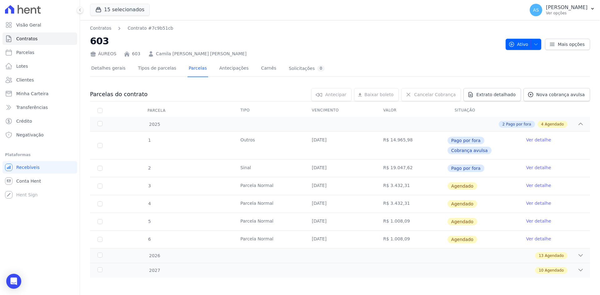
click at [531, 185] on link "Ver detalhe" at bounding box center [538, 185] width 25 height 6
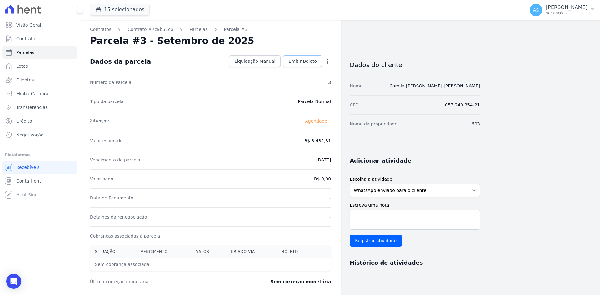
click at [298, 58] on span "Emitir Boleto" at bounding box center [302, 61] width 28 height 6
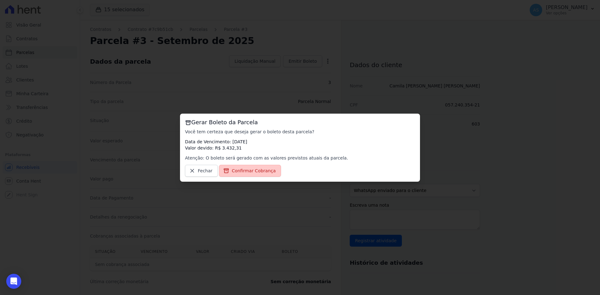
click at [243, 169] on span "Confirmar Cobrança" at bounding box center [254, 171] width 44 height 6
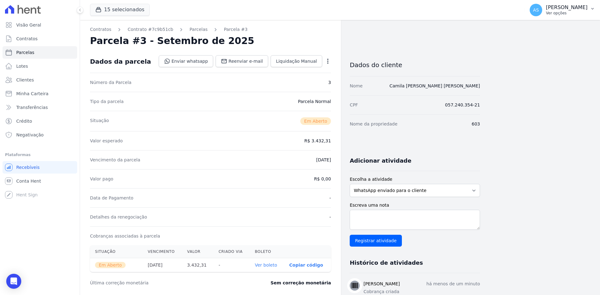
click at [574, 10] on p "[PERSON_NAME]" at bounding box center [567, 7] width 42 height 6
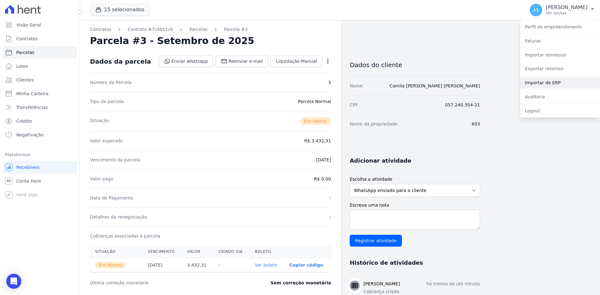
click at [535, 83] on link "Importar de ERP" at bounding box center [560, 82] width 80 height 11
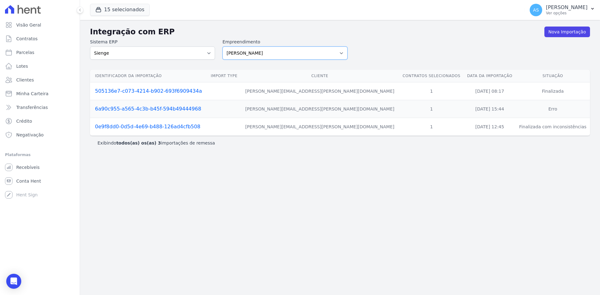
click at [318, 52] on select "[PERSON_NAME] Art Prime - [PERSON_NAME] Unique CTV Beat Residencial CTV Mob CTV…" at bounding box center [284, 53] width 125 height 13
select select "9db4d767-ec98-4519-aed7-f9568aa0b04c"
click at [222, 47] on select "[PERSON_NAME] Art Prime - [PERSON_NAME] Unique CTV Beat Residencial CTV Mob CTV…" at bounding box center [284, 53] width 125 height 13
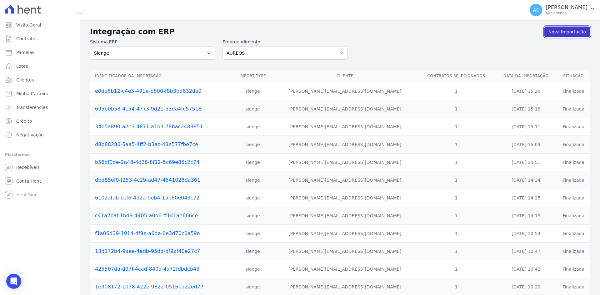
click at [565, 32] on link "Nova Importação" at bounding box center [567, 32] width 46 height 11
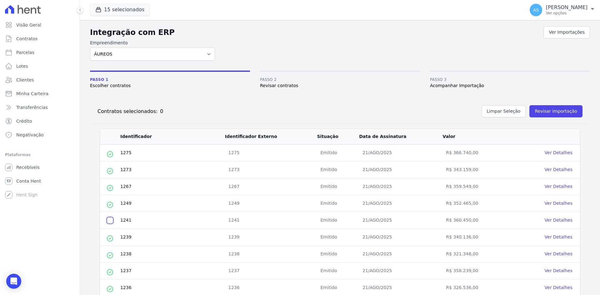
click at [110, 219] on input "checkbox" at bounding box center [109, 220] width 5 height 5
checkbox input "true"
click at [555, 112] on button "Revisar importação" at bounding box center [555, 111] width 53 height 12
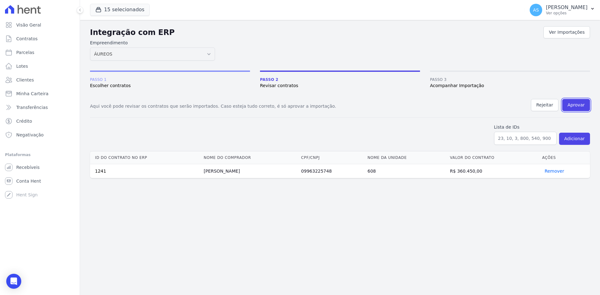
click at [574, 105] on button "Aprovar" at bounding box center [576, 105] width 28 height 12
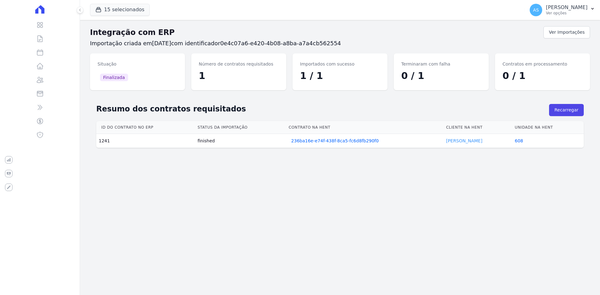
click at [450, 140] on link "Felipe Luz" at bounding box center [464, 140] width 36 height 5
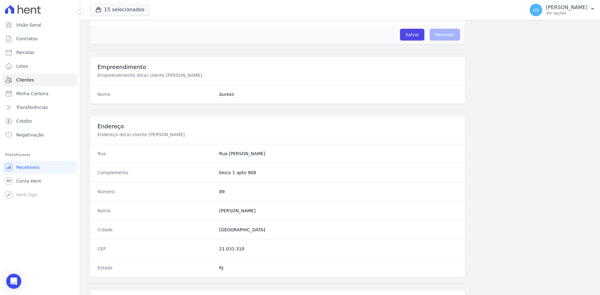
scroll to position [289, 0]
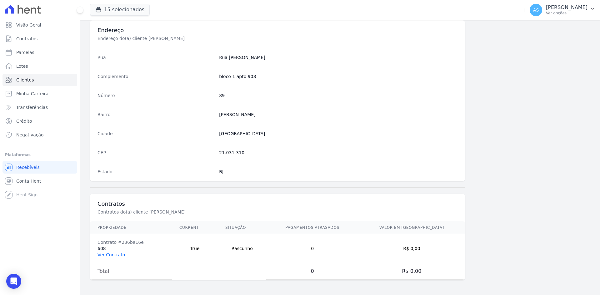
click at [102, 255] on link "Ver Contrato" at bounding box center [110, 254] width 27 height 5
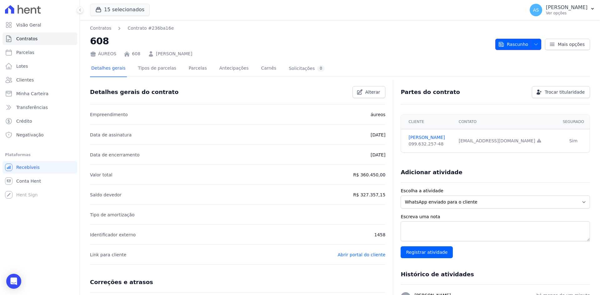
click at [534, 42] on icon "button" at bounding box center [535, 44] width 5 height 5
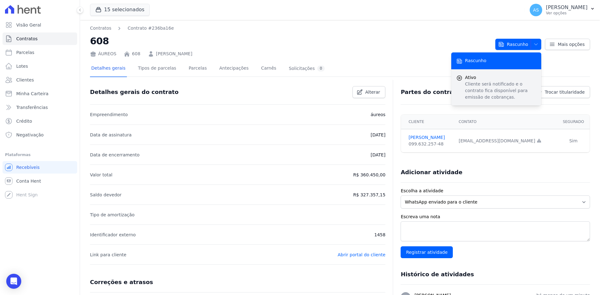
click at [471, 85] on p "Cliente será notificado e o contrato fica disponível para emissão de cobranças." at bounding box center [500, 91] width 71 height 20
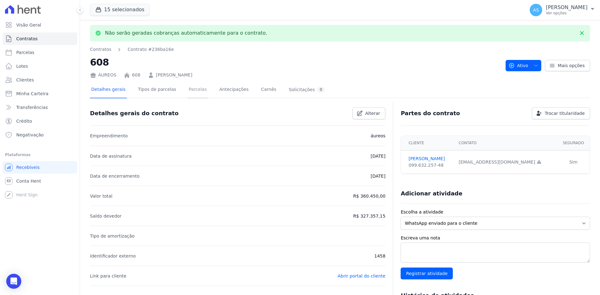
click at [190, 88] on link "Parcelas" at bounding box center [197, 90] width 21 height 17
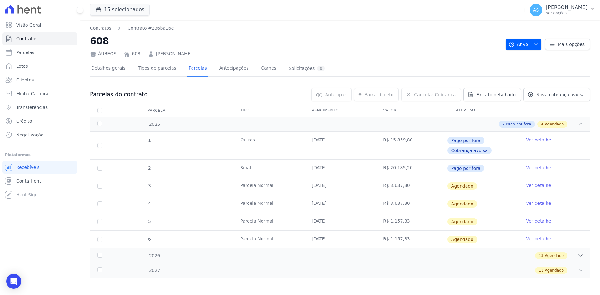
click at [528, 185] on link "Ver detalhe" at bounding box center [538, 185] width 25 height 6
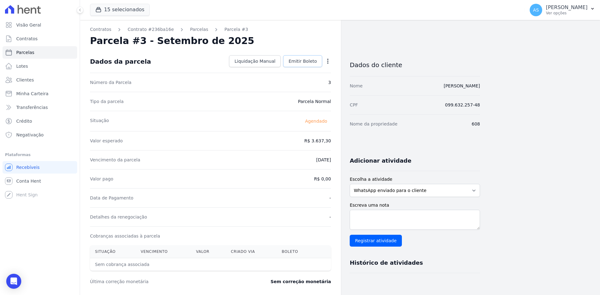
click at [302, 63] on span "Emitir Boleto" at bounding box center [302, 61] width 28 height 6
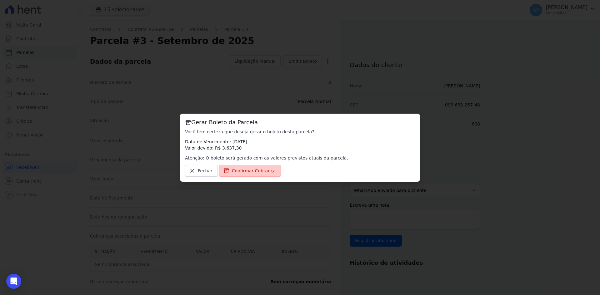
click at [238, 170] on span "Confirmar Cobrança" at bounding box center [254, 171] width 44 height 6
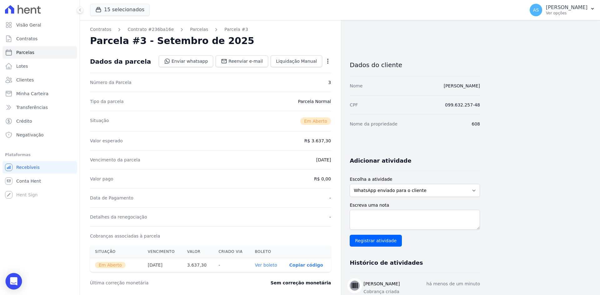
click at [13, 285] on div "Open Intercom Messenger" at bounding box center [14, 281] width 17 height 17
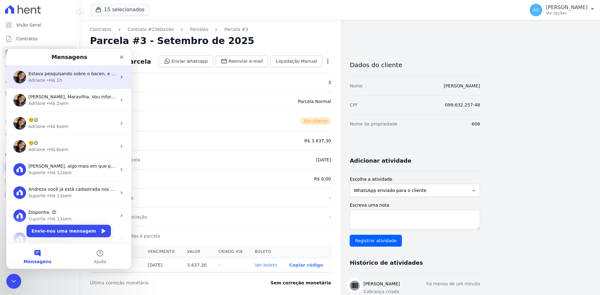
click at [67, 72] on span "Estava pesquisando sobre o bacen, e há algumas de regras de segurança e normas …" at bounding box center [508, 73] width 960 height 5
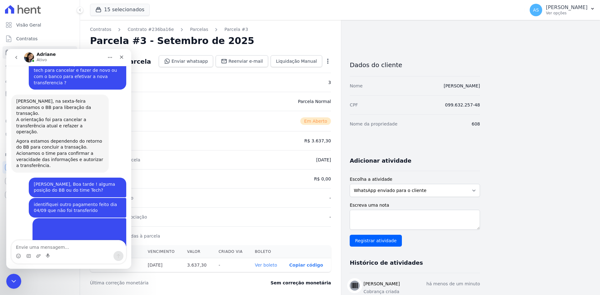
scroll to position [5830, 0]
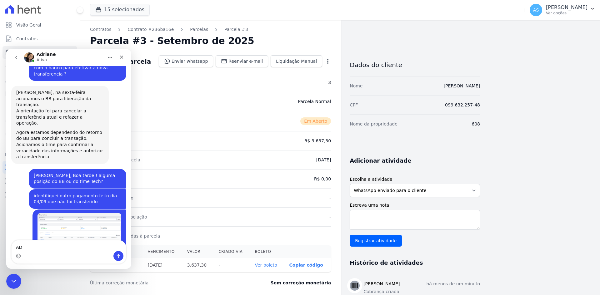
type textarea "A"
type textarea "Adri, tivemos retorno do Banco ?"
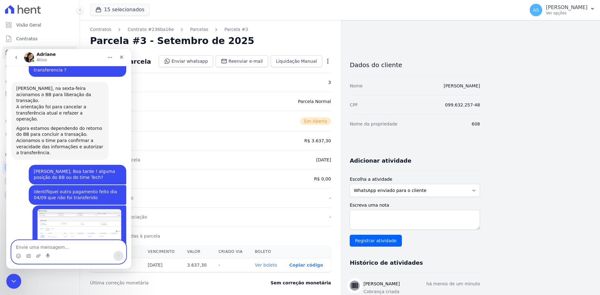
scroll to position [5887, 0]
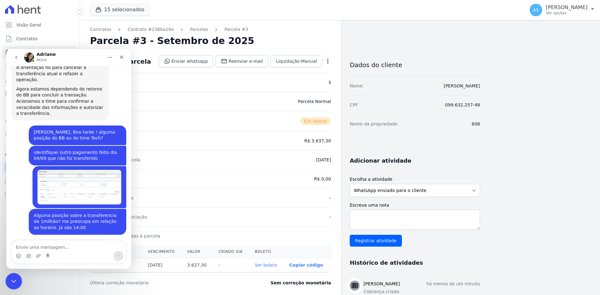
click at [15, 281] on icon "Fechar mensagem da Intercom" at bounding box center [12, 280] width 7 height 7
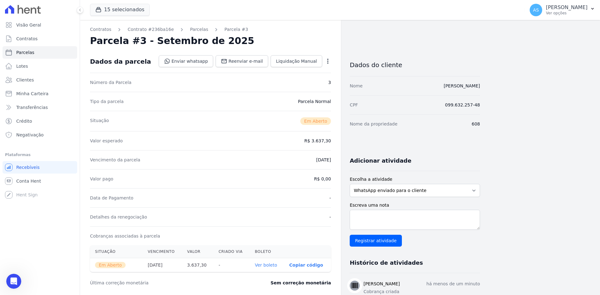
scroll to position [5898, 0]
click at [593, 9] on icon "button" at bounding box center [592, 8] width 5 height 5
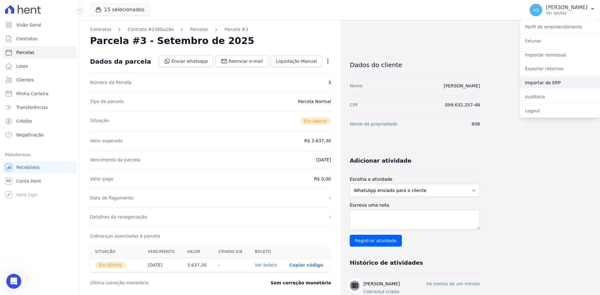
click at [535, 84] on link "Importar de ERP" at bounding box center [560, 82] width 80 height 11
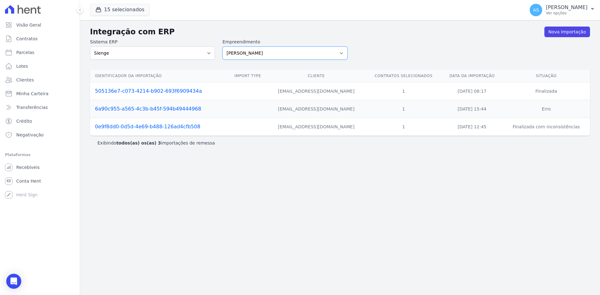
click at [341, 53] on select "[PERSON_NAME] Art Prime - [PERSON_NAME] Unique CTV Beat Residencial CTV Mob CTV…" at bounding box center [284, 53] width 125 height 13
select select "9db4d767-ec98-4519-aed7-f9568aa0b04c"
click at [222, 47] on select "[PERSON_NAME] Art Prime - [PERSON_NAME] Unique CTV Beat Residencial CTV Mob CTV…" at bounding box center [284, 53] width 125 height 13
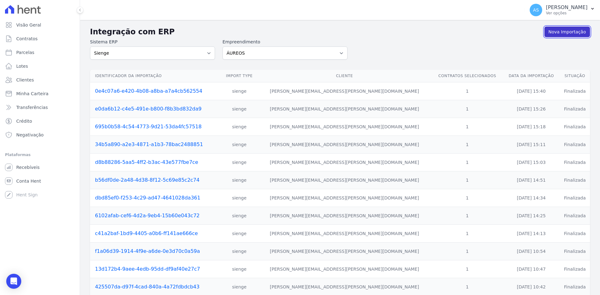
click at [562, 32] on link "Nova Importação" at bounding box center [567, 32] width 46 height 11
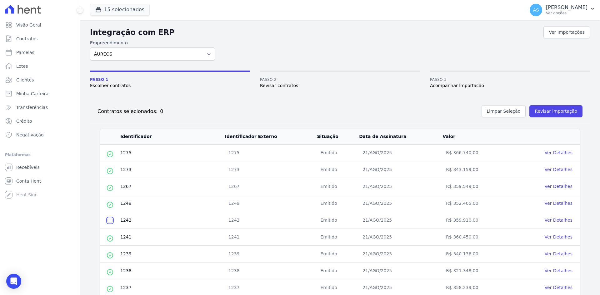
click at [108, 220] on input "checkbox" at bounding box center [109, 220] width 5 height 5
checkbox input "true"
click at [556, 113] on button "Revisar importação" at bounding box center [555, 111] width 53 height 12
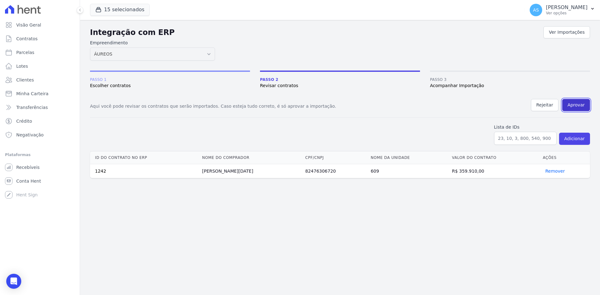
click at [568, 103] on button "Aprovar" at bounding box center [576, 105] width 28 height 12
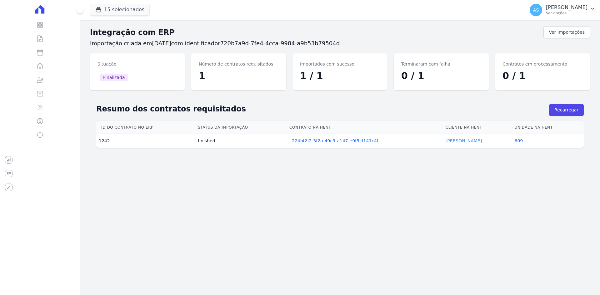
click at [456, 141] on link "[PERSON_NAME]" at bounding box center [463, 140] width 36 height 5
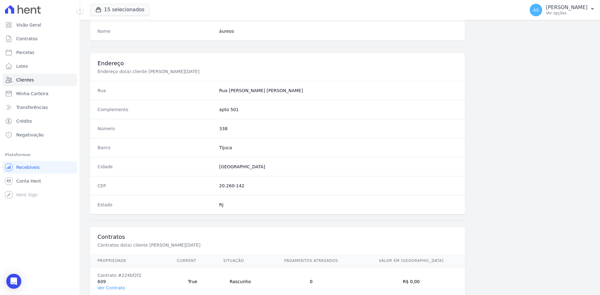
scroll to position [289, 0]
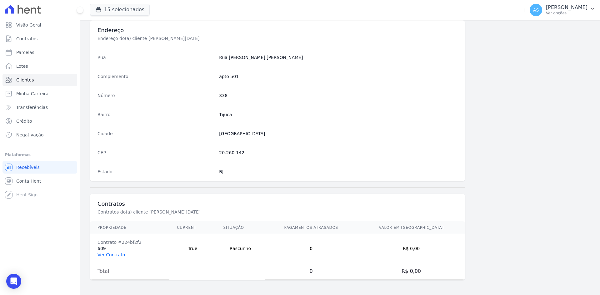
click at [105, 254] on link "Ver Contrato" at bounding box center [110, 254] width 27 height 5
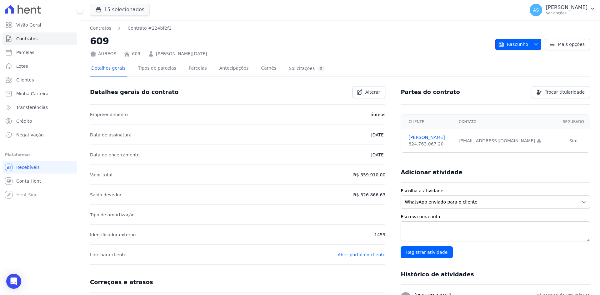
click at [535, 44] on icon "button" at bounding box center [535, 44] width 5 height 5
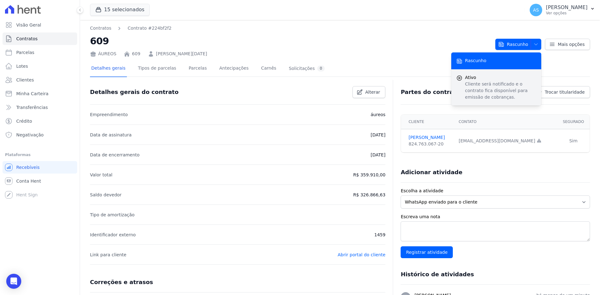
click at [486, 81] on p "Cliente será notificado e o contrato fica disponível para emissão de cobranças." at bounding box center [500, 91] width 71 height 20
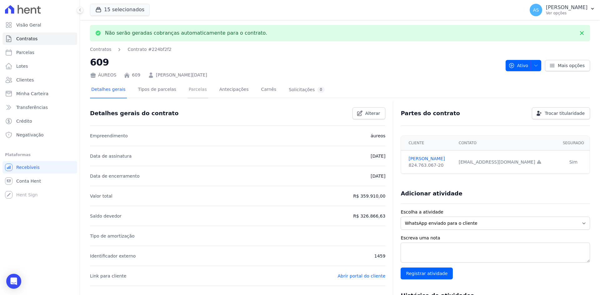
click at [187, 90] on link "Parcelas" at bounding box center [197, 90] width 21 height 17
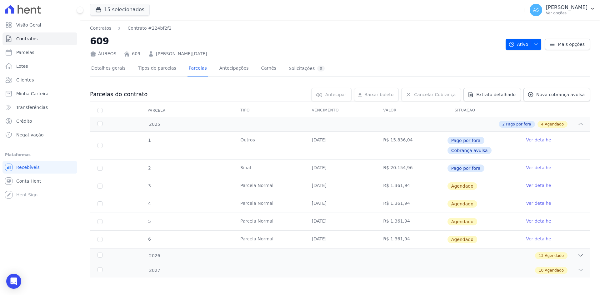
click at [529, 184] on link "Ver detalhe" at bounding box center [538, 185] width 25 height 6
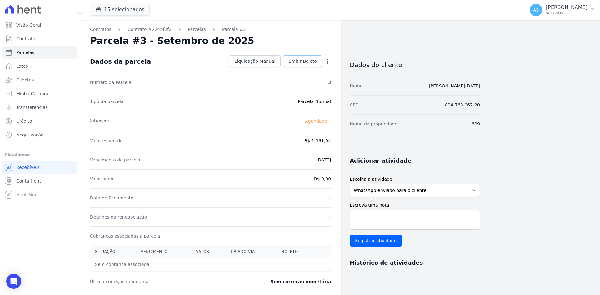
click at [303, 59] on span "Emitir Boleto" at bounding box center [302, 61] width 28 height 6
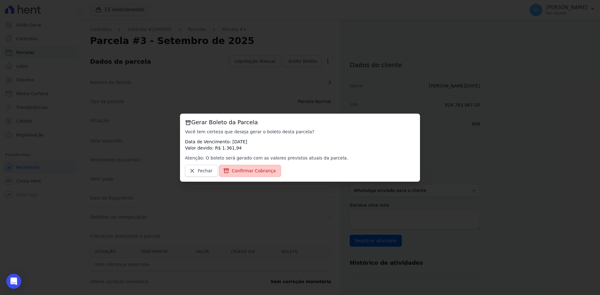
click at [246, 172] on span "Confirmar Cobrança" at bounding box center [254, 171] width 44 height 6
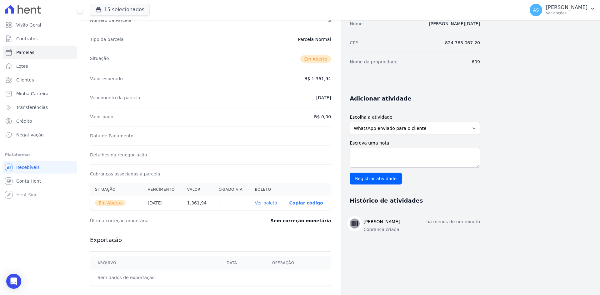
scroll to position [62, 0]
click at [567, 11] on p "Ver opções" at bounding box center [567, 13] width 42 height 5
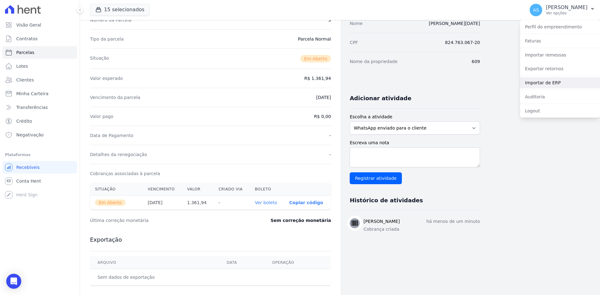
click at [542, 83] on link "Importar de ERP" at bounding box center [560, 82] width 80 height 11
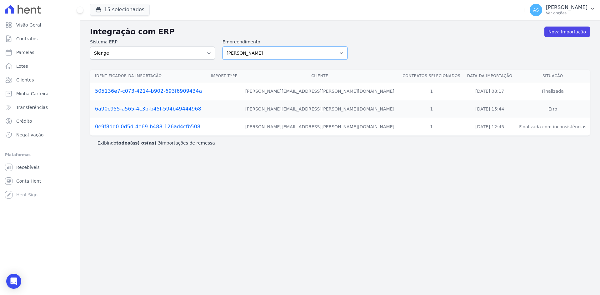
click at [341, 52] on select "[PERSON_NAME] Art Prime - [PERSON_NAME] Unique CTV Beat Residencial CTV Mob CTV…" at bounding box center [284, 53] width 125 height 13
select select "9db4d767-ec98-4519-aed7-f9568aa0b04c"
click at [222, 47] on select "[PERSON_NAME] Art Prime - [PERSON_NAME] Unique CTV Beat Residencial CTV Mob CTV…" at bounding box center [284, 53] width 125 height 13
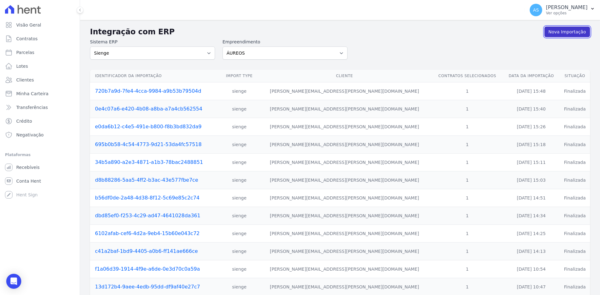
click at [570, 32] on link "Nova Importação" at bounding box center [567, 32] width 46 height 11
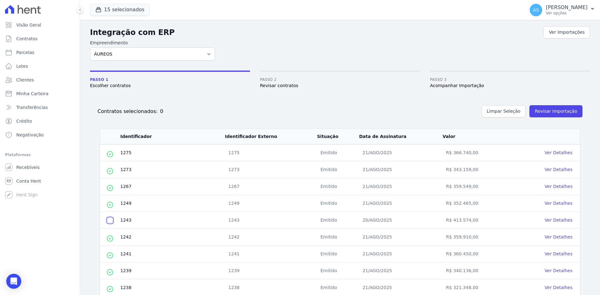
click at [111, 220] on input "checkbox" at bounding box center [109, 220] width 5 height 5
checkbox input "true"
click at [562, 111] on button "Revisar importação" at bounding box center [555, 111] width 53 height 12
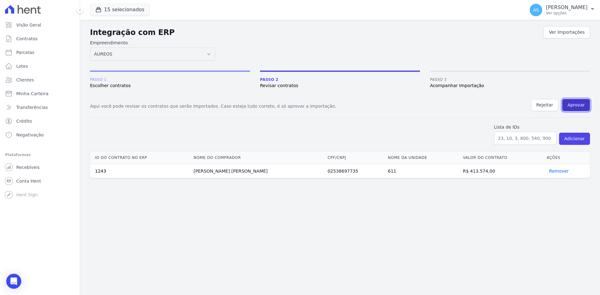
click at [582, 102] on button "Aprovar" at bounding box center [576, 105] width 28 height 12
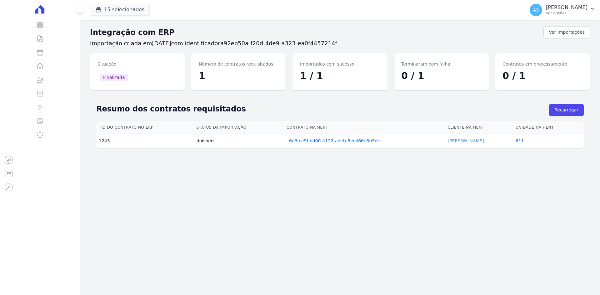
click at [461, 140] on link "Fabrício Azevedo" at bounding box center [466, 140] width 36 height 5
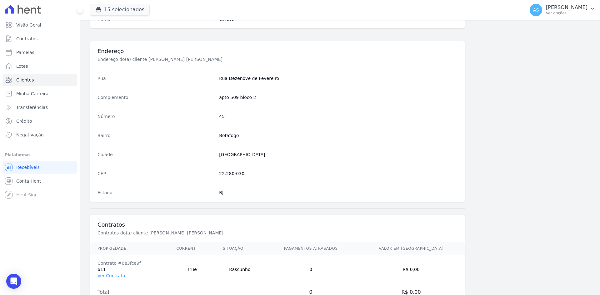
scroll to position [289, 0]
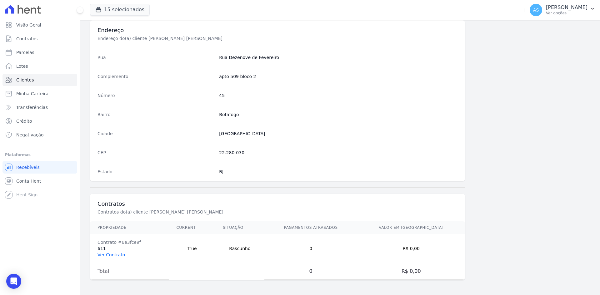
click at [107, 253] on link "Ver Contrato" at bounding box center [110, 254] width 27 height 5
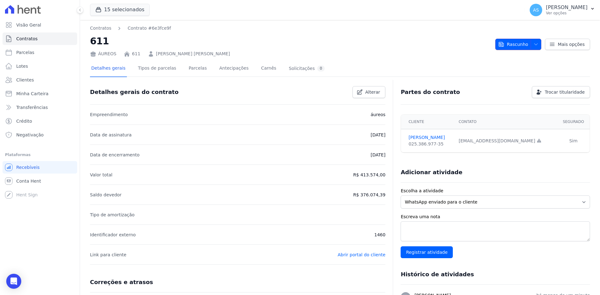
click at [533, 42] on icon "button" at bounding box center [535, 44] width 5 height 5
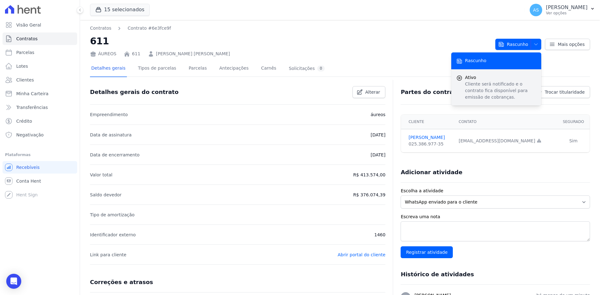
click at [481, 84] on p "Cliente será notificado e o contrato fica disponível para emissão de cobranças." at bounding box center [500, 91] width 71 height 20
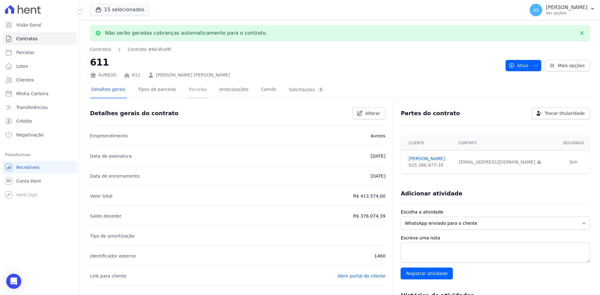
click at [187, 88] on link "Parcelas" at bounding box center [197, 90] width 21 height 17
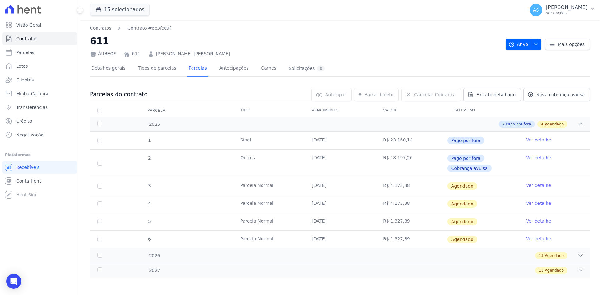
click at [526, 185] on link "Ver detalhe" at bounding box center [538, 185] width 25 height 6
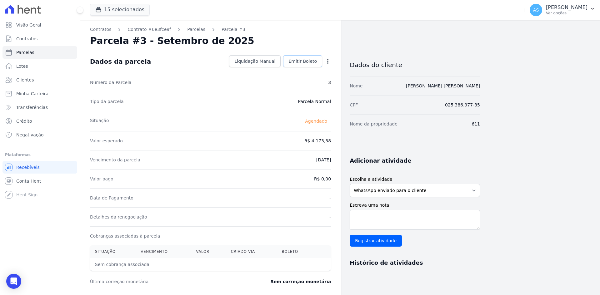
click at [307, 59] on span "Emitir Boleto" at bounding box center [302, 61] width 28 height 6
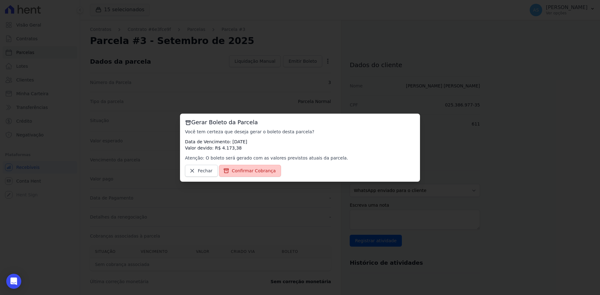
click at [249, 172] on span "Confirmar Cobrança" at bounding box center [254, 171] width 44 height 6
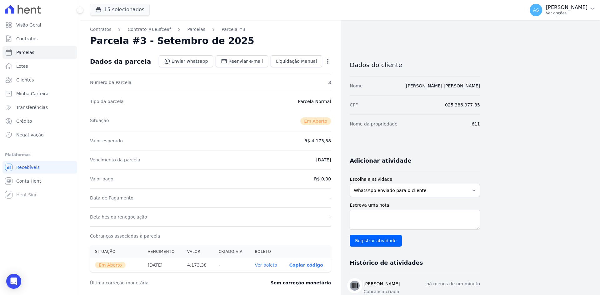
click at [593, 8] on icon "button" at bounding box center [592, 8] width 5 height 5
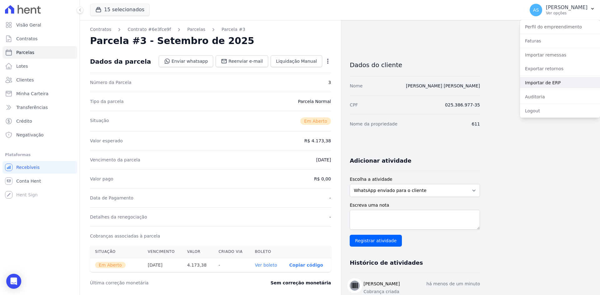
click at [546, 84] on link "Importar de ERP" at bounding box center [560, 82] width 80 height 11
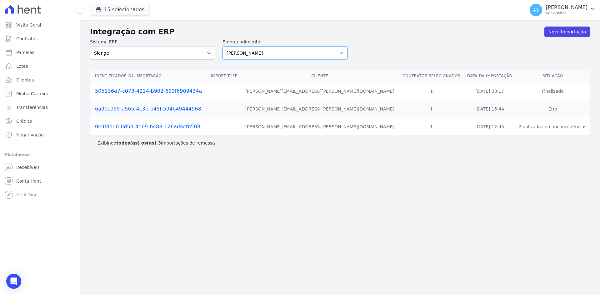
drag, startPoint x: 342, startPoint y: 50, endPoint x: 335, endPoint y: 52, distance: 7.0
click at [342, 50] on select "Amaré Arpoador Art Prime - Irajá ÁUREOS B. Unique CTV Beat Residencial CTV Mob …" at bounding box center [284, 53] width 125 height 13
select select "9db4d767-ec98-4519-aed7-f9568aa0b04c"
click at [222, 47] on select "Amaré Arpoador Art Prime - Irajá ÁUREOS B. Unique CTV Beat Residencial CTV Mob …" at bounding box center [284, 53] width 125 height 13
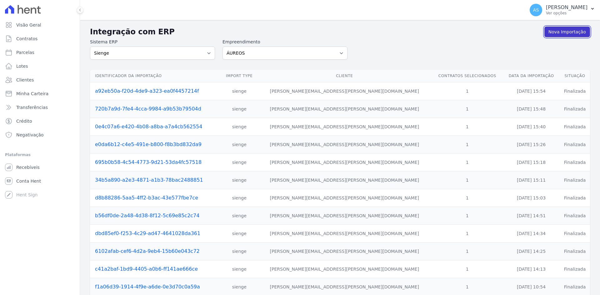
click at [566, 29] on link "Nova Importação" at bounding box center [567, 32] width 46 height 11
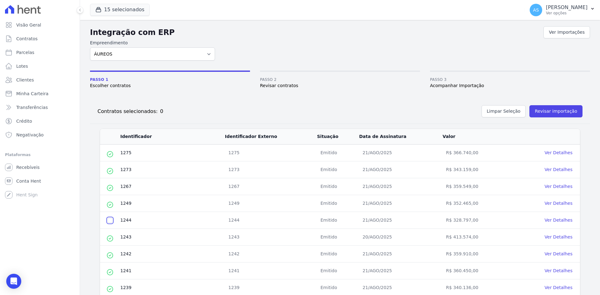
click at [107, 221] on input "checkbox" at bounding box center [109, 220] width 5 height 5
checkbox input "true"
click at [553, 110] on button "Revisar importação" at bounding box center [555, 111] width 53 height 12
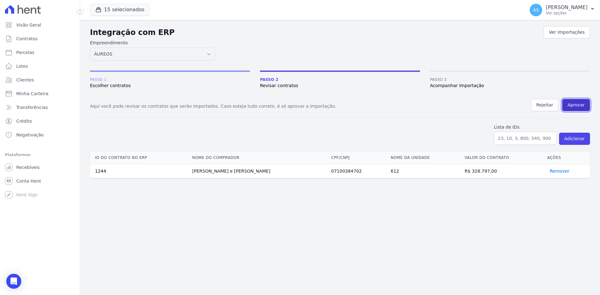
click at [575, 104] on button "Aprovar" at bounding box center [576, 105] width 28 height 12
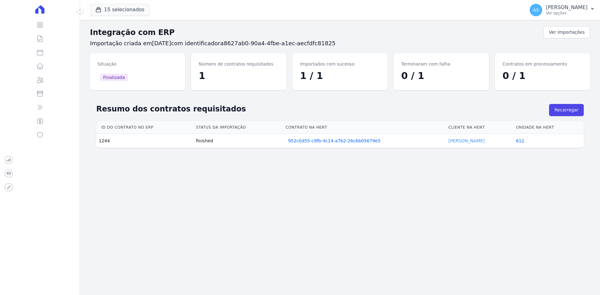
click at [456, 142] on link "Patricia Souza" at bounding box center [466, 140] width 36 height 5
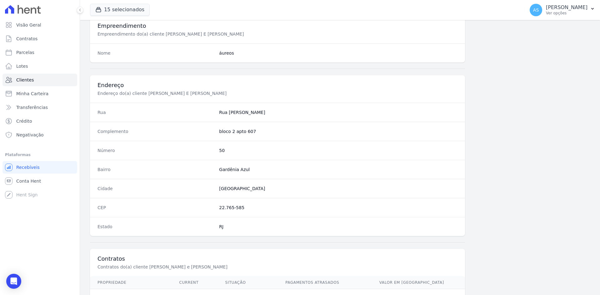
scroll to position [289, 0]
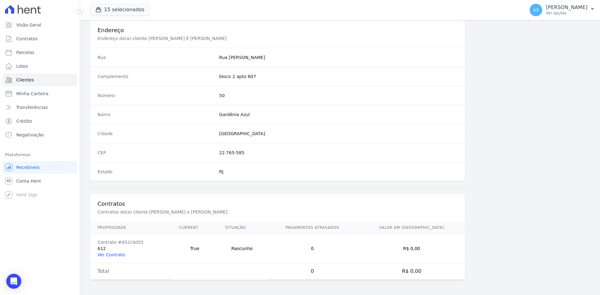
click at [114, 254] on link "Ver Contrato" at bounding box center [110, 254] width 27 height 5
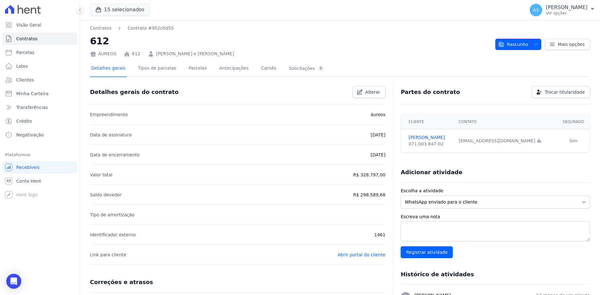
click at [527, 43] on button "Rascunho" at bounding box center [518, 44] width 46 height 11
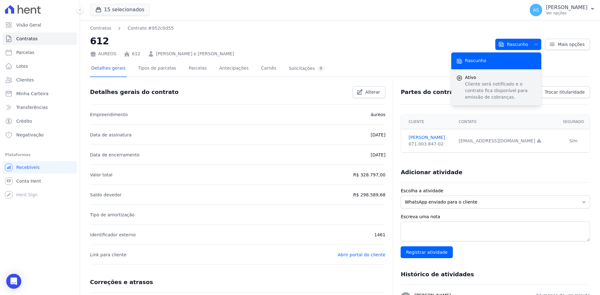
click at [465, 89] on p "Cliente será notificado e o contrato fica disponível para emissão de cobranças." at bounding box center [500, 91] width 71 height 20
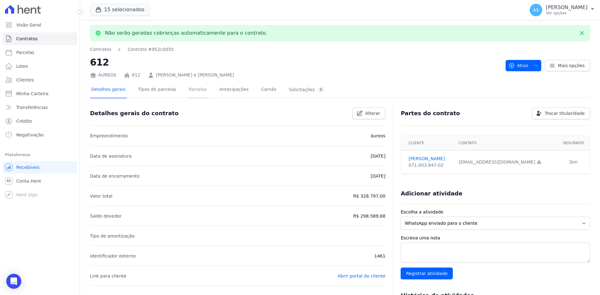
click at [187, 91] on link "Parcelas" at bounding box center [197, 90] width 21 height 17
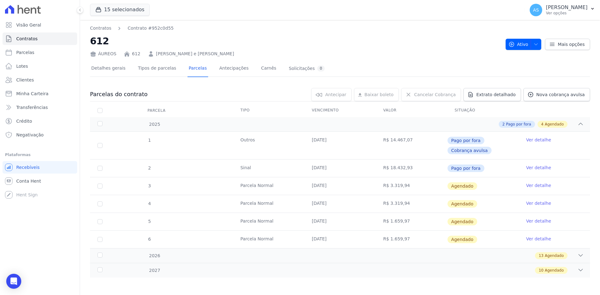
click at [535, 185] on link "Ver detalhe" at bounding box center [538, 185] width 25 height 6
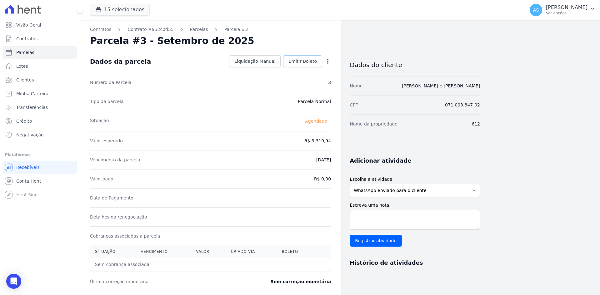
click at [305, 63] on span "Emitir Boleto" at bounding box center [302, 61] width 28 height 6
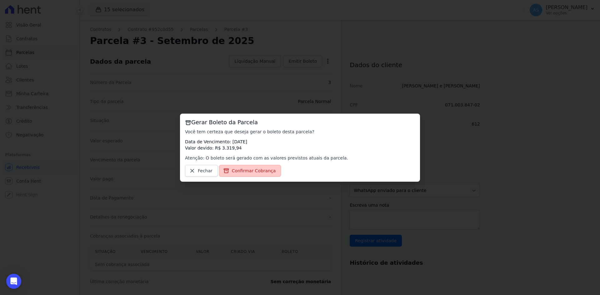
click at [260, 171] on span "Confirmar Cobrança" at bounding box center [254, 171] width 44 height 6
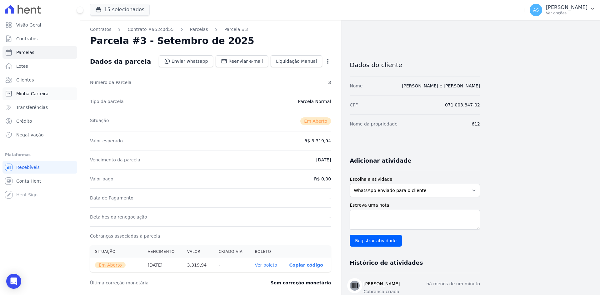
click at [16, 92] on span "Minha Carteira" at bounding box center [32, 94] width 32 height 6
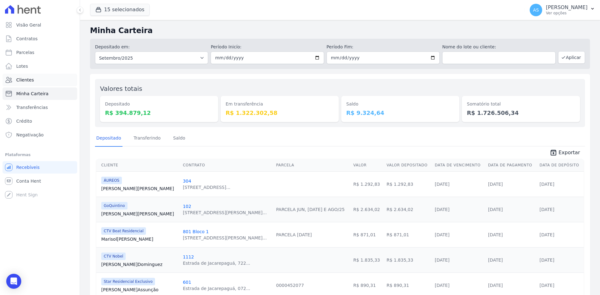
click at [22, 80] on span "Clientes" at bounding box center [24, 80] width 17 height 6
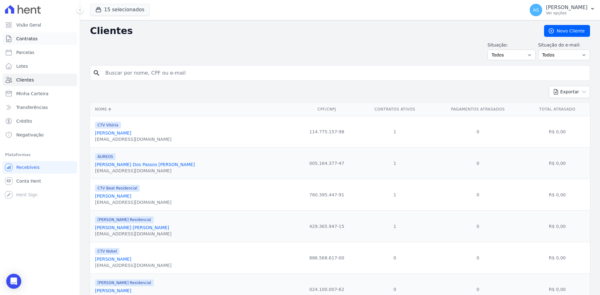
click at [25, 36] on span "Contratos" at bounding box center [26, 39] width 21 height 6
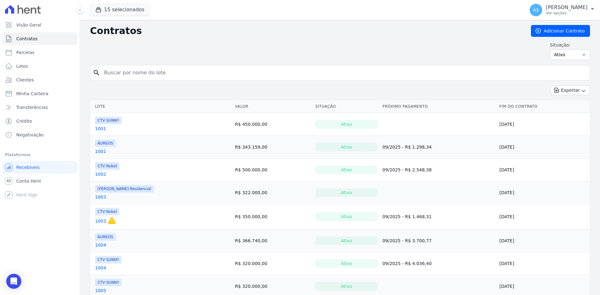
click at [115, 70] on input "search" at bounding box center [343, 73] width 487 height 12
type input "608"
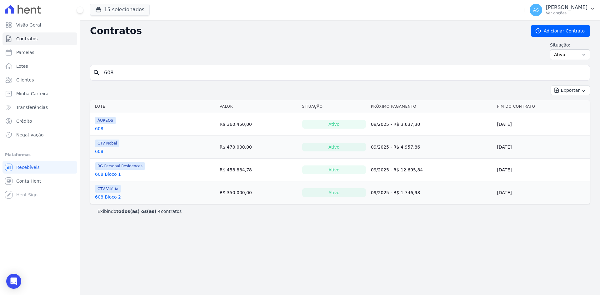
click at [102, 174] on link "608 Bloco 1" at bounding box center [108, 174] width 26 height 6
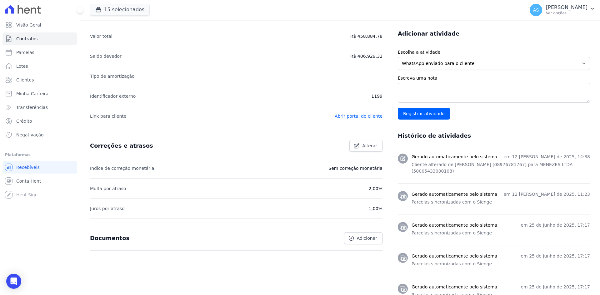
scroll to position [31, 0]
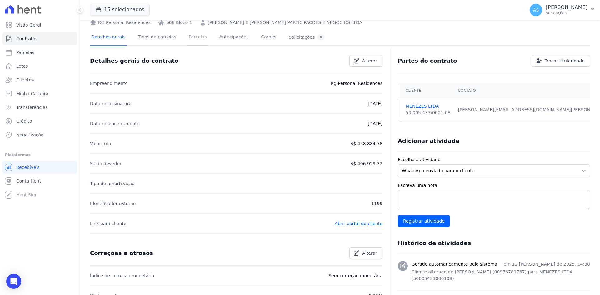
click at [193, 37] on link "Parcelas" at bounding box center [197, 37] width 21 height 17
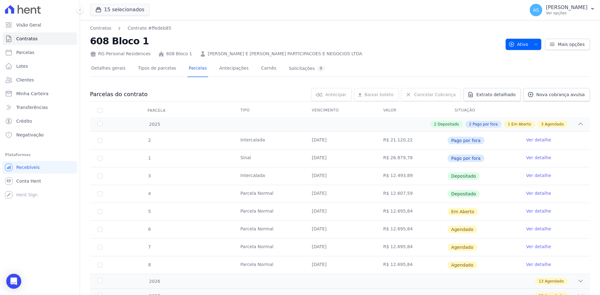
click at [540, 211] on link "Ver detalhe" at bounding box center [538, 211] width 25 height 6
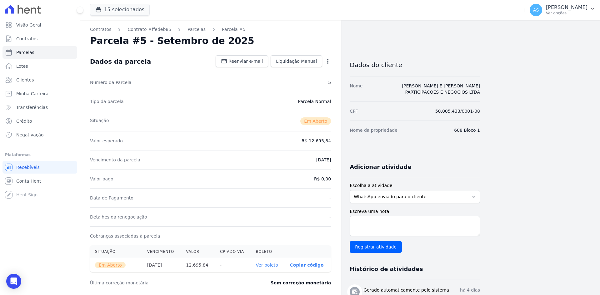
click at [266, 264] on link "Ver boleto" at bounding box center [267, 265] width 22 height 5
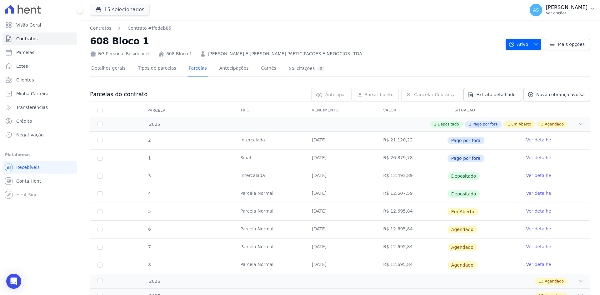
click at [581, 11] on p "Ver opções" at bounding box center [567, 13] width 42 height 5
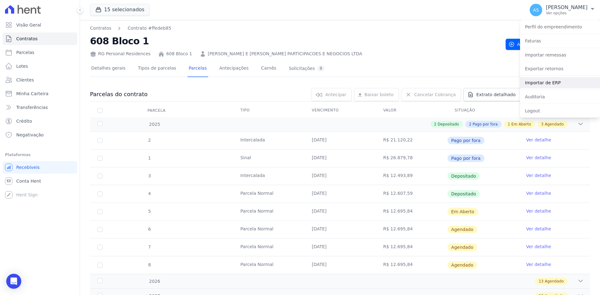
click at [541, 83] on link "Importar de ERP" at bounding box center [560, 82] width 80 height 11
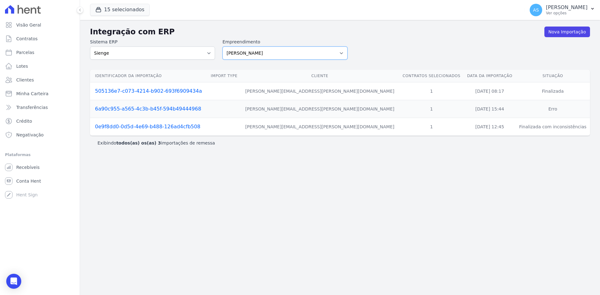
click at [339, 53] on select "[PERSON_NAME] Art Prime - [PERSON_NAME] Unique CTV Beat Residencial CTV Mob CTV…" at bounding box center [284, 53] width 125 height 13
select select "9db4d767-ec98-4519-aed7-f9568aa0b04c"
click at [222, 47] on select "[PERSON_NAME] Art Prime - [PERSON_NAME] Unique CTV Beat Residencial CTV Mob CTV…" at bounding box center [284, 53] width 125 height 13
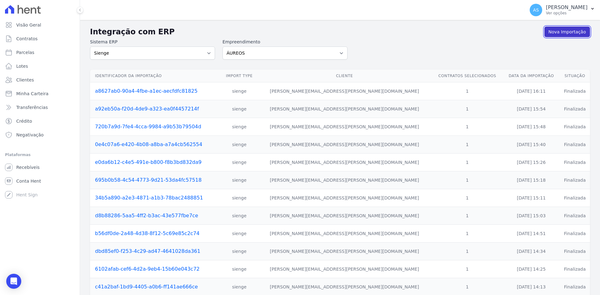
click at [556, 31] on link "Nova Importação" at bounding box center [567, 32] width 46 height 11
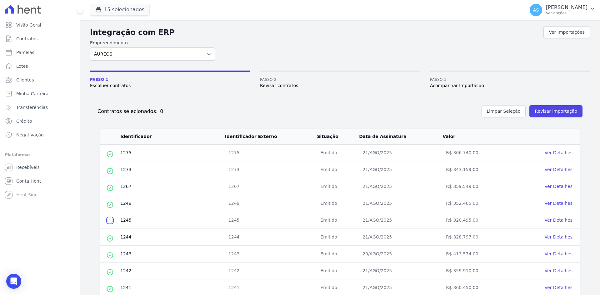
click at [111, 221] on input "checkbox" at bounding box center [109, 220] width 5 height 5
checkbox input "true"
click at [541, 112] on button "Revisar importação" at bounding box center [555, 111] width 53 height 12
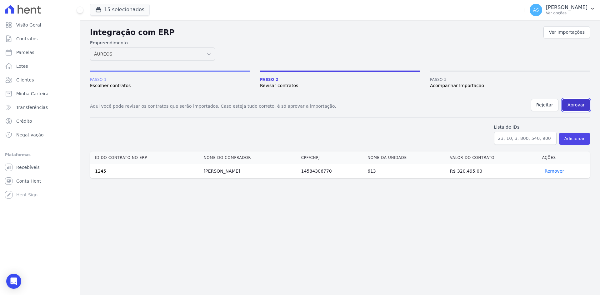
click at [579, 108] on button "Aprovar" at bounding box center [576, 105] width 28 height 12
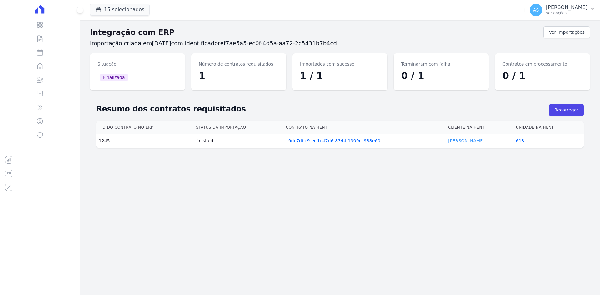
click at [465, 140] on link "[PERSON_NAME]" at bounding box center [466, 140] width 36 height 5
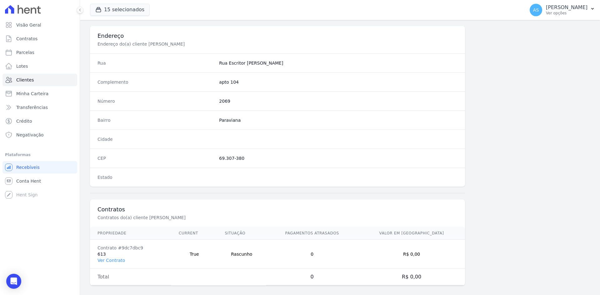
scroll to position [289, 0]
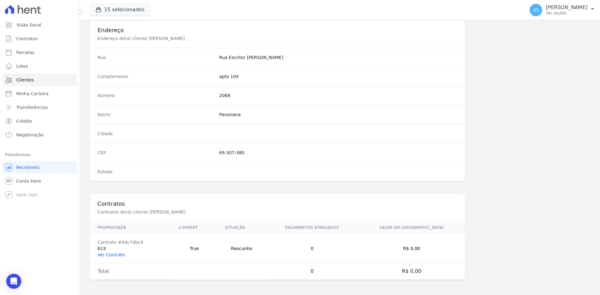
click at [106, 253] on link "Ver Contrato" at bounding box center [110, 254] width 27 height 5
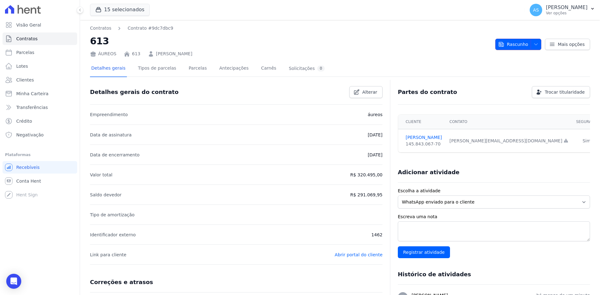
click at [533, 43] on icon "button" at bounding box center [535, 44] width 5 height 5
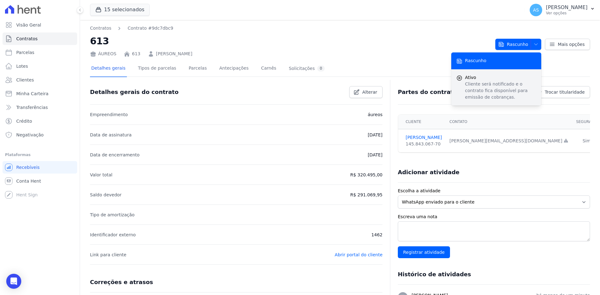
click at [490, 89] on p "Cliente será notificado e o contrato fica disponível para emissão de cobranças." at bounding box center [500, 91] width 71 height 20
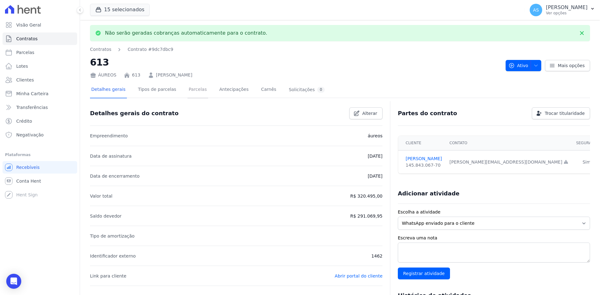
click at [188, 92] on link "Parcelas" at bounding box center [197, 90] width 21 height 17
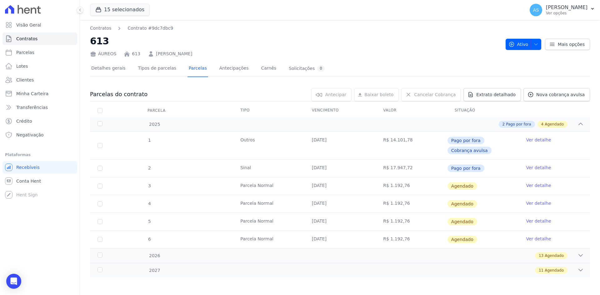
click at [527, 185] on link "Ver detalhe" at bounding box center [538, 185] width 25 height 6
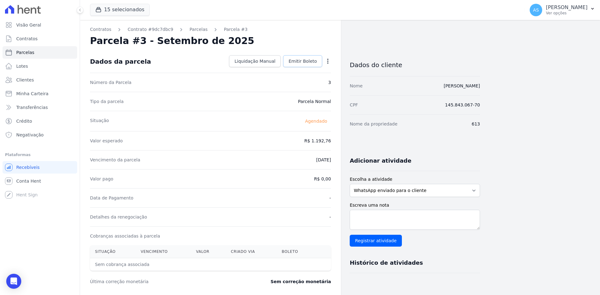
click at [310, 60] on span "Emitir Boleto" at bounding box center [302, 61] width 28 height 6
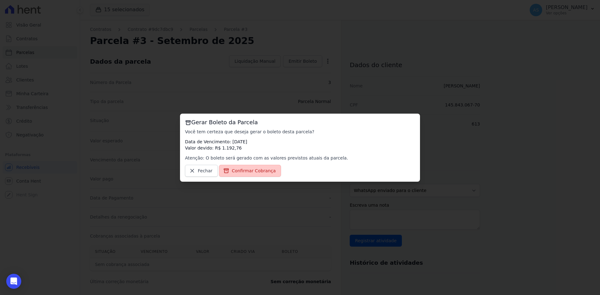
click at [250, 172] on span "Confirmar Cobrança" at bounding box center [254, 171] width 44 height 6
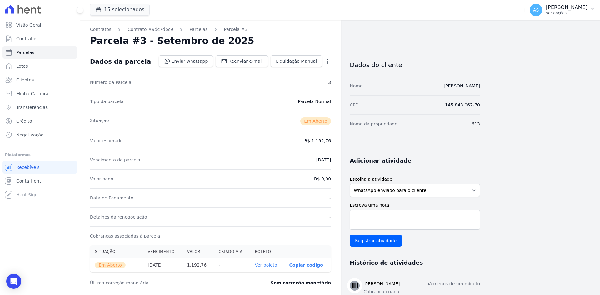
click at [563, 11] on p "Ver opções" at bounding box center [567, 13] width 42 height 5
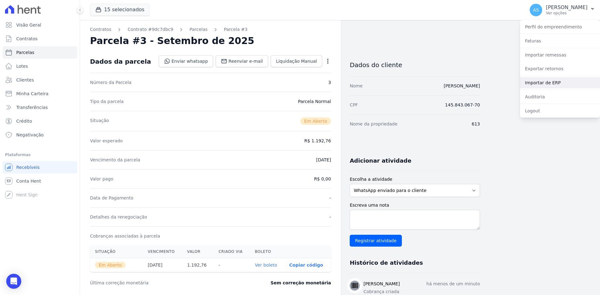
click at [540, 82] on link "Importar de ERP" at bounding box center [560, 82] width 80 height 11
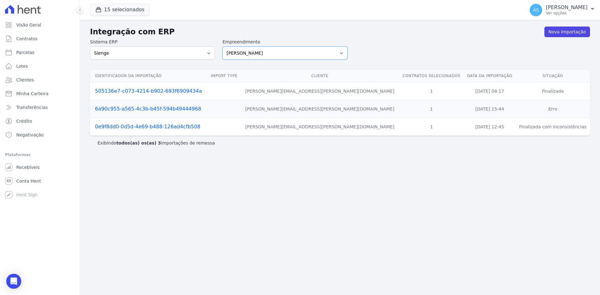
click at [339, 53] on select "[PERSON_NAME] Art Prime - [PERSON_NAME] Unique CTV Beat Residencial CTV Mob CTV…" at bounding box center [284, 53] width 125 height 13
select select "9db4d767-ec98-4519-aed7-f9568aa0b04c"
click at [222, 47] on select "[PERSON_NAME] Art Prime - [PERSON_NAME] Unique CTV Beat Residencial CTV Mob CTV…" at bounding box center [284, 53] width 125 height 13
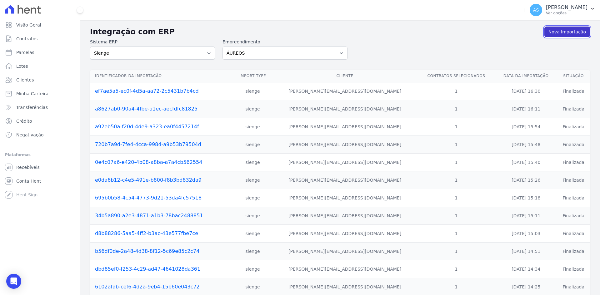
click at [566, 28] on link "Nova Importação" at bounding box center [567, 32] width 46 height 11
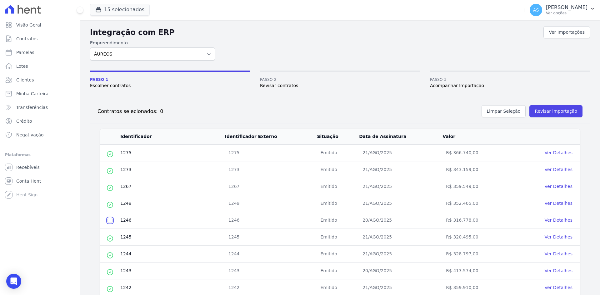
click at [110, 223] on input "checkbox" at bounding box center [109, 220] width 5 height 5
checkbox input "true"
click at [550, 111] on button "Revisar importação" at bounding box center [555, 111] width 53 height 12
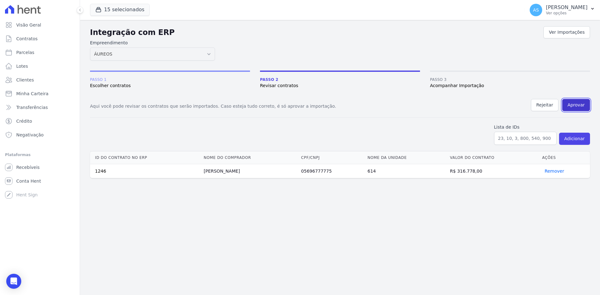
click at [574, 103] on button "Aprovar" at bounding box center [576, 105] width 28 height 12
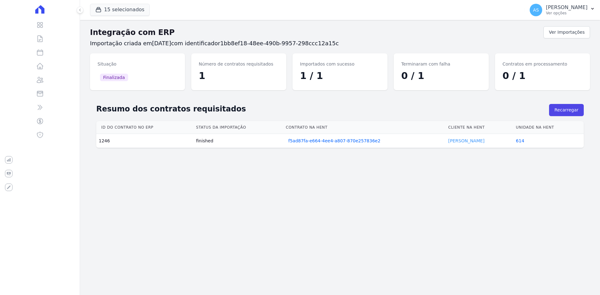
click at [466, 141] on link "[PERSON_NAME]" at bounding box center [466, 140] width 36 height 5
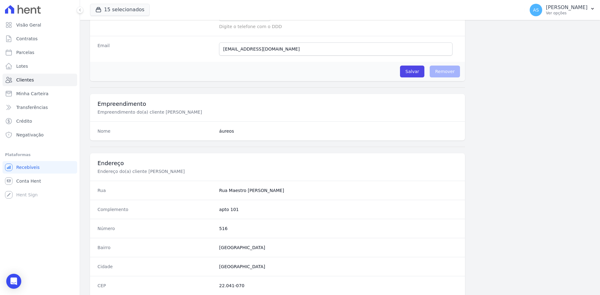
scroll to position [289, 0]
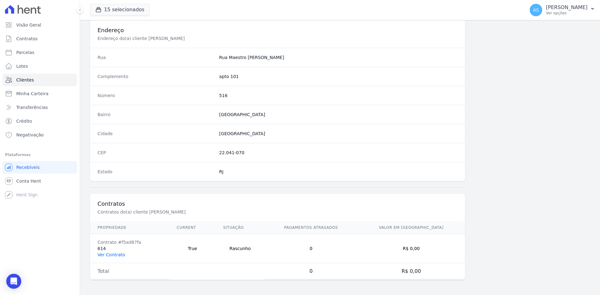
click at [108, 256] on link "Ver Contrato" at bounding box center [110, 254] width 27 height 5
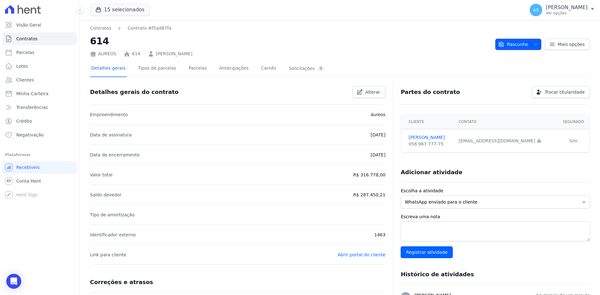
click at [535, 44] on icon "button" at bounding box center [535, 44] width 5 height 5
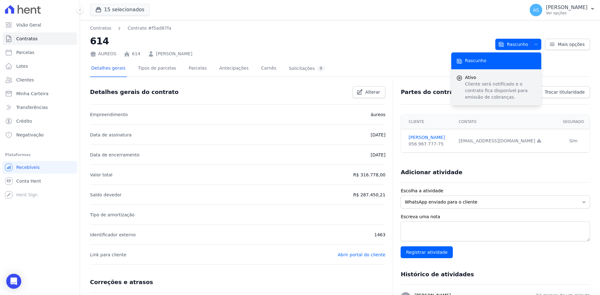
click at [493, 84] on p "Cliente será notificado e o contrato fica disponível para emissão de cobranças." at bounding box center [500, 91] width 71 height 20
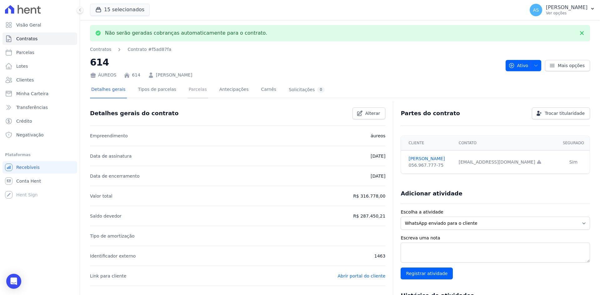
click at [189, 90] on link "Parcelas" at bounding box center [197, 90] width 21 height 17
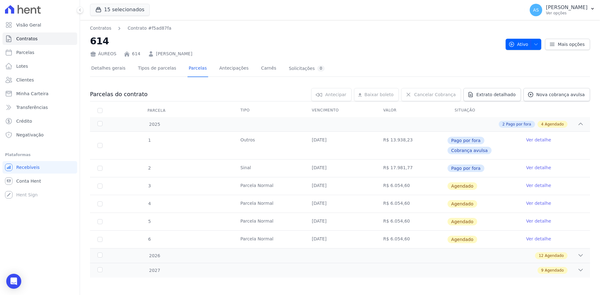
click at [535, 186] on link "Ver detalhe" at bounding box center [538, 185] width 25 height 6
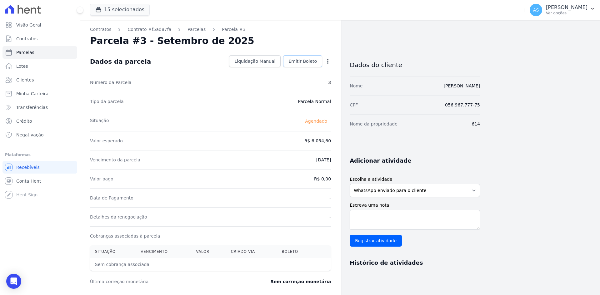
click at [304, 62] on span "Emitir Boleto" at bounding box center [302, 61] width 28 height 6
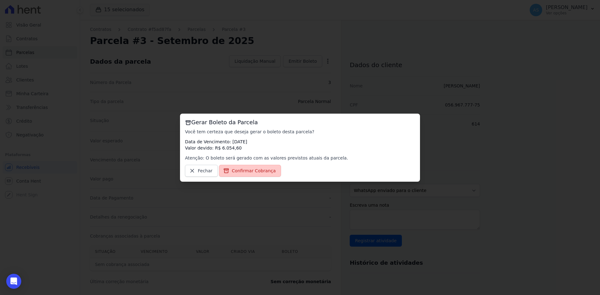
click at [252, 171] on span "Confirmar Cobrança" at bounding box center [254, 171] width 44 height 6
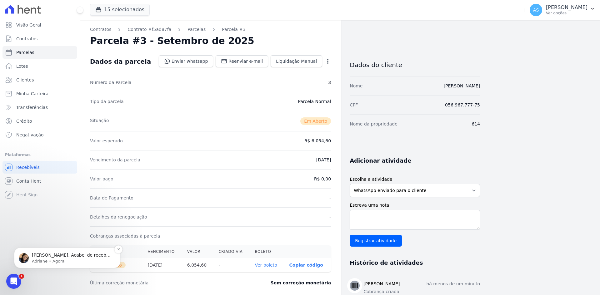
click at [42, 254] on p "Andreza, Acabei de receber o retorno do gerente do BB. O bloqueio ocorreu de fo…" at bounding box center [72, 255] width 81 height 6
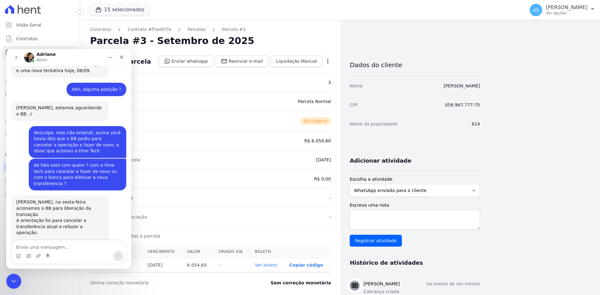
scroll to position [5865, 0]
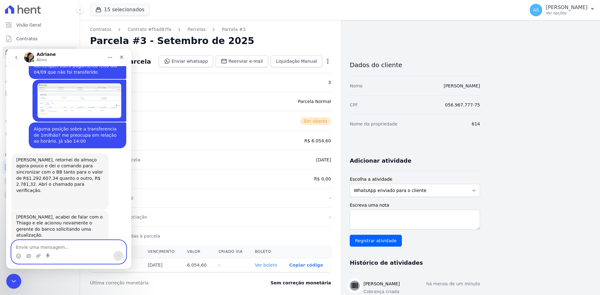
click at [25, 248] on textarea "Envie uma mensagem..." at bounding box center [69, 246] width 114 height 11
type textarea "Obrigada"
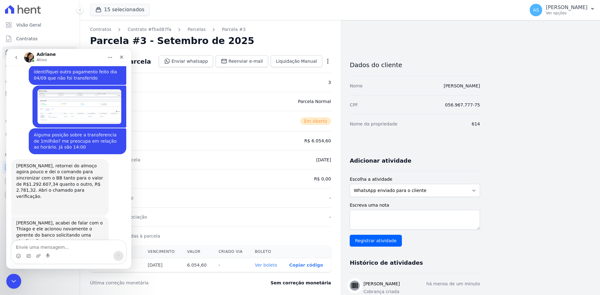
scroll to position [5887, 0]
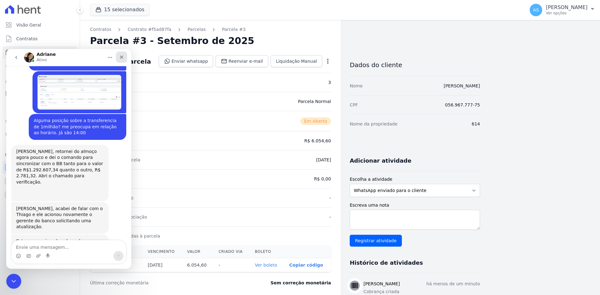
click at [119, 56] on div "Fechar" at bounding box center [121, 57] width 11 height 11
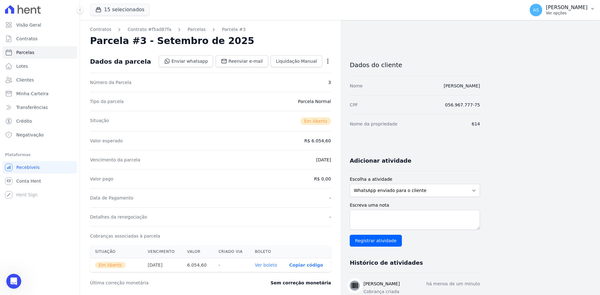
click at [581, 9] on p "[PERSON_NAME]" at bounding box center [567, 7] width 42 height 6
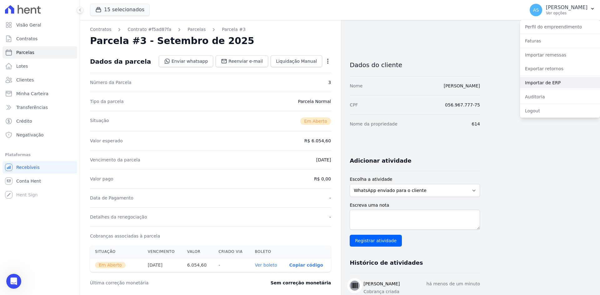
click at [540, 85] on link "Importar de ERP" at bounding box center [560, 82] width 80 height 11
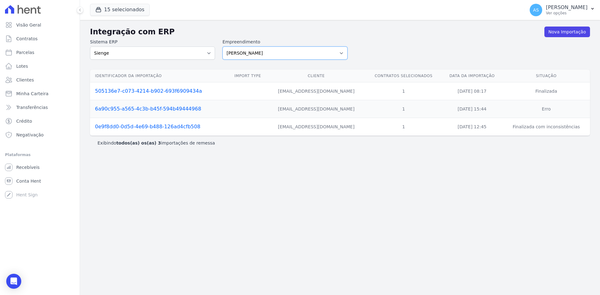
click at [339, 52] on select "[PERSON_NAME] Art Prime - [PERSON_NAME] Unique CTV Beat Residencial CTV Mob CTV…" at bounding box center [284, 53] width 125 height 13
select select "9db4d767-ec98-4519-aed7-f9568aa0b04c"
click at [222, 47] on select "[PERSON_NAME] Art Prime - [PERSON_NAME] Unique CTV Beat Residencial CTV Mob CTV…" at bounding box center [284, 53] width 125 height 13
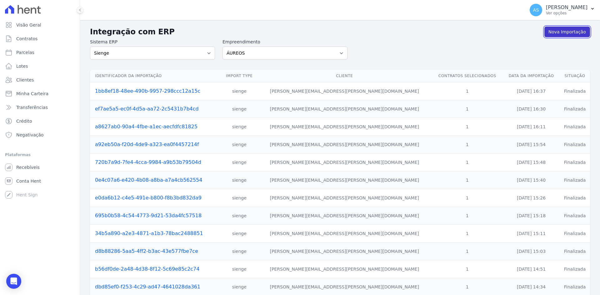
click at [563, 33] on link "Nova Importação" at bounding box center [567, 32] width 46 height 11
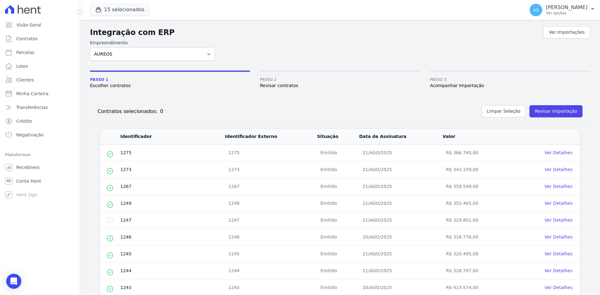
click at [107, 221] on td at bounding box center [110, 220] width 20 height 17
click at [109, 221] on input "checkbox" at bounding box center [109, 220] width 5 height 5
checkbox input "true"
click at [540, 109] on button "Revisar importação" at bounding box center [555, 111] width 53 height 12
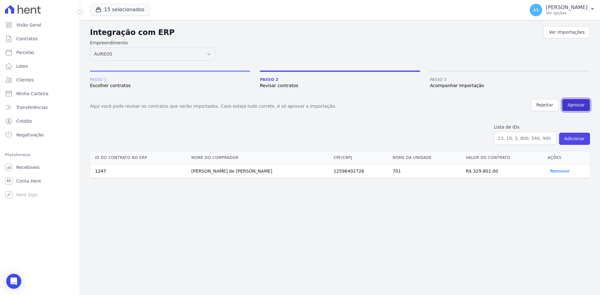
click at [575, 105] on button "Aprovar" at bounding box center [576, 105] width 28 height 12
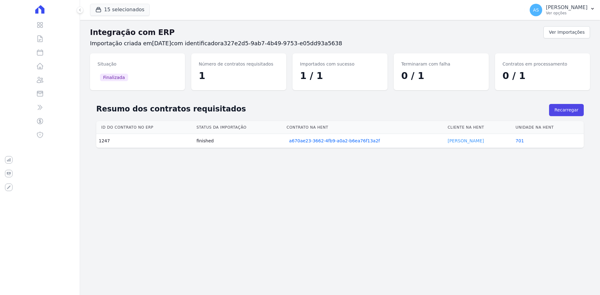
click at [460, 142] on link "[PERSON_NAME]" at bounding box center [465, 140] width 36 height 5
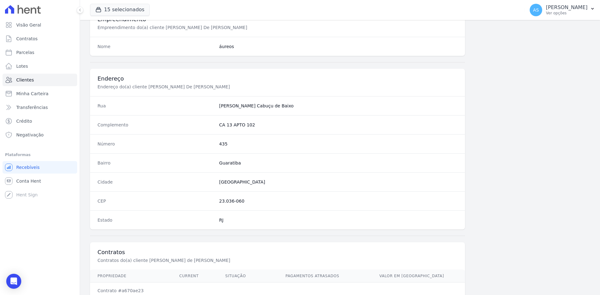
scroll to position [289, 0]
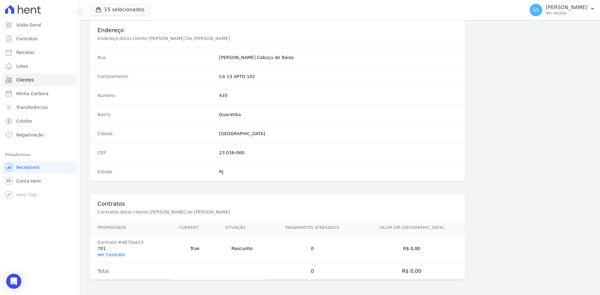
click at [107, 254] on link "Ver Contrato" at bounding box center [110, 254] width 27 height 5
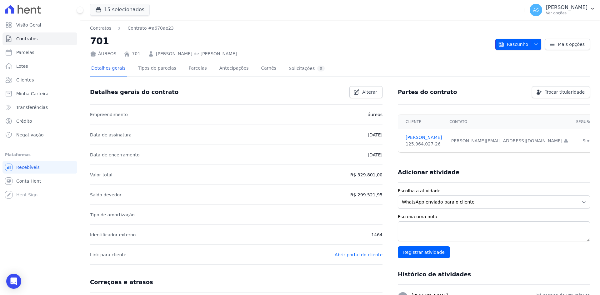
click at [520, 43] on span "Rascunho" at bounding box center [513, 44] width 30 height 11
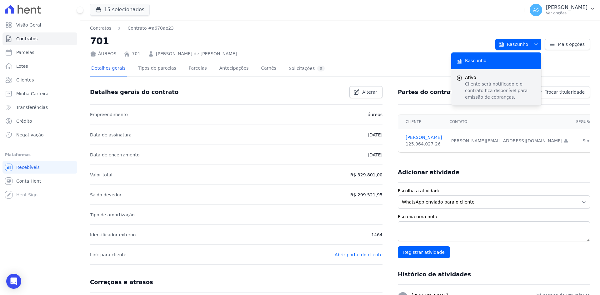
click at [484, 82] on p "Cliente será notificado e o contrato fica disponível para emissão de cobranças." at bounding box center [500, 91] width 71 height 20
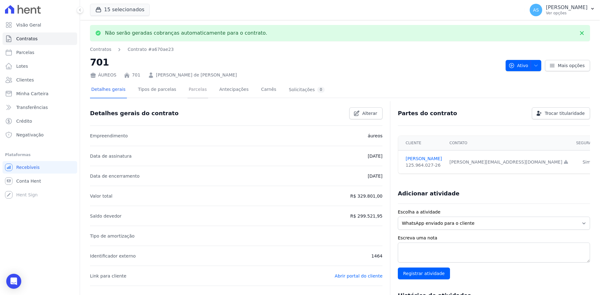
click at [192, 92] on link "Parcelas" at bounding box center [197, 90] width 21 height 17
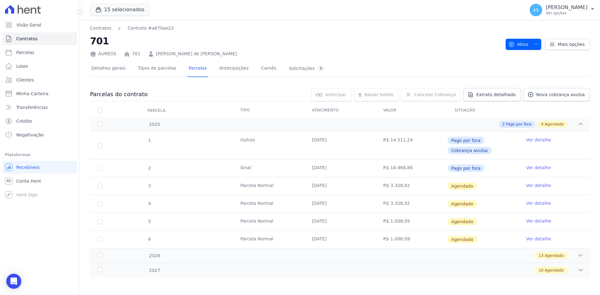
click at [527, 186] on link "Ver detalhe" at bounding box center [538, 185] width 25 height 6
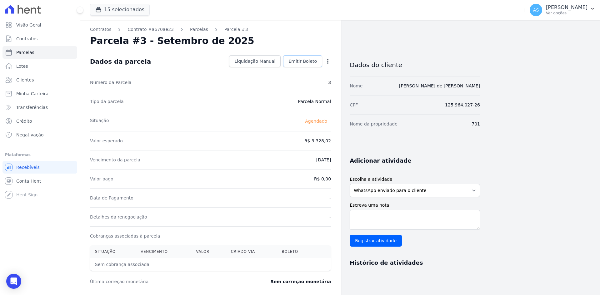
click at [307, 58] on span "Emitir Boleto" at bounding box center [302, 61] width 28 height 6
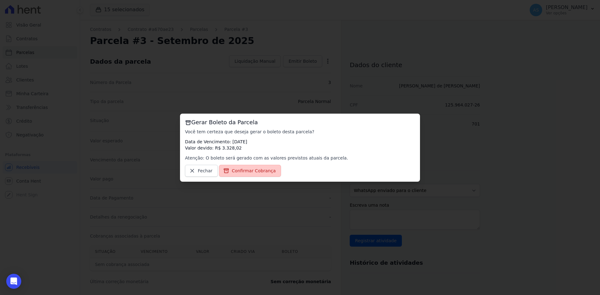
click at [244, 171] on span "Confirmar Cobrança" at bounding box center [254, 171] width 44 height 6
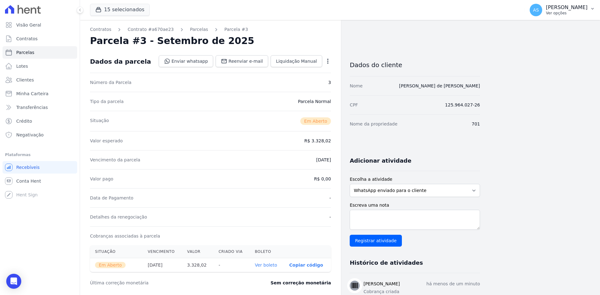
click at [575, 9] on p "[PERSON_NAME]" at bounding box center [567, 7] width 42 height 6
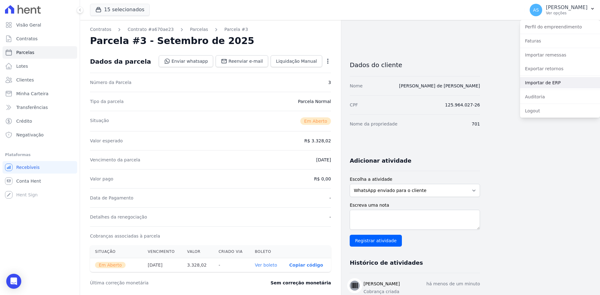
click at [539, 81] on link "Importar de ERP" at bounding box center [560, 82] width 80 height 11
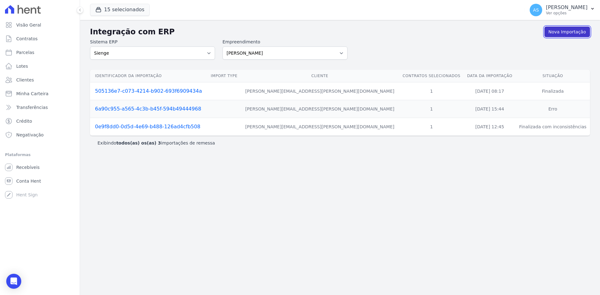
click at [562, 32] on link "Nova Importação" at bounding box center [567, 32] width 46 height 11
click at [345, 52] on select "[PERSON_NAME] Art Prime - [PERSON_NAME] Unique CTV Beat Residencial CTV Mob CTV…" at bounding box center [284, 53] width 125 height 13
select select "9db4d767-ec98-4519-aed7-f9568aa0b04c"
click at [222, 47] on select "[PERSON_NAME] Art Prime - [PERSON_NAME] Unique CTV Beat Residencial CTV Mob CTV…" at bounding box center [284, 53] width 125 height 13
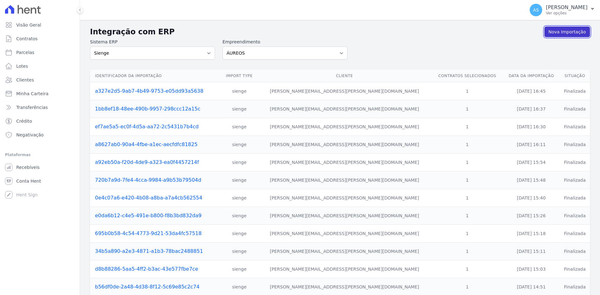
click at [566, 33] on link "Nova Importação" at bounding box center [567, 32] width 46 height 11
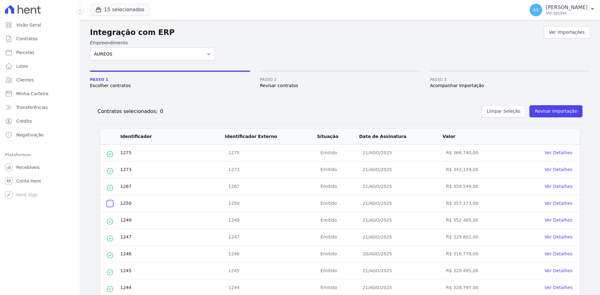
click at [108, 204] on input "checkbox" at bounding box center [109, 203] width 5 height 5
checkbox input "true"
click at [545, 112] on button "Revisar importação" at bounding box center [555, 111] width 53 height 12
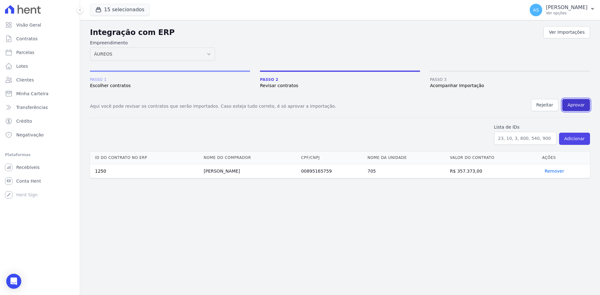
click at [580, 102] on button "Aprovar" at bounding box center [576, 105] width 28 height 12
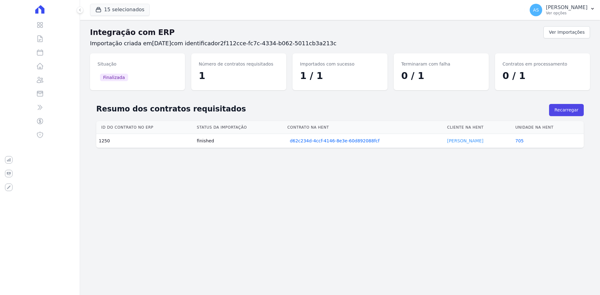
click at [449, 141] on link "Luiz Fonseca" at bounding box center [465, 140] width 36 height 5
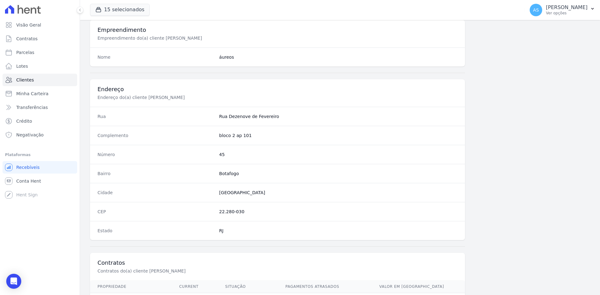
scroll to position [289, 0]
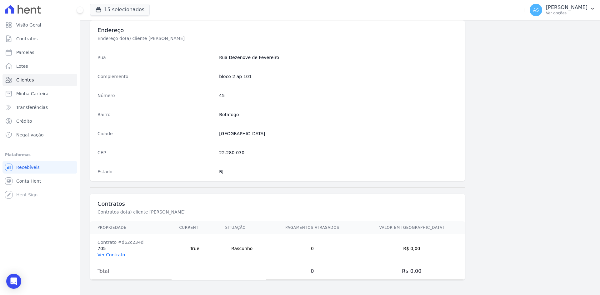
click at [118, 255] on link "Ver Contrato" at bounding box center [110, 254] width 27 height 5
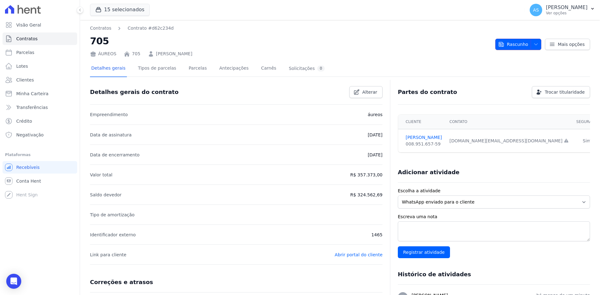
click at [512, 42] on span "Rascunho" at bounding box center [513, 44] width 30 height 11
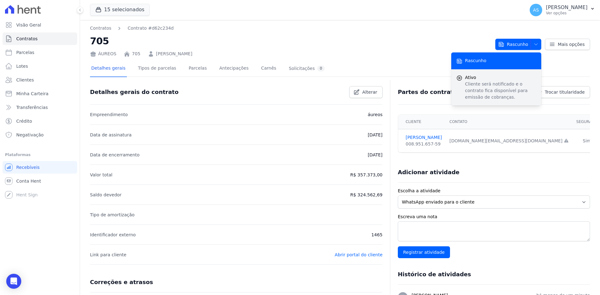
click at [468, 88] on p "Cliente será notificado e o contrato fica disponível para emissão de cobranças." at bounding box center [500, 91] width 71 height 20
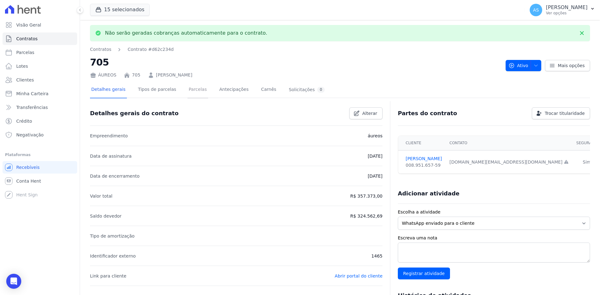
click at [187, 87] on link "Parcelas" at bounding box center [197, 90] width 21 height 17
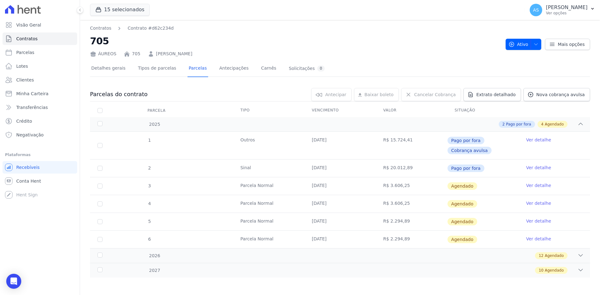
click at [527, 185] on link "Ver detalhe" at bounding box center [538, 185] width 25 height 6
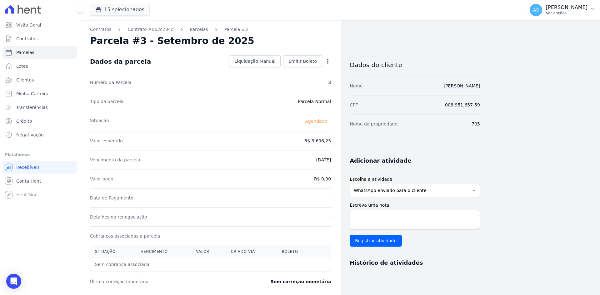
click at [579, 9] on p "[PERSON_NAME]" at bounding box center [567, 7] width 42 height 6
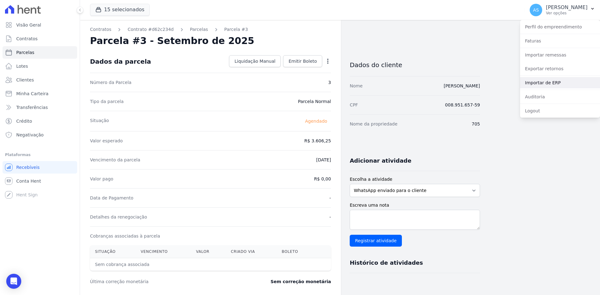
click at [542, 81] on link "Importar de ERP" at bounding box center [560, 82] width 80 height 11
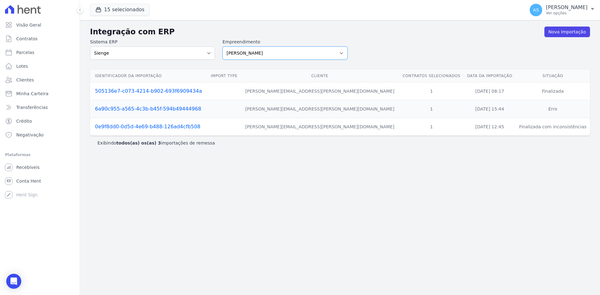
click at [339, 51] on select "[PERSON_NAME] Art Prime - [PERSON_NAME] Unique CTV Beat Residencial CTV Mob CTV…" at bounding box center [284, 53] width 125 height 13
select select "9db4d767-ec98-4519-aed7-f9568aa0b04c"
click at [222, 47] on select "[PERSON_NAME] Art Prime - [PERSON_NAME] Unique CTV Beat Residencial CTV Mob CTV…" at bounding box center [284, 53] width 125 height 13
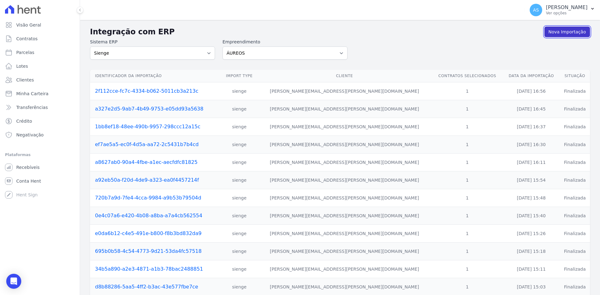
click at [556, 32] on link "Nova Importação" at bounding box center [567, 32] width 46 height 11
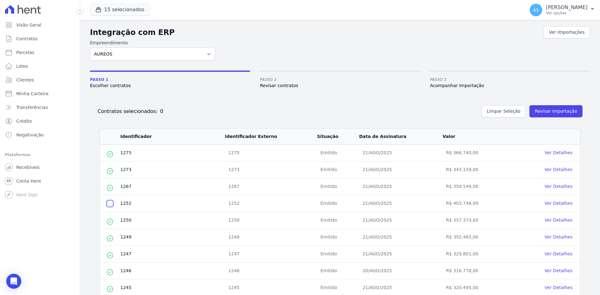
click at [109, 205] on input "checkbox" at bounding box center [109, 203] width 5 height 5
checkbox input "true"
click at [552, 113] on button "Revisar importação" at bounding box center [555, 111] width 53 height 12
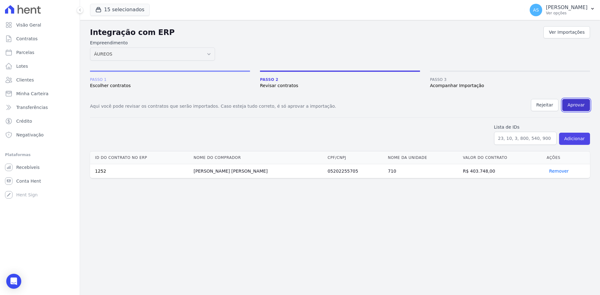
click at [573, 106] on button "Aprovar" at bounding box center [576, 105] width 28 height 12
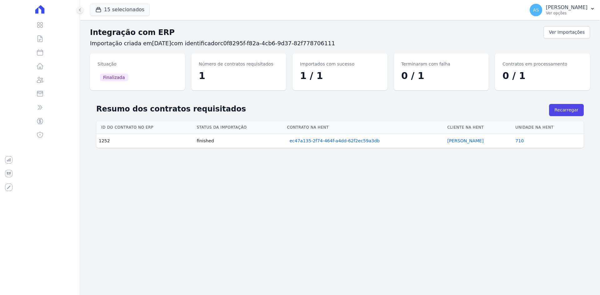
drag, startPoint x: 468, startPoint y: 167, endPoint x: 466, endPoint y: 152, distance: 15.1
click at [469, 167] on div "Integração com ERP Ver Importações Importação criada em 08/09/2025 com identifi…" at bounding box center [340, 157] width 520 height 275
click at [460, 142] on link "Felipe Saraiva" at bounding box center [465, 140] width 36 height 5
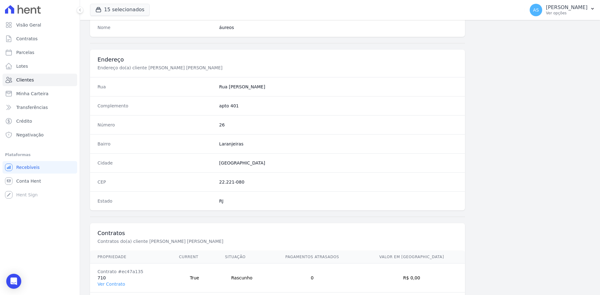
scroll to position [289, 0]
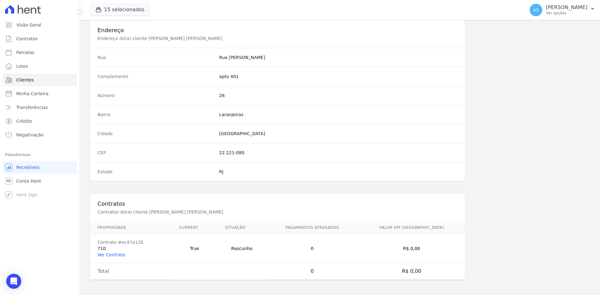
click at [111, 255] on link "Ver Contrato" at bounding box center [110, 254] width 27 height 5
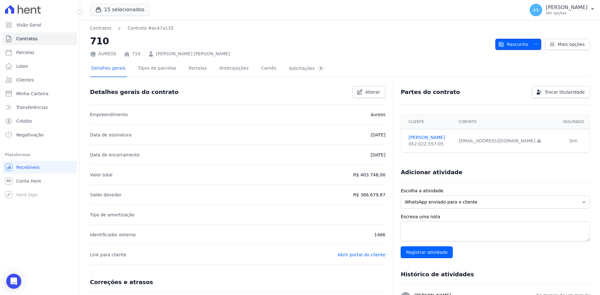
click at [516, 43] on span "Rascunho" at bounding box center [513, 44] width 30 height 11
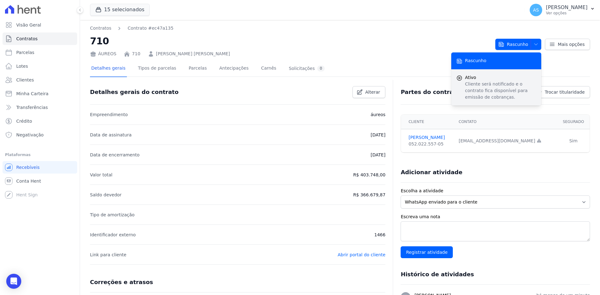
click at [490, 82] on p "Cliente será notificado e o contrato fica disponível para emissão de cobranças." at bounding box center [500, 91] width 71 height 20
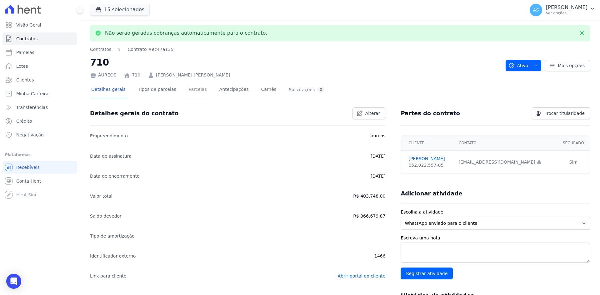
click at [193, 90] on link "Parcelas" at bounding box center [197, 90] width 21 height 17
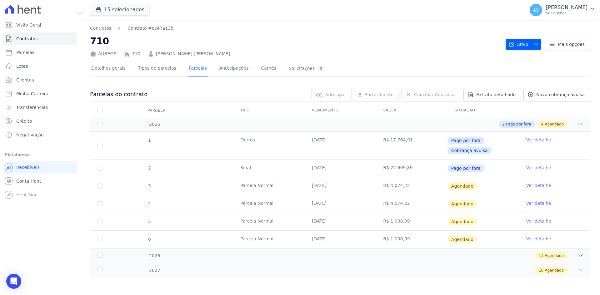
click at [530, 186] on link "Ver detalhe" at bounding box center [538, 185] width 25 height 6
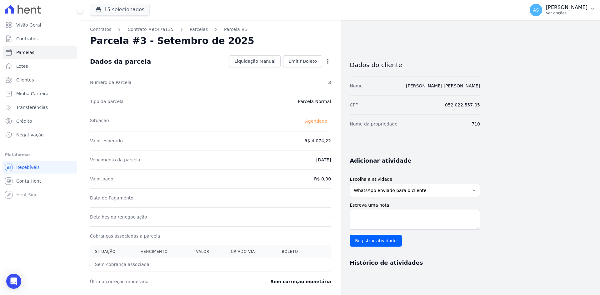
click at [589, 8] on button "AS Andreza Sousa Ver opções" at bounding box center [562, 9] width 75 height 17
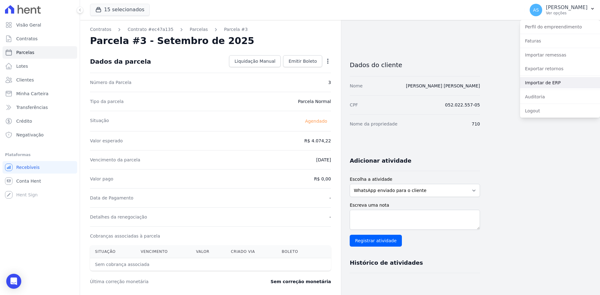
click at [540, 84] on link "Importar de ERP" at bounding box center [560, 82] width 80 height 11
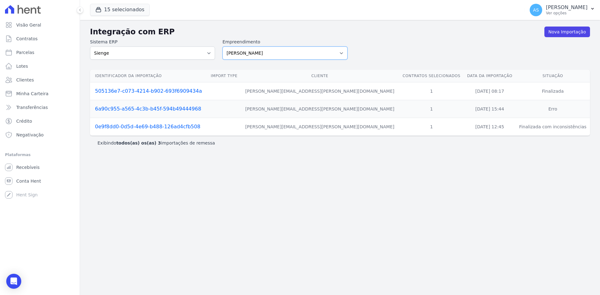
click at [339, 53] on select "Amaré Arpoador Art Prime - Irajá ÁUREOS B. Unique CTV Beat Residencial CTV Mob …" at bounding box center [284, 53] width 125 height 13
select select "9db4d767-ec98-4519-aed7-f9568aa0b04c"
click at [222, 47] on select "Amaré Arpoador Art Prime - Irajá ÁUREOS B. Unique CTV Beat Residencial CTV Mob …" at bounding box center [284, 53] width 125 height 13
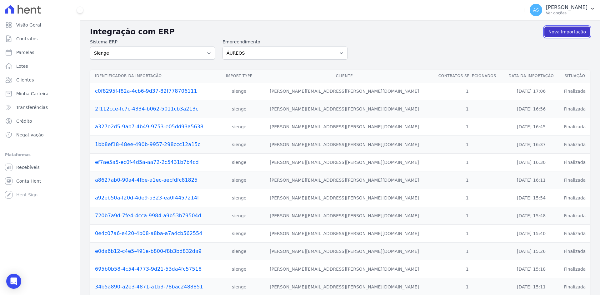
click at [561, 32] on link "Nova Importação" at bounding box center [567, 32] width 46 height 11
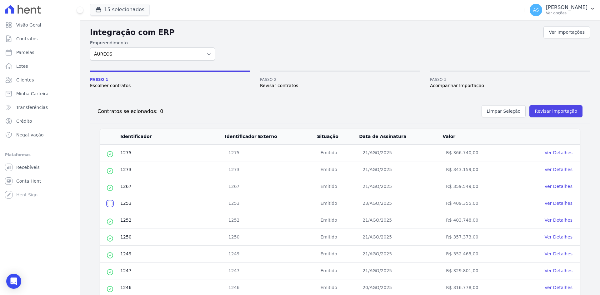
click at [109, 204] on input "checkbox" at bounding box center [109, 203] width 5 height 5
checkbox input "true"
click at [540, 110] on button "Revisar importação" at bounding box center [555, 111] width 53 height 12
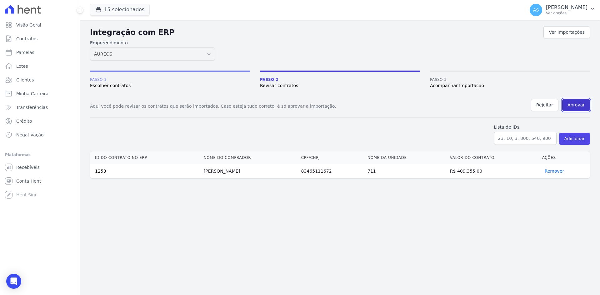
click at [567, 105] on button "Aprovar" at bounding box center [576, 105] width 28 height 12
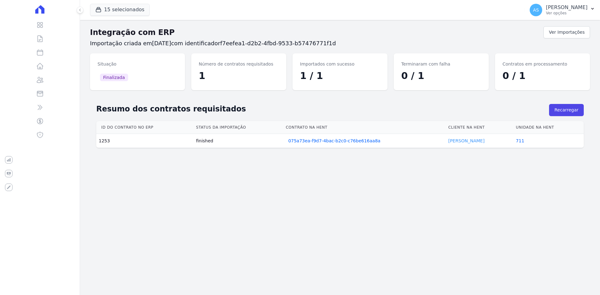
click at [470, 142] on link "AUGUSTO COELHO" at bounding box center [466, 140] width 36 height 5
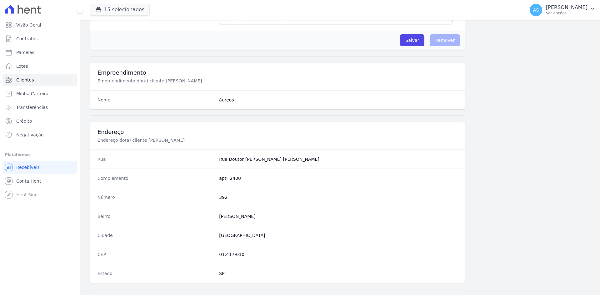
scroll to position [289, 0]
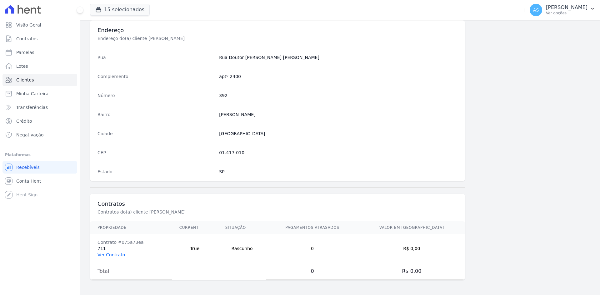
click at [107, 254] on link "Ver Contrato" at bounding box center [110, 254] width 27 height 5
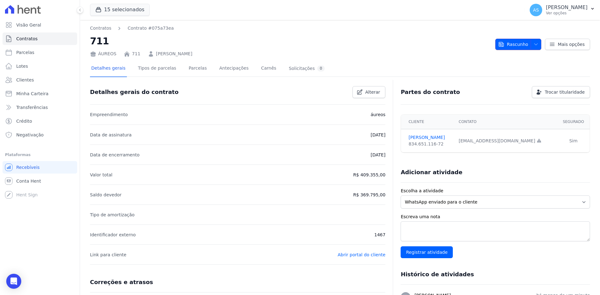
click at [534, 46] on icon "button" at bounding box center [535, 44] width 5 height 5
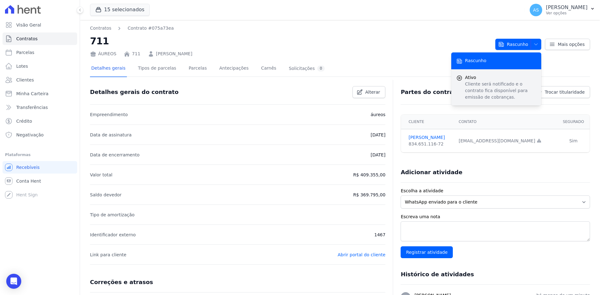
click at [483, 81] on p "Cliente será notificado e o contrato fica disponível para emissão de cobranças." at bounding box center [500, 91] width 71 height 20
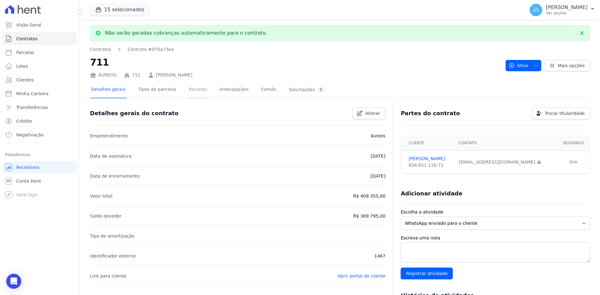
click at [187, 92] on link "Parcelas" at bounding box center [197, 90] width 21 height 17
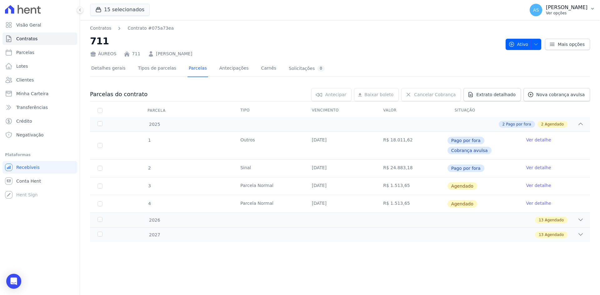
click at [587, 6] on p "[PERSON_NAME]" at bounding box center [567, 7] width 42 height 6
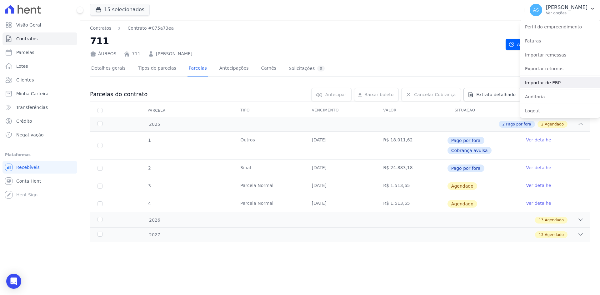
click at [536, 82] on link "Importar de ERP" at bounding box center [560, 82] width 80 height 11
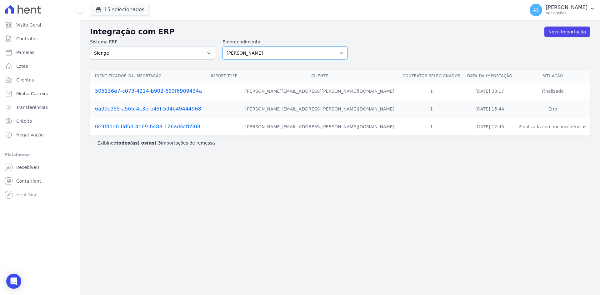
drag, startPoint x: 342, startPoint y: 52, endPoint x: 338, endPoint y: 52, distance: 4.1
click at [342, 52] on select "[PERSON_NAME] Art Prime - [PERSON_NAME] Unique CTV Beat Residencial CTV Mob CTV…" at bounding box center [284, 53] width 125 height 13
select select "9db4d767-ec98-4519-aed7-f9568aa0b04c"
click at [222, 47] on select "[PERSON_NAME] Art Prime - [PERSON_NAME] Unique CTV Beat Residencial CTV Mob CTV…" at bounding box center [284, 53] width 125 height 13
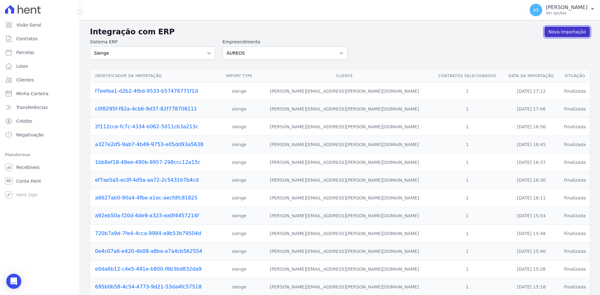
click at [562, 31] on link "Nova Importação" at bounding box center [567, 32] width 46 height 11
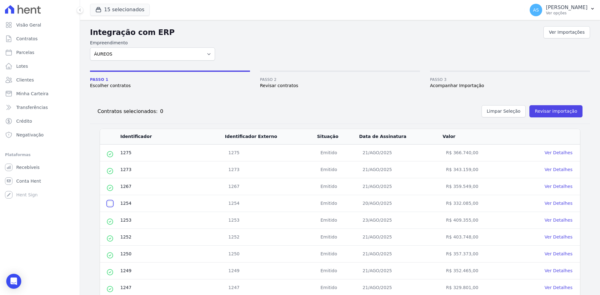
click at [111, 203] on input "checkbox" at bounding box center [109, 203] width 5 height 5
checkbox input "true"
click at [546, 111] on button "Revisar importação" at bounding box center [555, 111] width 53 height 12
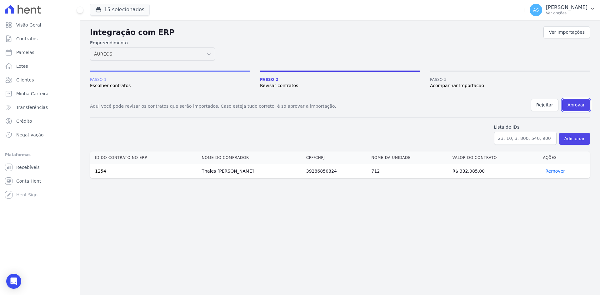
click at [574, 106] on button "Aprovar" at bounding box center [576, 105] width 28 height 12
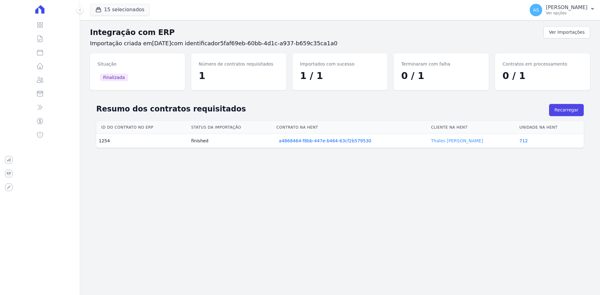
click at [462, 139] on link "Thales [PERSON_NAME]" at bounding box center [457, 140] width 52 height 5
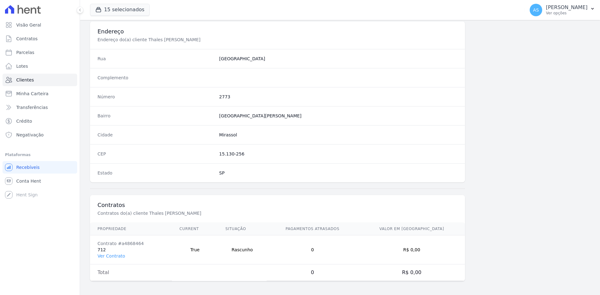
scroll to position [289, 0]
click at [110, 256] on link "Ver Contrato" at bounding box center [110, 254] width 27 height 5
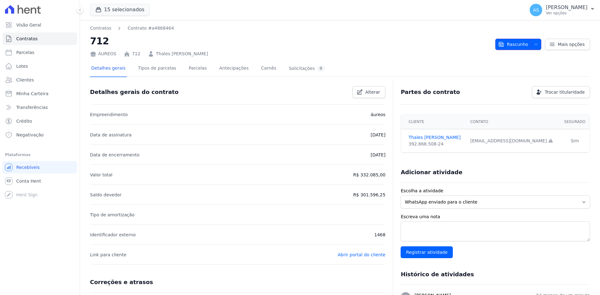
click at [518, 45] on span "Rascunho" at bounding box center [513, 44] width 30 height 11
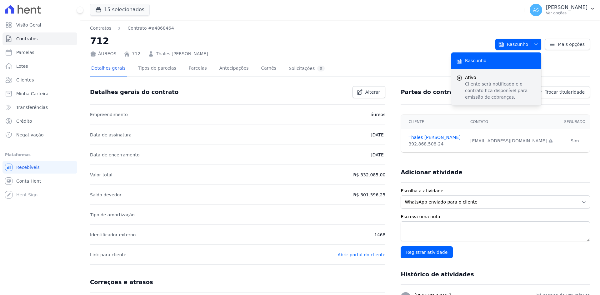
click at [482, 87] on p "Cliente será notificado e o contrato fica disponível para emissão de cobranças." at bounding box center [500, 91] width 71 height 20
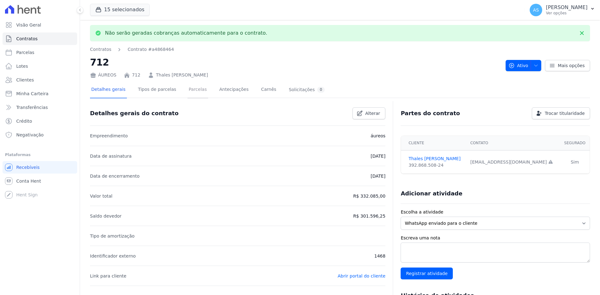
click at [196, 91] on link "Parcelas" at bounding box center [197, 90] width 21 height 17
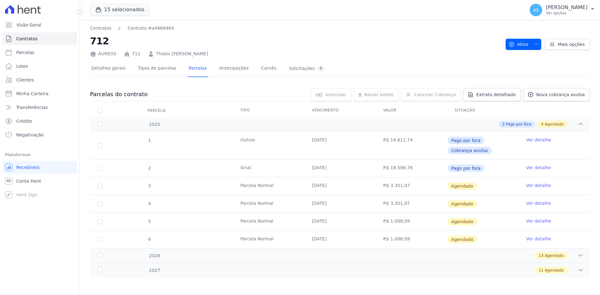
click at [536, 187] on link "Ver detalhe" at bounding box center [538, 185] width 25 height 6
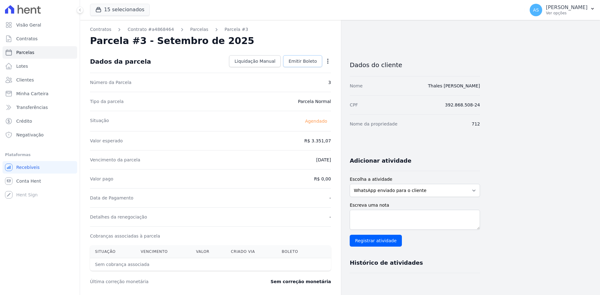
click at [305, 62] on span "Emitir Boleto" at bounding box center [302, 61] width 28 height 6
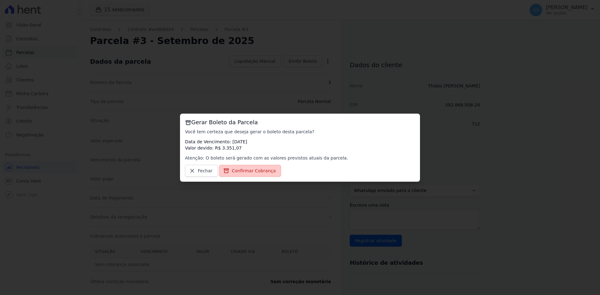
click at [251, 172] on span "Confirmar Cobrança" at bounding box center [254, 171] width 44 height 6
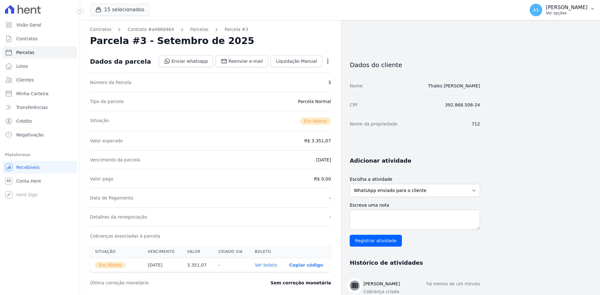
click at [579, 7] on p "[PERSON_NAME]" at bounding box center [567, 7] width 42 height 6
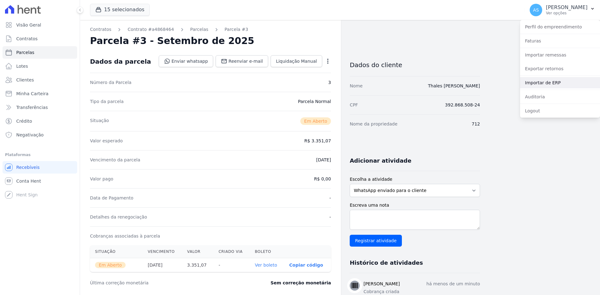
click at [543, 85] on link "Importar de ERP" at bounding box center [560, 82] width 80 height 11
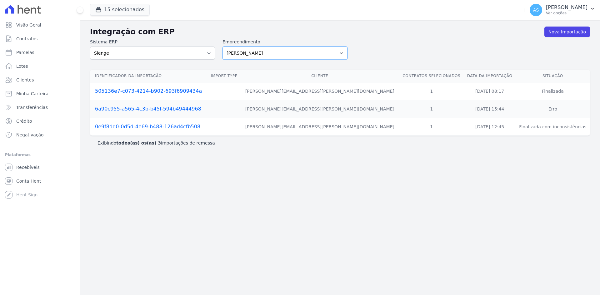
click at [343, 54] on select "[PERSON_NAME] Art Prime - [PERSON_NAME] Unique CTV Beat Residencial CTV Mob CTV…" at bounding box center [284, 53] width 125 height 13
select select "9db4d767-ec98-4519-aed7-f9568aa0b04c"
click at [222, 47] on select "[PERSON_NAME] Art Prime - [PERSON_NAME] Unique CTV Beat Residencial CTV Mob CTV…" at bounding box center [284, 53] width 125 height 13
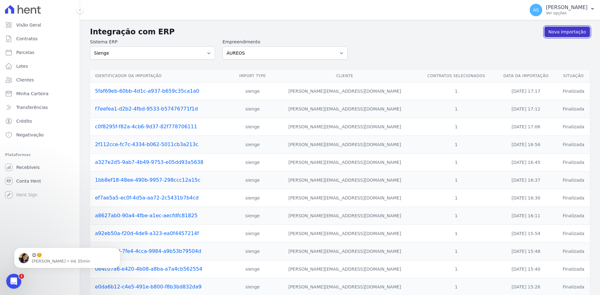
click at [570, 33] on link "Nova Importação" at bounding box center [567, 32] width 46 height 11
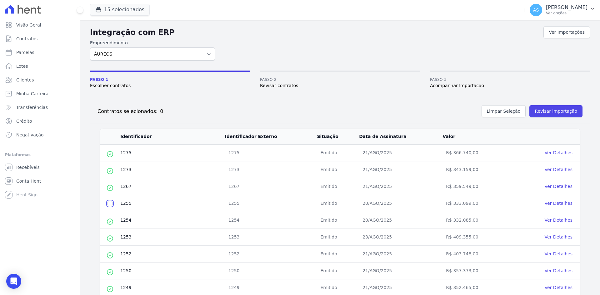
click at [109, 205] on input "checkbox" at bounding box center [109, 203] width 5 height 5
checkbox input "true"
click at [545, 110] on button "Revisar importação" at bounding box center [555, 111] width 53 height 12
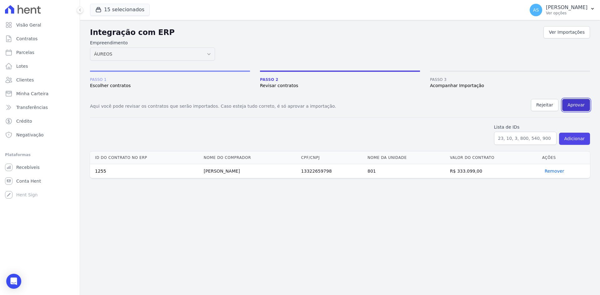
click at [572, 101] on button "Aprovar" at bounding box center [576, 105] width 28 height 12
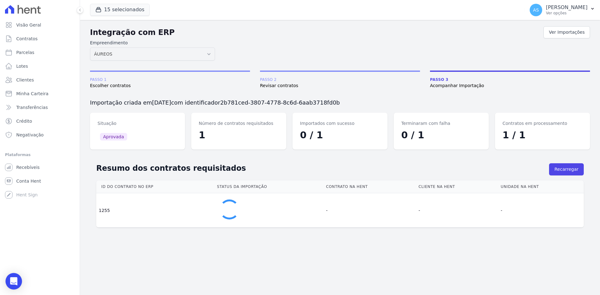
click at [9, 279] on div "Open Intercom Messenger" at bounding box center [14, 281] width 17 height 17
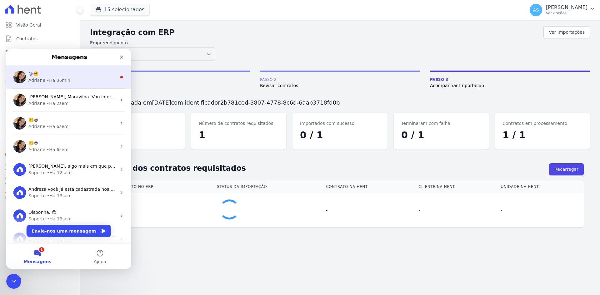
click at [48, 77] on div "• Há 36min" at bounding box center [59, 80] width 24 height 7
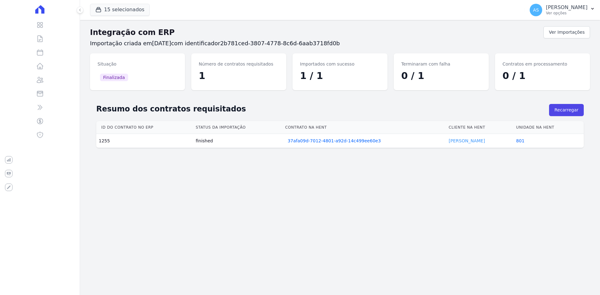
click at [463, 142] on link "[PERSON_NAME]" at bounding box center [467, 140] width 36 height 5
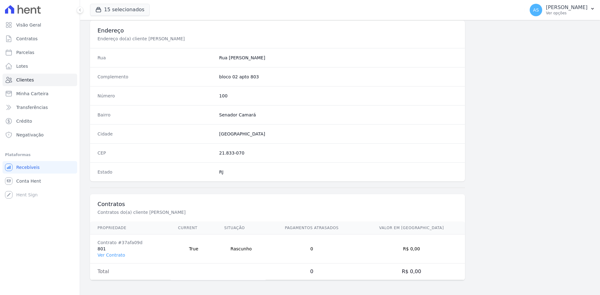
scroll to position [289, 0]
click at [106, 255] on link "Ver Contrato" at bounding box center [110, 254] width 27 height 5
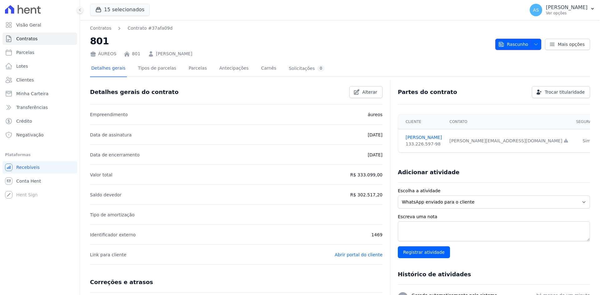
click at [533, 42] on icon "button" at bounding box center [535, 44] width 5 height 5
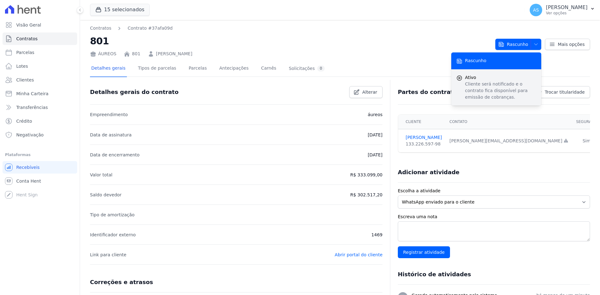
click at [478, 80] on span "Ativo" at bounding box center [500, 77] width 71 height 7
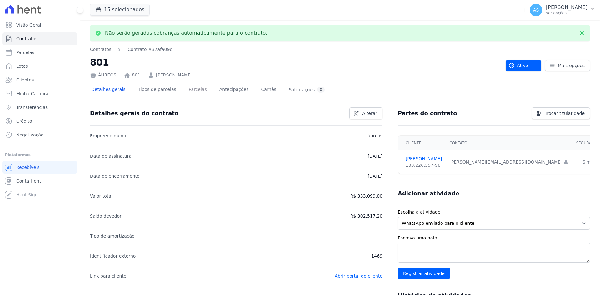
click at [191, 90] on link "Parcelas" at bounding box center [197, 90] width 21 height 17
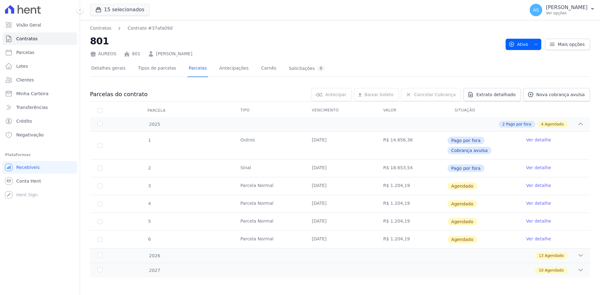
click at [535, 187] on link "Ver detalhe" at bounding box center [538, 185] width 25 height 6
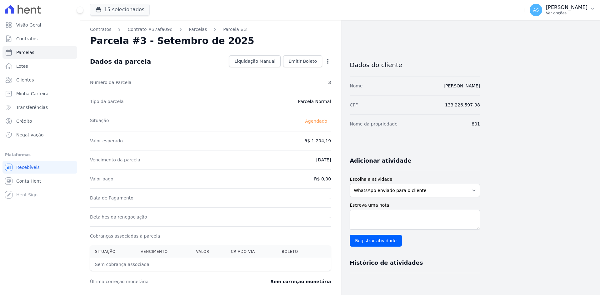
click at [564, 12] on p "Ver opções" at bounding box center [567, 13] width 42 height 5
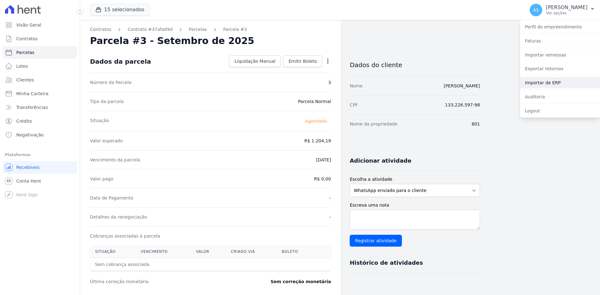
click at [545, 82] on link "Importar de ERP" at bounding box center [560, 82] width 80 height 11
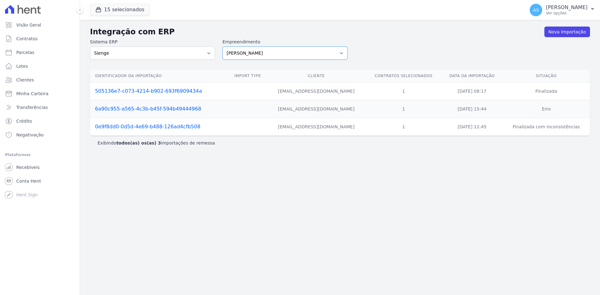
click at [337, 51] on select "[PERSON_NAME] Art Prime - [PERSON_NAME] Unique CTV Beat Residencial CTV Mob CTV…" at bounding box center [284, 53] width 125 height 13
select select "9db4d767-ec98-4519-aed7-f9568aa0b04c"
click at [222, 47] on select "[PERSON_NAME] Art Prime - [PERSON_NAME] Unique CTV Beat Residencial CTV Mob CTV…" at bounding box center [284, 53] width 125 height 13
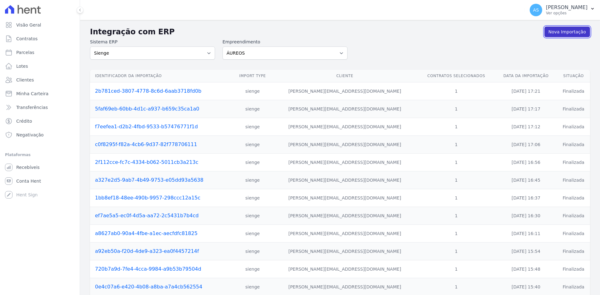
click at [557, 32] on link "Nova Importação" at bounding box center [567, 32] width 46 height 11
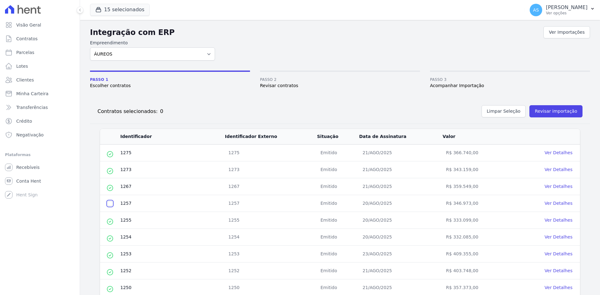
click at [109, 205] on input "checkbox" at bounding box center [109, 203] width 5 height 5
checkbox input "true"
click at [544, 112] on button "Revisar importação" at bounding box center [555, 111] width 53 height 12
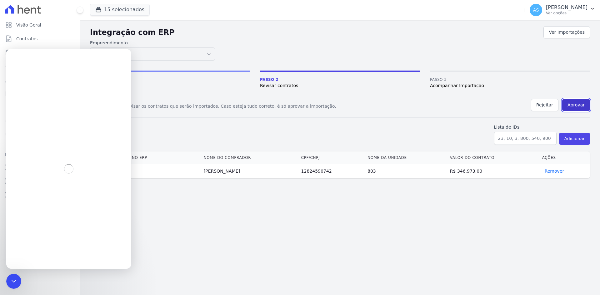
click at [584, 101] on button "Aprovar" at bounding box center [576, 105] width 28 height 12
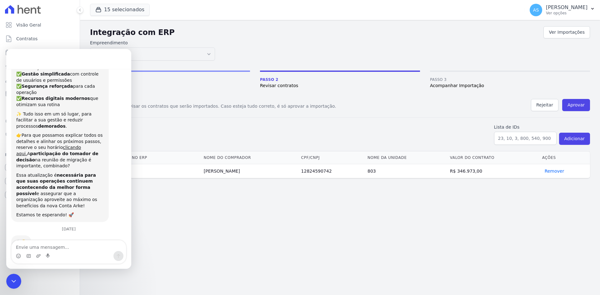
scroll to position [83, 0]
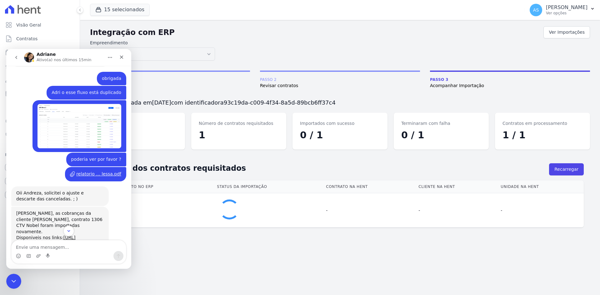
scroll to position [897, 0]
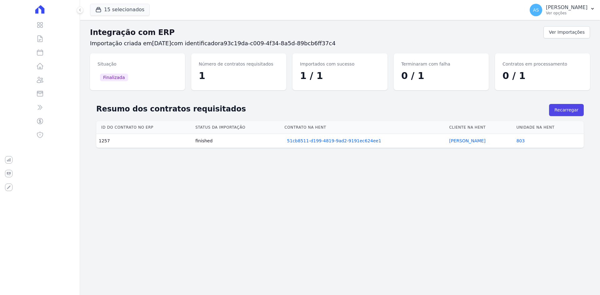
drag, startPoint x: 124, startPoint y: 49, endPoint x: 133, endPoint y: 136, distance: 87.3
click at [133, 136] on div "Resumo dos contratos requisitados Recarregar Fechar Id do contrato no ERP Statu…" at bounding box center [340, 124] width 500 height 59
click at [465, 141] on link "Monique Fernandes" at bounding box center [467, 140] width 36 height 5
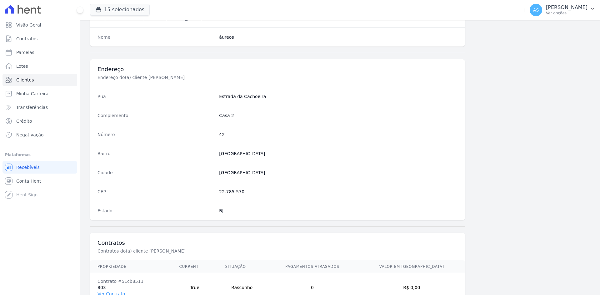
scroll to position [289, 0]
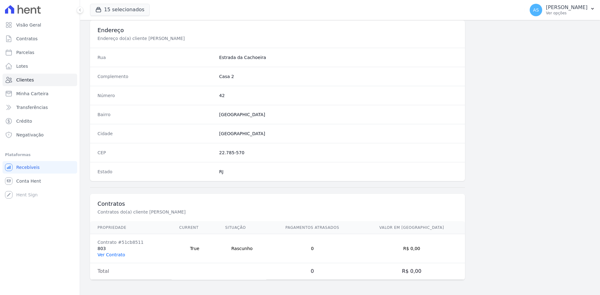
click at [104, 254] on link "Ver Contrato" at bounding box center [110, 254] width 27 height 5
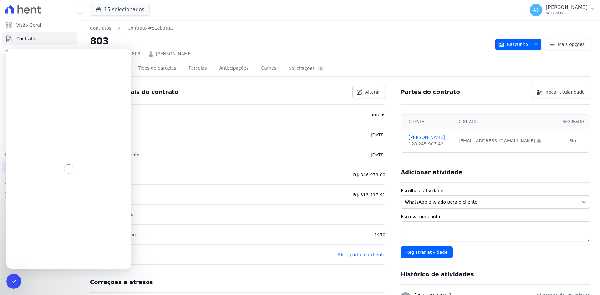
click at [503, 43] on icon "button" at bounding box center [501, 44] width 5 height 4
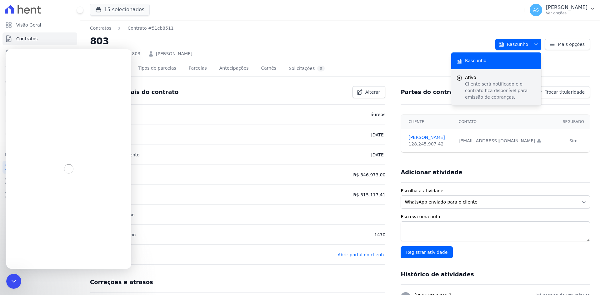
click at [470, 78] on span "Ativo" at bounding box center [500, 77] width 71 height 7
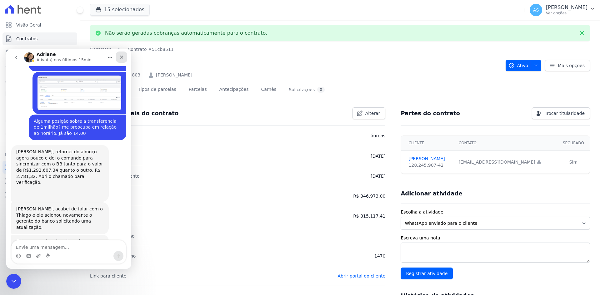
scroll to position [5811, 0]
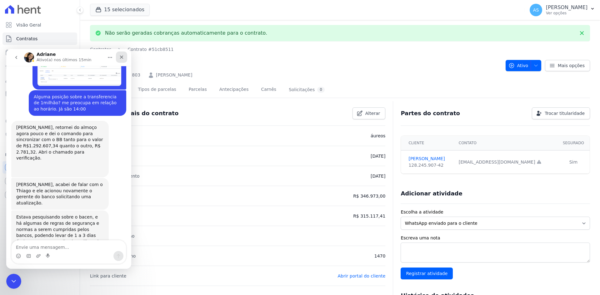
click at [123, 57] on icon "Fechar" at bounding box center [121, 57] width 5 height 5
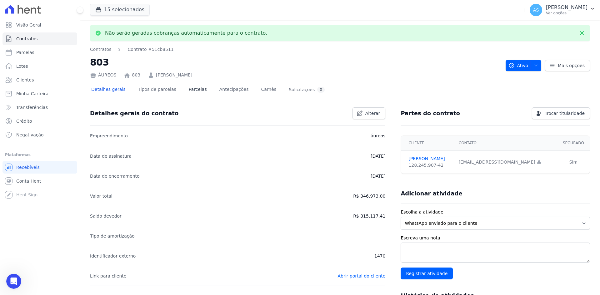
scroll to position [5739, 0]
click at [187, 90] on link "Parcelas" at bounding box center [197, 90] width 21 height 17
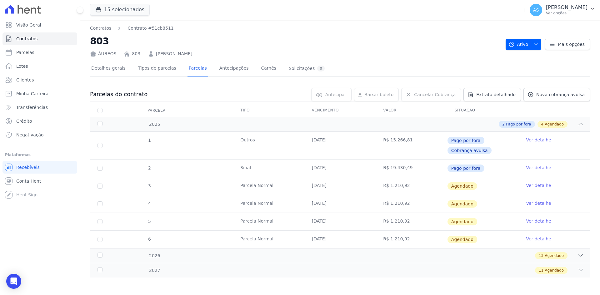
click at [535, 186] on link "Ver detalhe" at bounding box center [538, 185] width 25 height 6
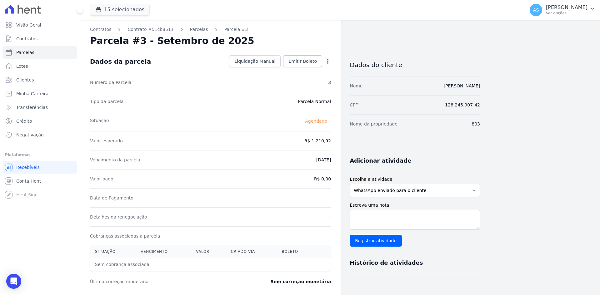
click at [300, 62] on span "Emitir Boleto" at bounding box center [302, 61] width 28 height 6
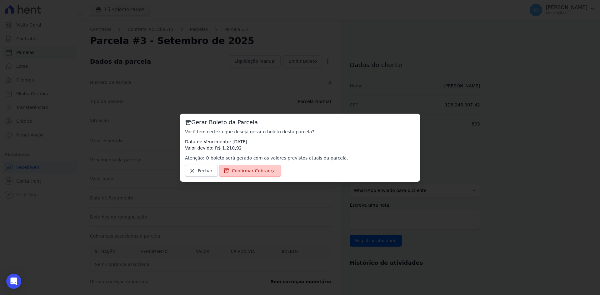
click at [240, 169] on span "Confirmar Cobrança" at bounding box center [254, 171] width 44 height 6
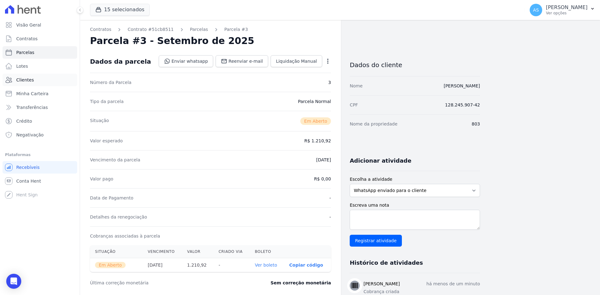
click at [22, 78] on span "Clientes" at bounding box center [24, 80] width 17 height 6
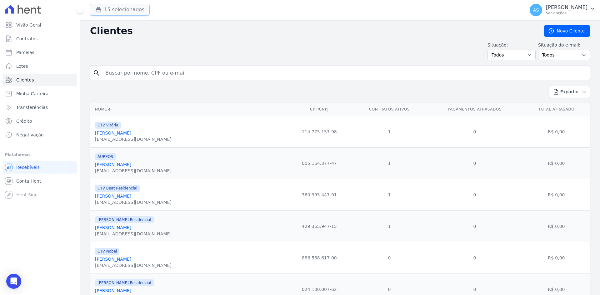
click at [113, 9] on button "15 selecionados" at bounding box center [120, 10] width 60 height 12
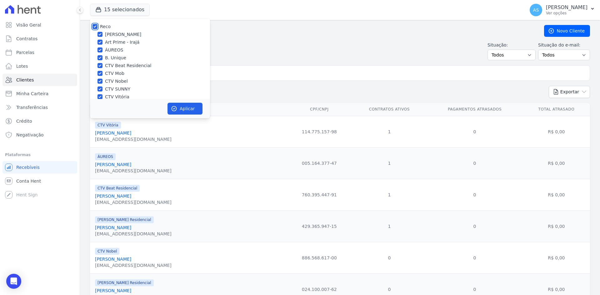
click at [96, 26] on input "Reco" at bounding box center [94, 26] width 5 height 5
checkbox input "false"
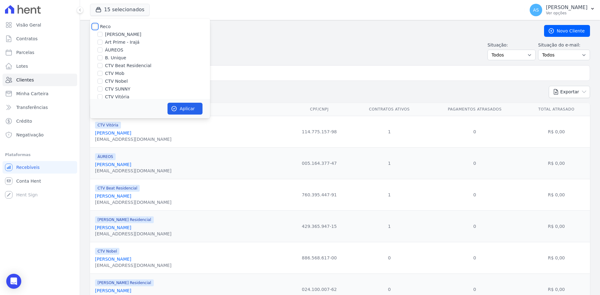
checkbox input "false"
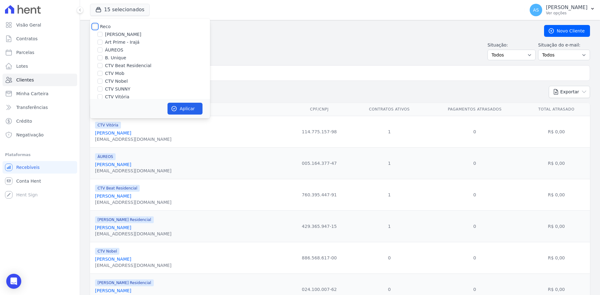
checkbox input "false"
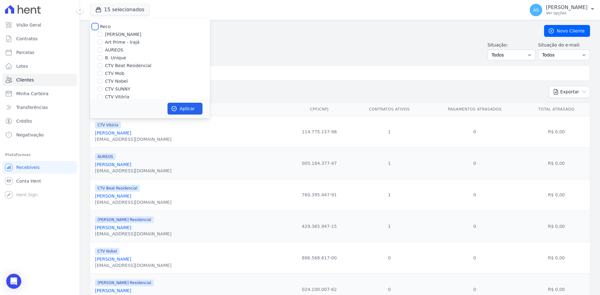
checkbox input "false"
click at [109, 88] on label "CTV SUNNY" at bounding box center [117, 89] width 25 height 7
click at [101, 88] on input "CTV SUNNY" at bounding box center [99, 89] width 5 height 5
checkbox input "true"
click at [190, 108] on button "Aplicar" at bounding box center [184, 109] width 35 height 12
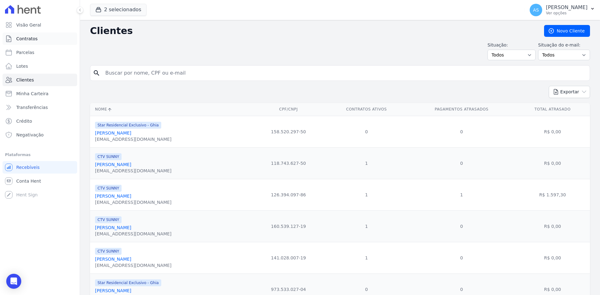
click at [26, 38] on span "Contratos" at bounding box center [26, 39] width 21 height 6
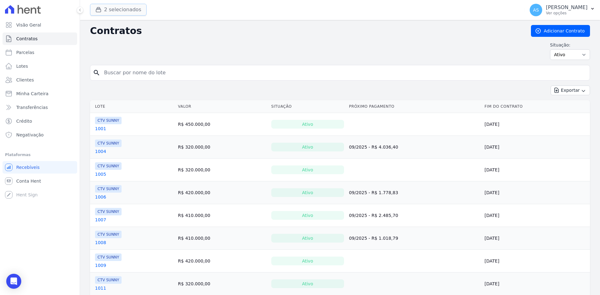
click at [101, 14] on button "2 selecionados" at bounding box center [118, 10] width 57 height 12
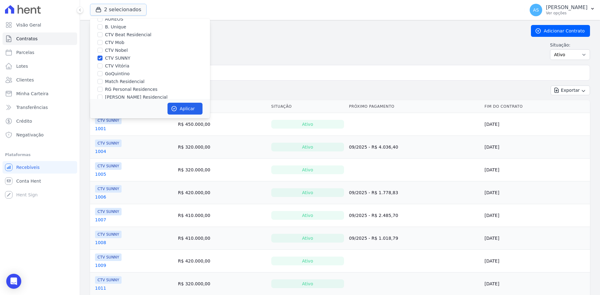
scroll to position [60, 0]
click at [101, 91] on input "Star Residencial Exclusivo - Ghia" at bounding box center [99, 90] width 5 height 5
checkbox input "false"
click at [187, 107] on button "Aplicar" at bounding box center [184, 109] width 35 height 12
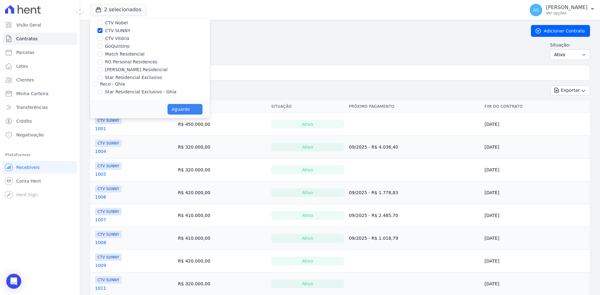
scroll to position [58, 0]
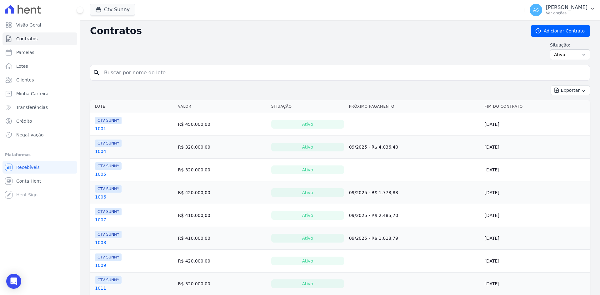
click at [119, 71] on input "search" at bounding box center [343, 73] width 487 height 12
type input "505"
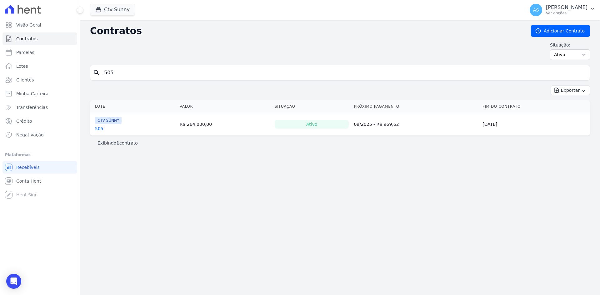
click at [98, 130] on link "505" at bounding box center [99, 129] width 8 height 6
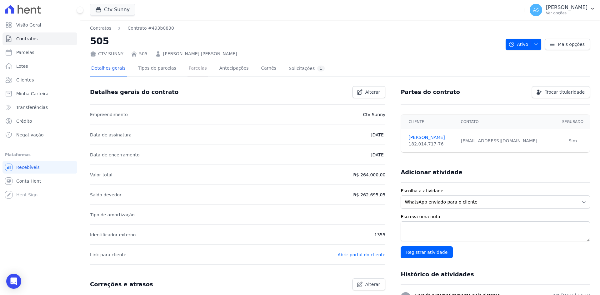
click at [188, 70] on link "Parcelas" at bounding box center [197, 69] width 21 height 17
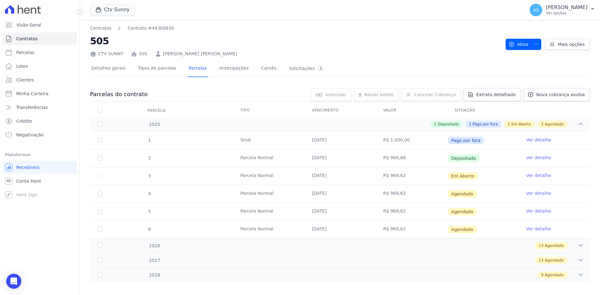
click at [533, 176] on link "Ver detalhe" at bounding box center [538, 175] width 25 height 6
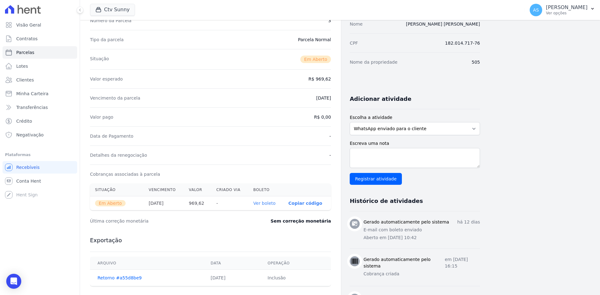
scroll to position [62, 0]
click at [271, 204] on link "Ver boleto" at bounding box center [264, 202] width 22 height 5
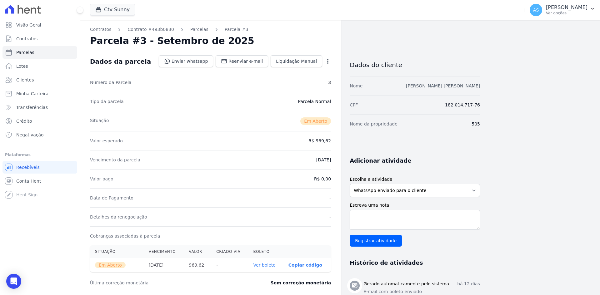
click at [446, 85] on link "Mariana Lavatori Arnao Metello" at bounding box center [443, 85] width 74 height 5
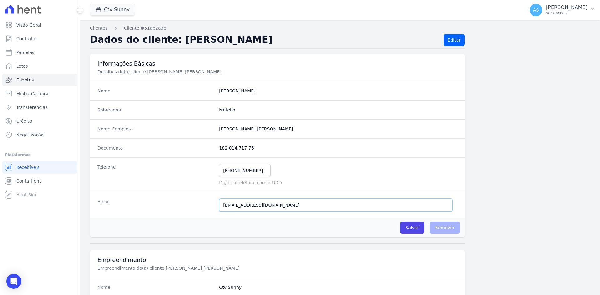
drag, startPoint x: 281, startPoint y: 206, endPoint x: 182, endPoint y: 209, distance: 98.8
click at [182, 209] on div "Email marianalavatori@gmail.com Email confirmado." at bounding box center [277, 205] width 375 height 26
drag, startPoint x: 285, startPoint y: 128, endPoint x: 216, endPoint y: 132, distance: 68.5
click at [216, 132] on div "Nome Completo Mariana Lavatori Arnao Metello" at bounding box center [277, 128] width 375 height 19
copy completo "Mariana Lavatori Arnao Metello"
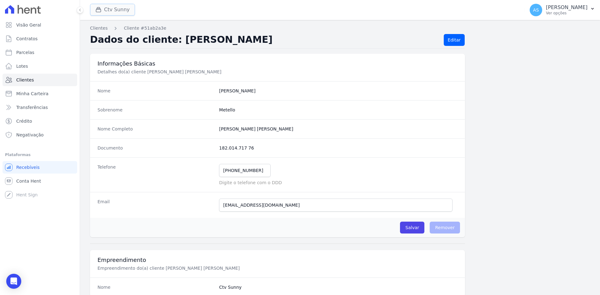
drag, startPoint x: 108, startPoint y: 8, endPoint x: 103, endPoint y: 8, distance: 5.0
click at [108, 7] on button "Ctv Sunny" at bounding box center [112, 10] width 45 height 12
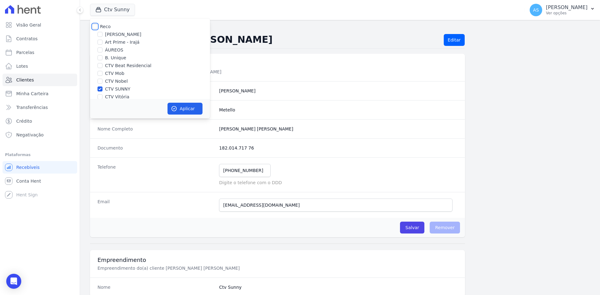
click at [97, 25] on input "Reco" at bounding box center [94, 26] width 5 height 5
checkbox input "true"
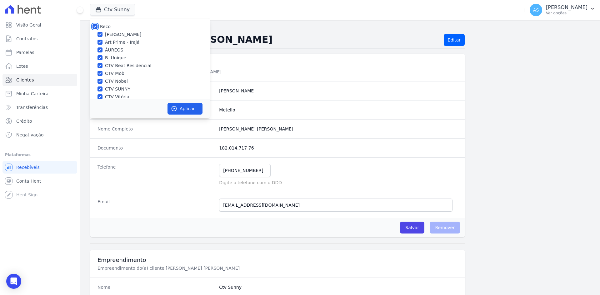
checkbox input "true"
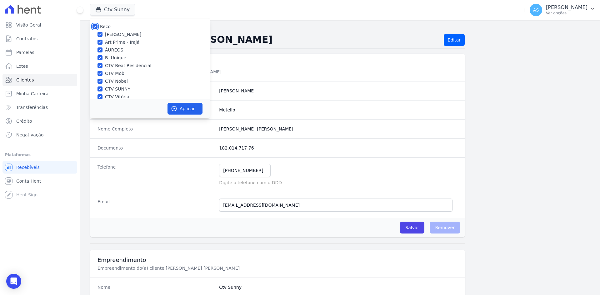
checkbox input "true"
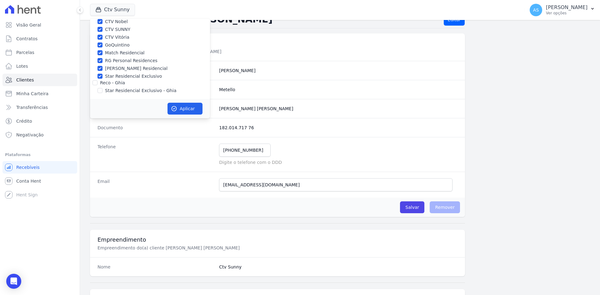
scroll to position [31, 0]
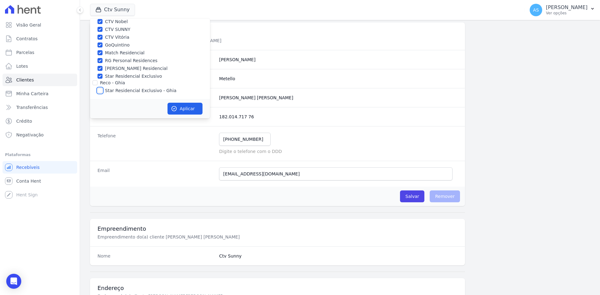
click at [98, 89] on input "Star Residencial Exclusivo - Ghia" at bounding box center [99, 90] width 5 height 5
checkbox input "true"
click at [183, 108] on button "Aplicar" at bounding box center [184, 109] width 35 height 12
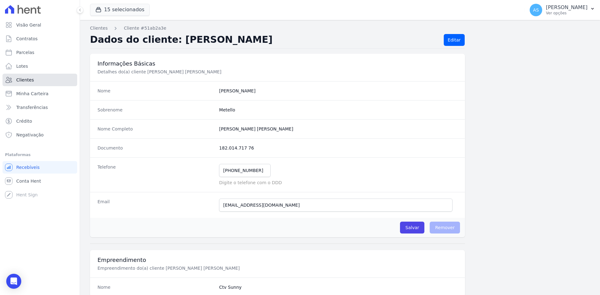
click at [25, 79] on span "Clientes" at bounding box center [24, 80] width 17 height 6
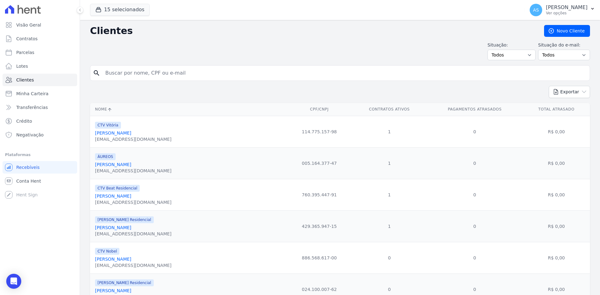
click at [149, 73] on input "search" at bounding box center [344, 73] width 485 height 12
paste input "MONIQUE LIMA GONÇALVES FERNANDES"
type input "MONIQUE LIMA GONÇALVES FERNANDES"
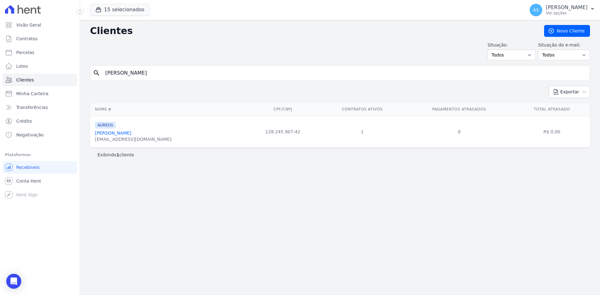
click at [129, 134] on link "Monique Lima Gonçalves Fernandes" at bounding box center [113, 133] width 36 height 5
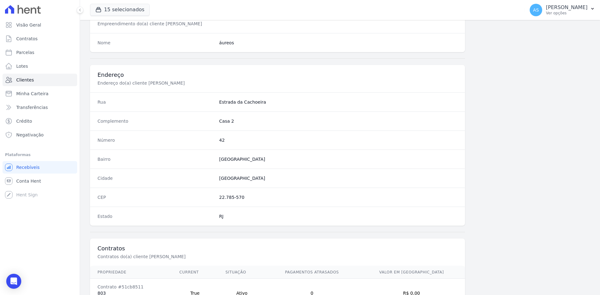
scroll to position [289, 0]
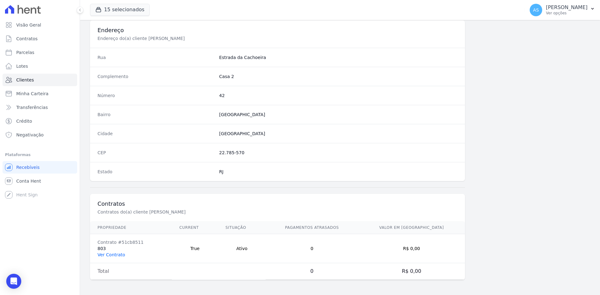
click at [109, 256] on link "Ver Contrato" at bounding box center [110, 254] width 27 height 5
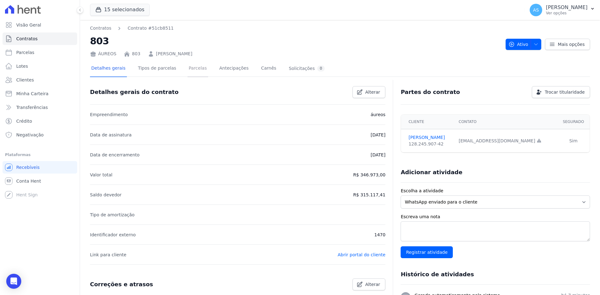
click at [187, 68] on link "Parcelas" at bounding box center [197, 69] width 21 height 17
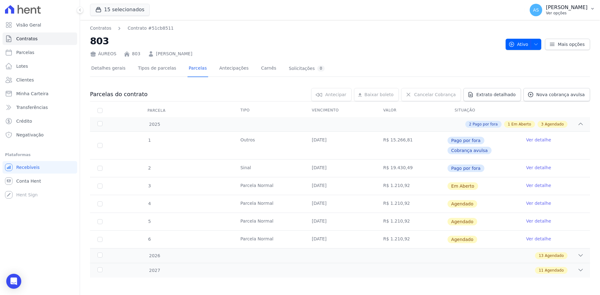
click at [575, 9] on p "[PERSON_NAME]" at bounding box center [567, 7] width 42 height 6
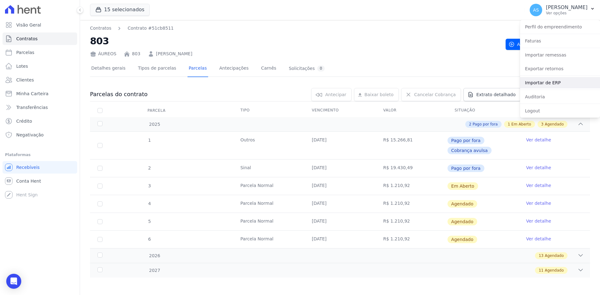
click at [541, 83] on link "Importar de ERP" at bounding box center [560, 82] width 80 height 11
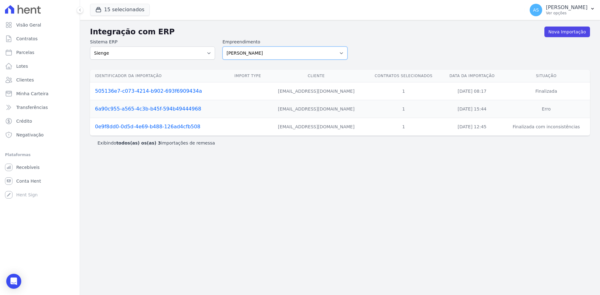
click at [339, 52] on select "Amaré Arpoador Art Prime - Irajá ÁUREOS B. Unique CTV Beat Residencial CTV Mob …" at bounding box center [284, 53] width 125 height 13
select select "9db4d767-ec98-4519-aed7-f9568aa0b04c"
click at [222, 47] on select "Amaré Arpoador Art Prime - Irajá ÁUREOS B. Unique CTV Beat Residencial CTV Mob …" at bounding box center [284, 53] width 125 height 13
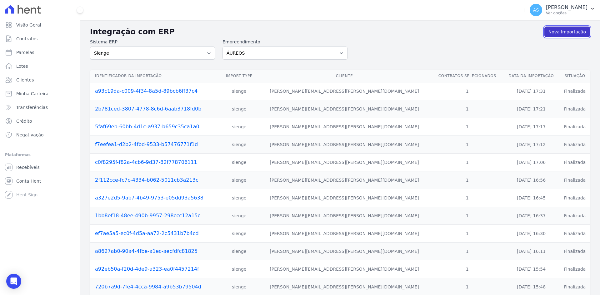
click at [567, 32] on link "Nova Importação" at bounding box center [567, 32] width 46 height 11
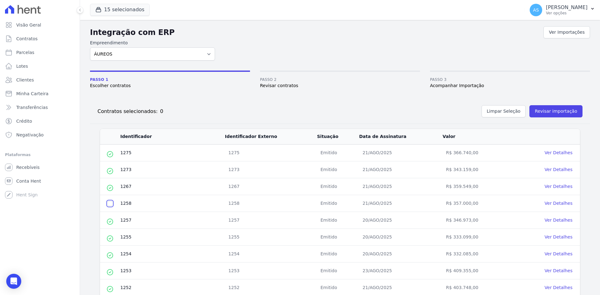
click at [110, 203] on input "checkbox" at bounding box center [109, 203] width 5 height 5
checkbox input "true"
click at [547, 112] on button "Revisar importação" at bounding box center [555, 111] width 53 height 12
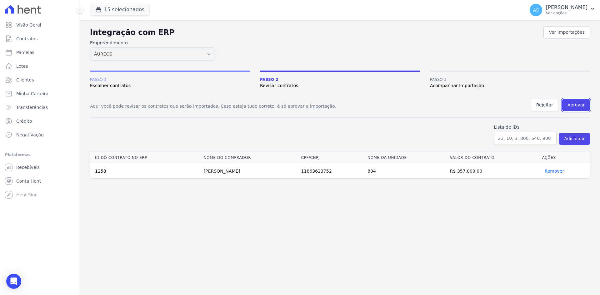
click at [579, 103] on button "Aprovar" at bounding box center [576, 105] width 28 height 12
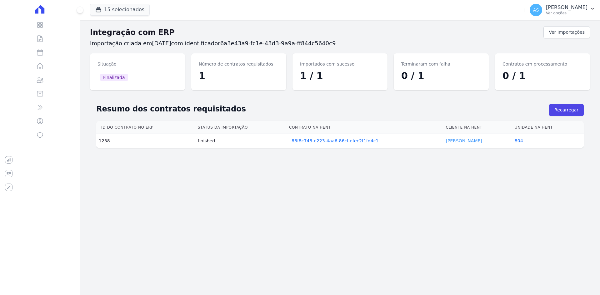
click at [456, 143] on link "[PERSON_NAME]" at bounding box center [463, 140] width 36 height 5
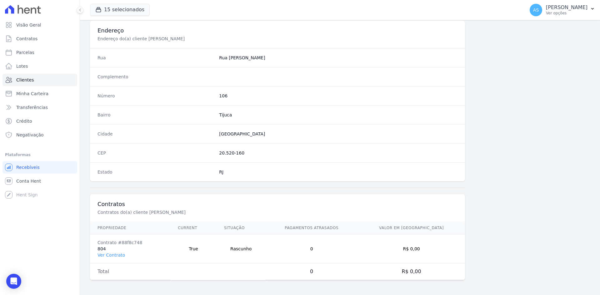
scroll to position [289, 0]
click at [101, 256] on link "Ver Contrato" at bounding box center [110, 254] width 27 height 5
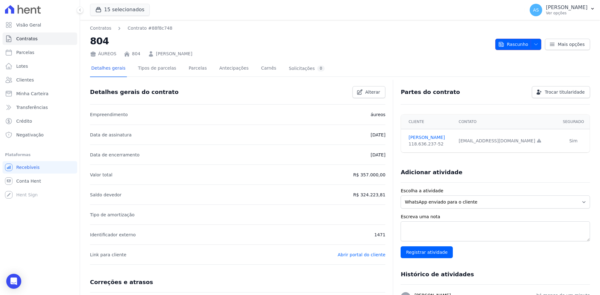
click at [515, 44] on span "Rascunho" at bounding box center [513, 44] width 30 height 11
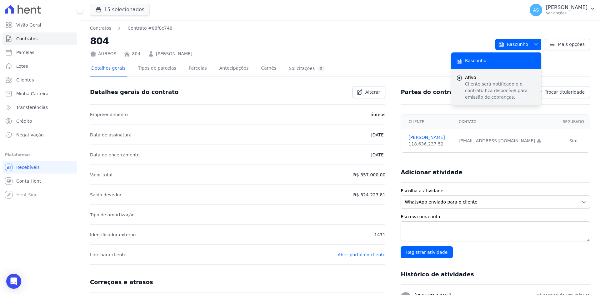
click at [490, 84] on p "Cliente será notificado e o contrato fica disponível para emissão de cobranças." at bounding box center [500, 91] width 71 height 20
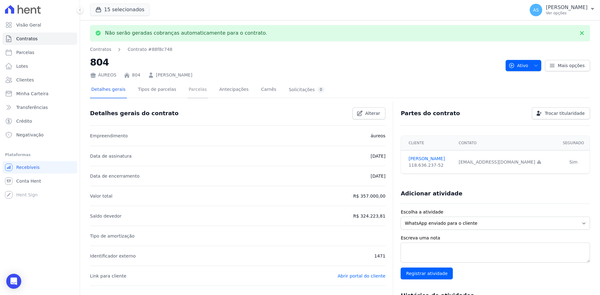
click at [188, 88] on link "Parcelas" at bounding box center [197, 90] width 21 height 17
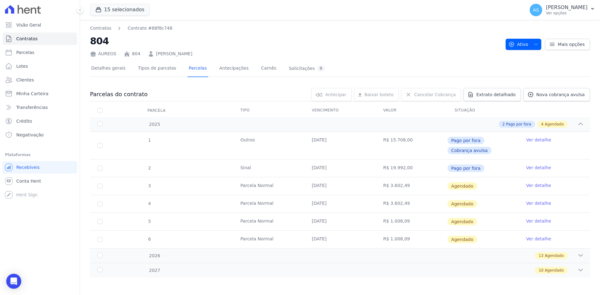
click at [535, 184] on link "Ver detalhe" at bounding box center [538, 185] width 25 height 6
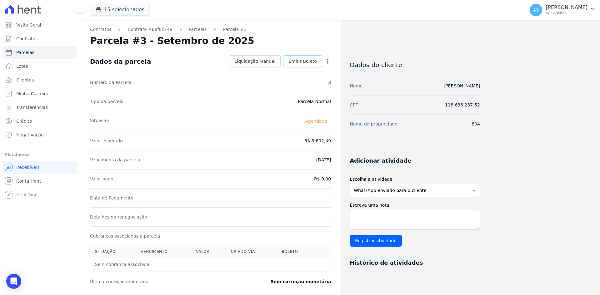
click at [298, 60] on span "Emitir Boleto" at bounding box center [302, 61] width 28 height 6
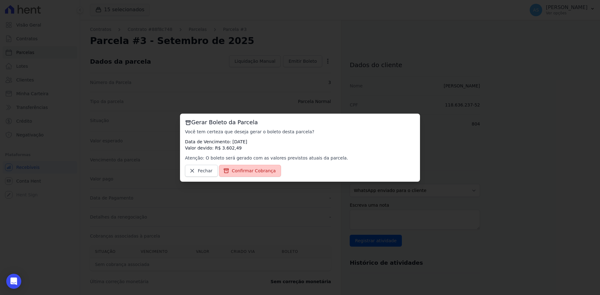
click at [247, 169] on span "Confirmar Cobrança" at bounding box center [254, 171] width 44 height 6
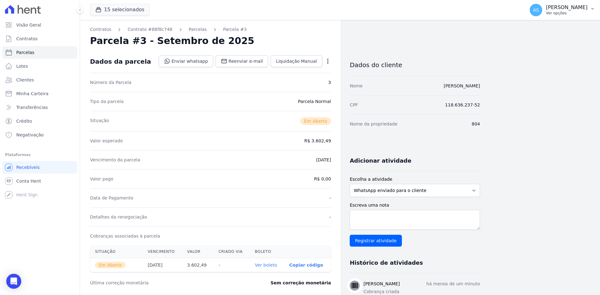
click at [588, 8] on button "AS [PERSON_NAME] Ver opções" at bounding box center [562, 9] width 75 height 17
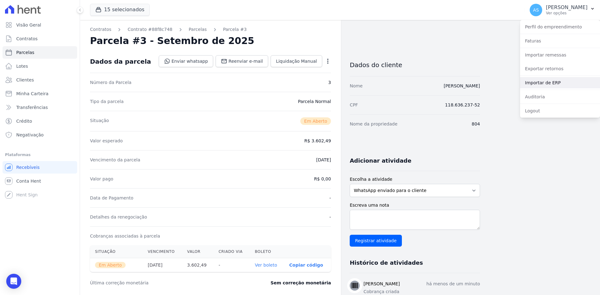
click at [550, 85] on link "Importar de ERP" at bounding box center [560, 82] width 80 height 11
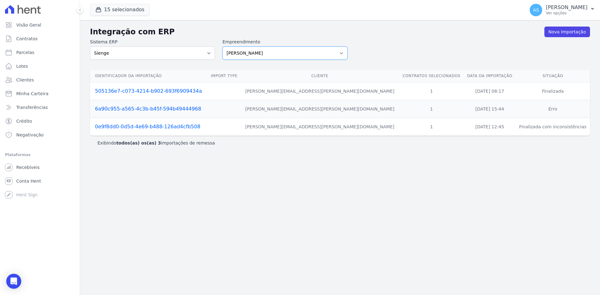
click at [341, 54] on select "[PERSON_NAME] Art Prime - [PERSON_NAME] Unique CTV Beat Residencial CTV Mob CTV…" at bounding box center [284, 53] width 125 height 13
select select "9db4d767-ec98-4519-aed7-f9568aa0b04c"
click at [222, 47] on select "[PERSON_NAME] Art Prime - [PERSON_NAME] Unique CTV Beat Residencial CTV Mob CTV…" at bounding box center [284, 53] width 125 height 13
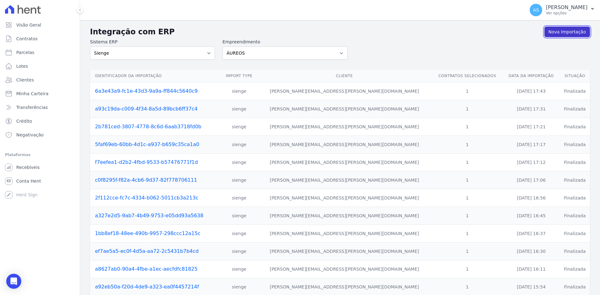
click at [566, 30] on link "Nova Importação" at bounding box center [567, 32] width 46 height 11
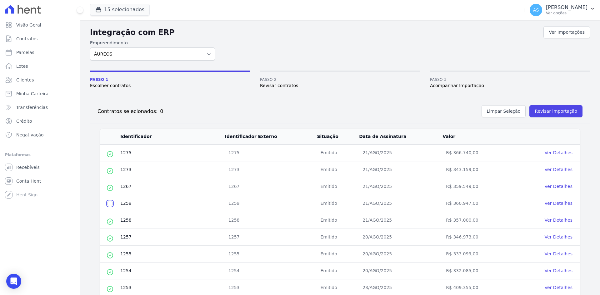
click at [112, 204] on input "checkbox" at bounding box center [109, 203] width 5 height 5
checkbox input "true"
click at [560, 111] on button "Revisar importação" at bounding box center [555, 111] width 53 height 12
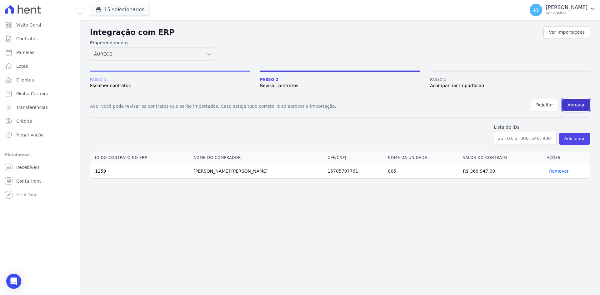
click at [579, 106] on button "Aprovar" at bounding box center [576, 105] width 28 height 12
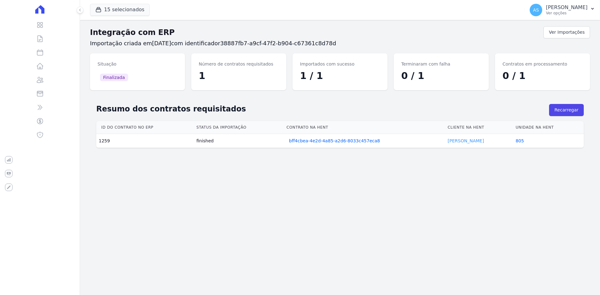
click at [458, 141] on link "[PERSON_NAME]" at bounding box center [466, 140] width 36 height 5
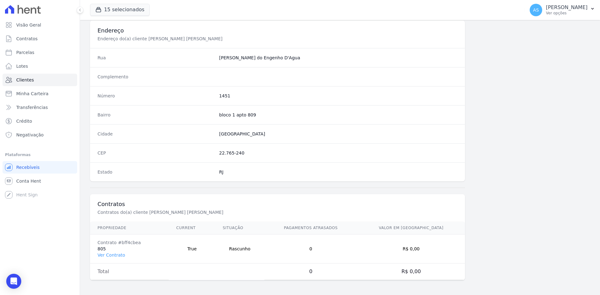
scroll to position [289, 0]
click at [114, 255] on link "Ver Contrato" at bounding box center [110, 254] width 27 height 5
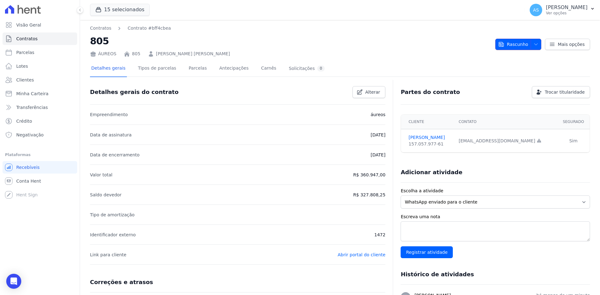
click at [533, 44] on icon "button" at bounding box center [535, 44] width 5 height 5
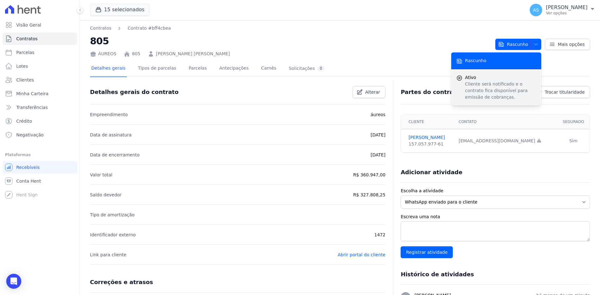
click at [469, 82] on p "Cliente será notificado e o contrato fica disponível para emissão de cobranças." at bounding box center [500, 91] width 71 height 20
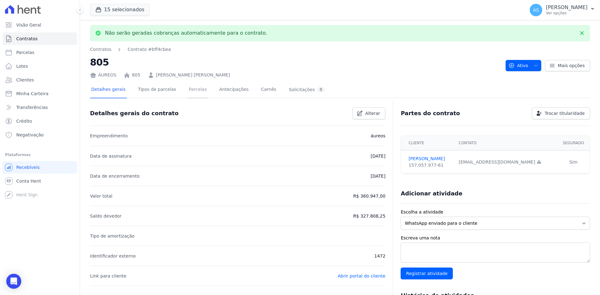
click at [194, 87] on link "Parcelas" at bounding box center [197, 90] width 21 height 17
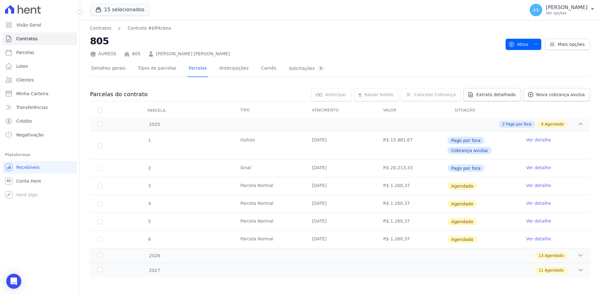
scroll to position [1, 0]
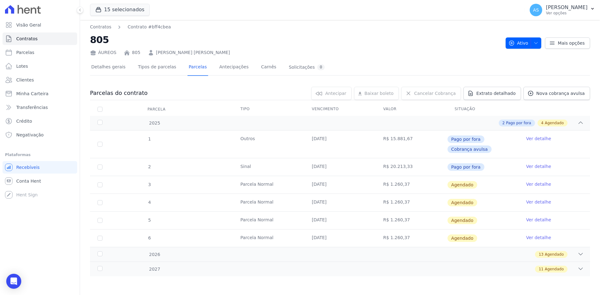
click at [535, 184] on link "Ver detalhe" at bounding box center [538, 184] width 25 height 6
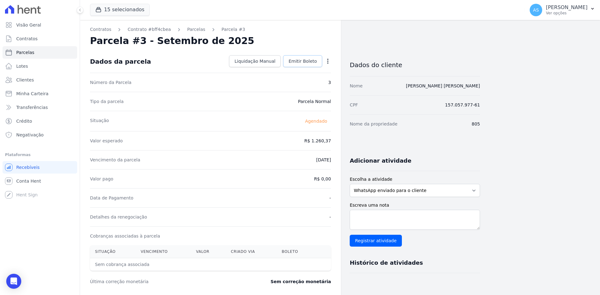
click at [301, 60] on span "Emitir Boleto" at bounding box center [302, 61] width 28 height 6
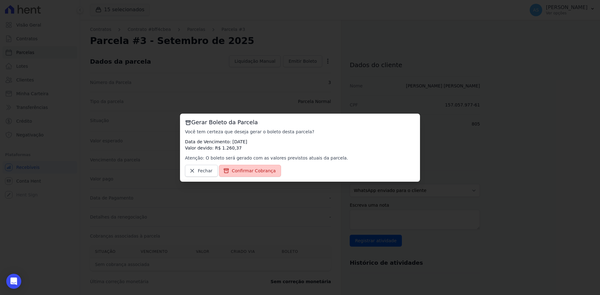
click at [244, 174] on link "Confirmar Cobrança" at bounding box center [250, 171] width 62 height 12
click at [244, 172] on span "Confirmar Cobrança" at bounding box center [254, 171] width 44 height 6
